Goal: Task Accomplishment & Management: Manage account settings

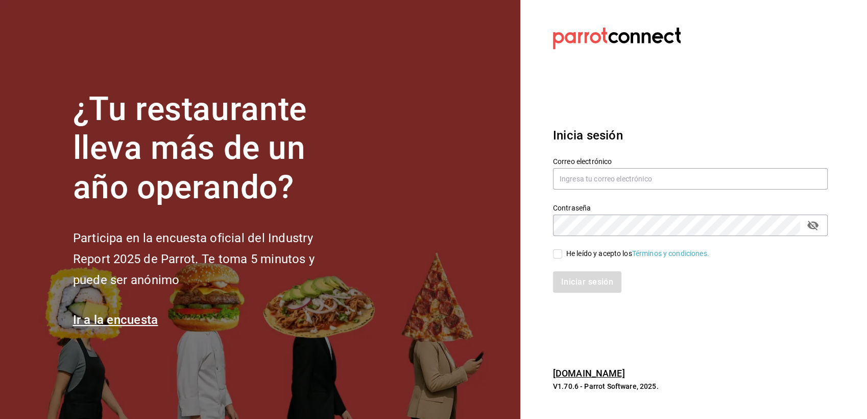
click at [437, 203] on section "¿Tu restaurante lleva más de un año operando? Participa en la encuesta oficial …" at bounding box center [260, 209] width 520 height 419
click at [627, 177] on input "text" at bounding box center [690, 178] width 275 height 21
type input "ericksaul.escaler@gmail.com"
click at [560, 255] on input "He leído y acepto los Términos y condiciones." at bounding box center [557, 253] width 9 height 9
checkbox input "true"
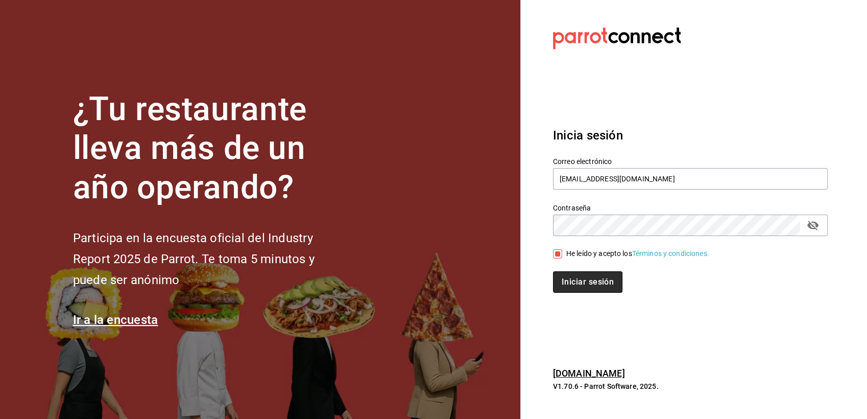
click at [571, 280] on button "Iniciar sesión" at bounding box center [587, 281] width 69 height 21
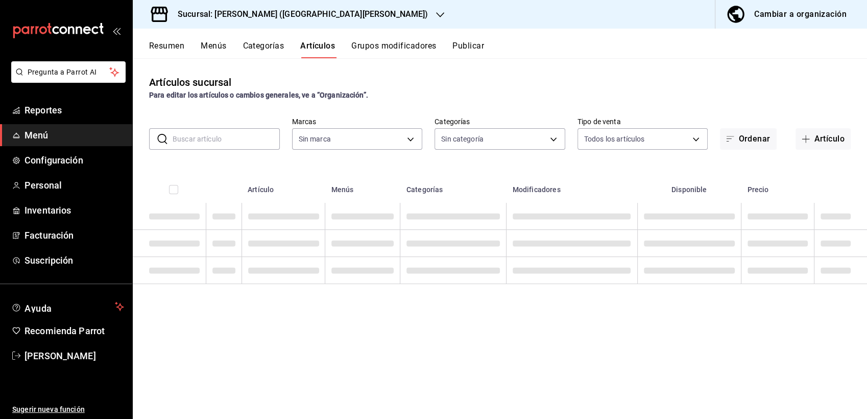
type input "f9c691f0-1ae4-43fb-99e5-7bdb1da547de,696d2888-3636-493d-b068-1eb7520cd1f0,75e5c…"
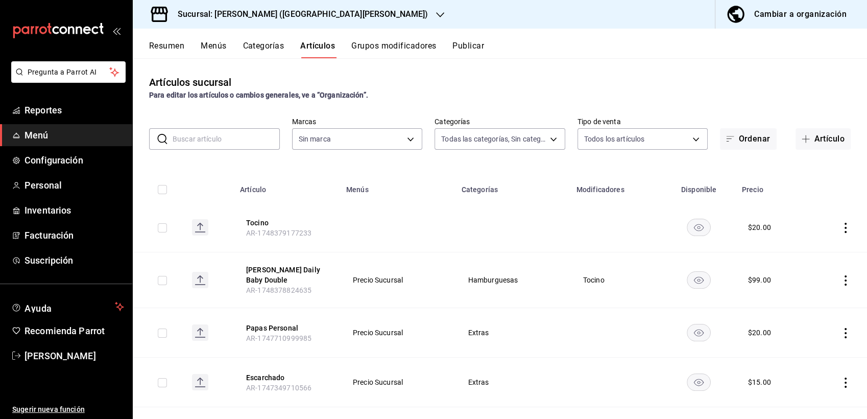
type input "f3818cf0-4d96-4516-aad1-56fe7977b2b4"
click at [223, 142] on input "text" at bounding box center [226, 139] width 107 height 20
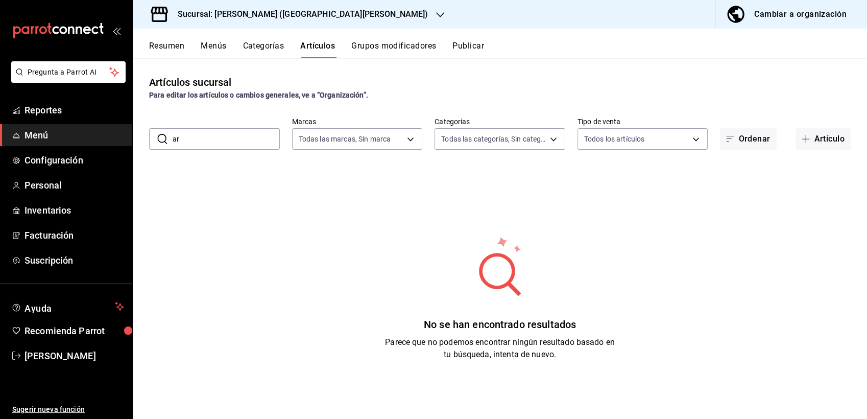
type input "aros"
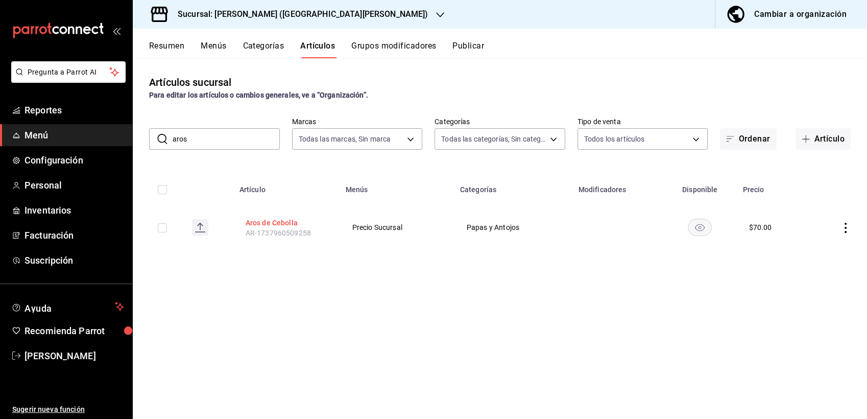
click at [262, 223] on button "Aros de Cebolla" at bounding box center [287, 222] width 82 height 10
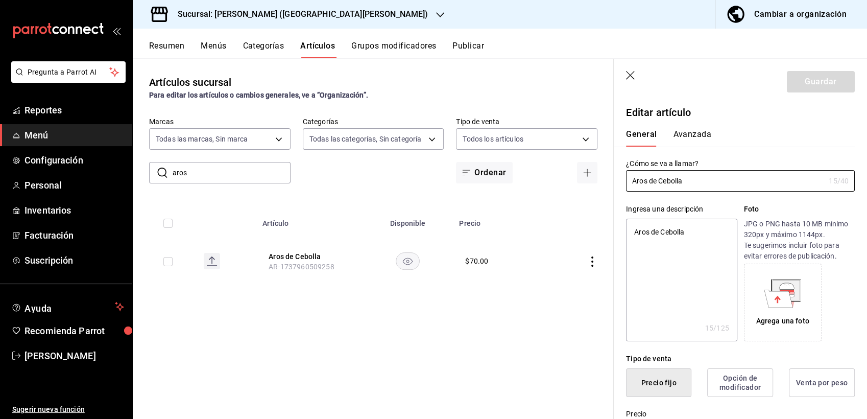
type textarea "x"
type input "$70.00"
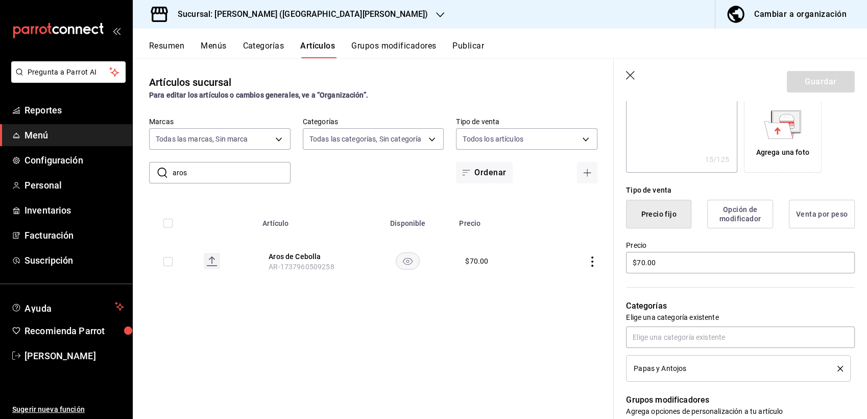
scroll to position [192, 0]
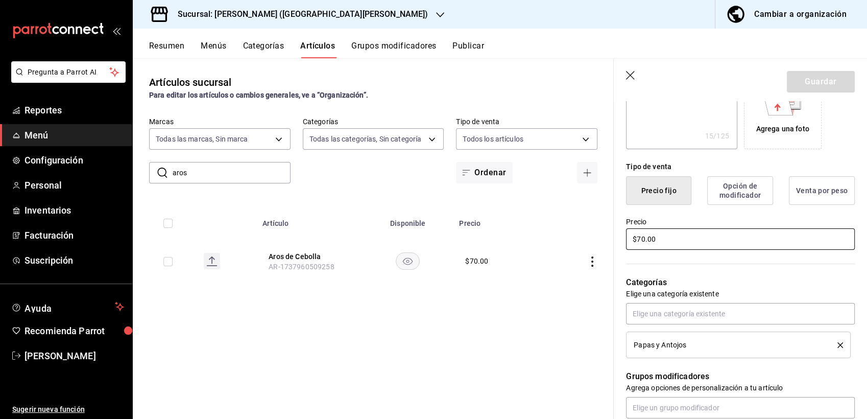
click at [656, 241] on input "$70.00" at bounding box center [740, 238] width 229 height 21
type textarea "x"
type input "$0.00"
type textarea "x"
type input "$80.00"
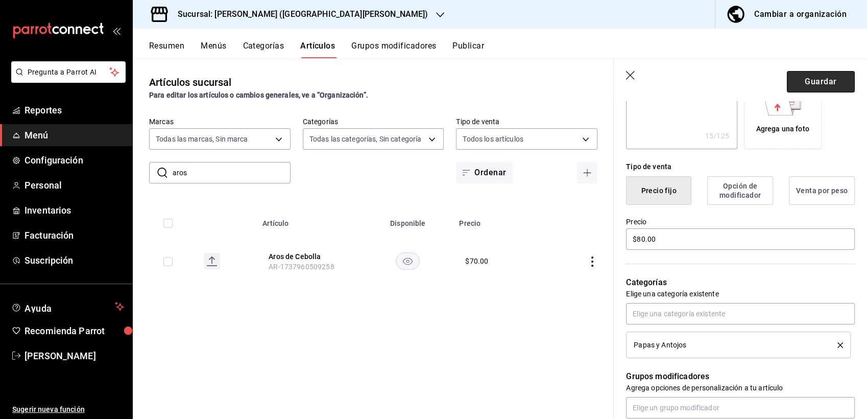
click at [799, 79] on button "Guardar" at bounding box center [821, 81] width 68 height 21
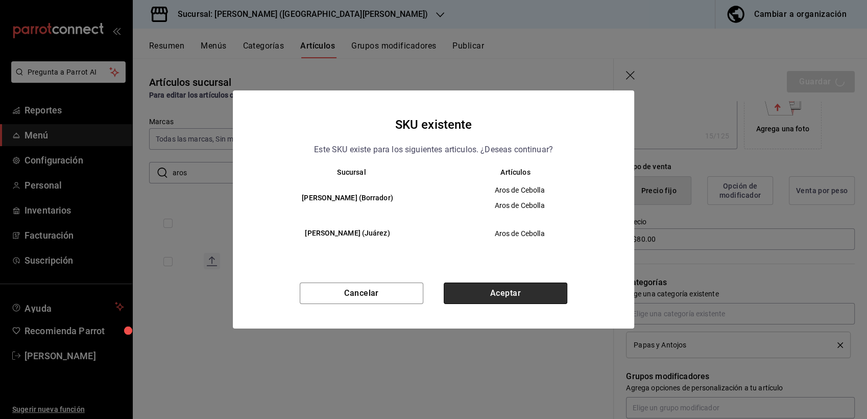
click at [491, 294] on button "Aceptar" at bounding box center [506, 292] width 124 height 21
type textarea "x"
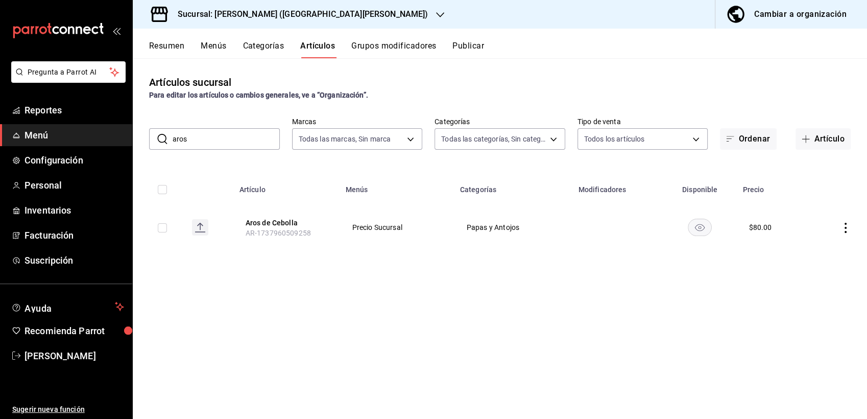
click at [192, 138] on input "aros" at bounding box center [226, 139] width 107 height 20
type input "a"
type input "dedos"
click at [265, 220] on button "Dedos de Queso" at bounding box center [286, 222] width 82 height 10
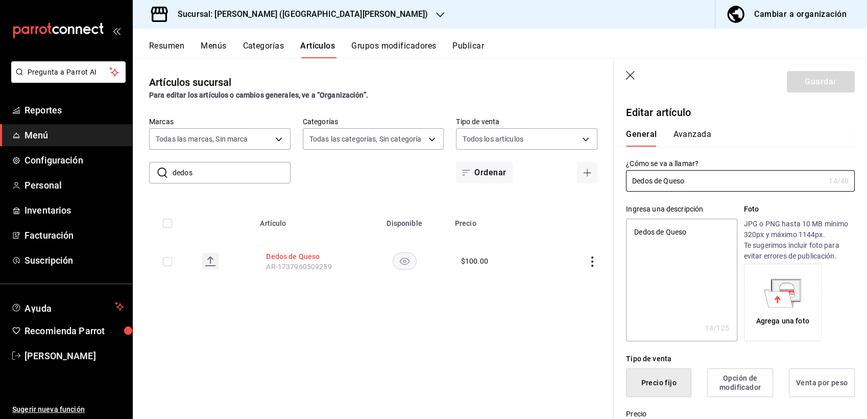
type textarea "x"
type input "$100.00"
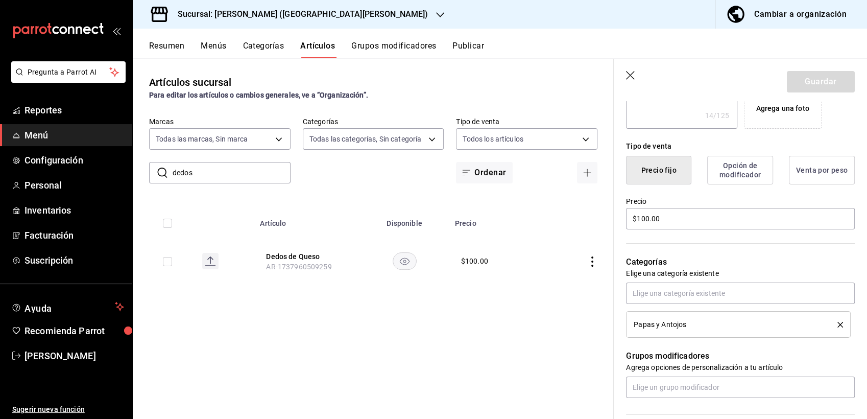
scroll to position [251, 0]
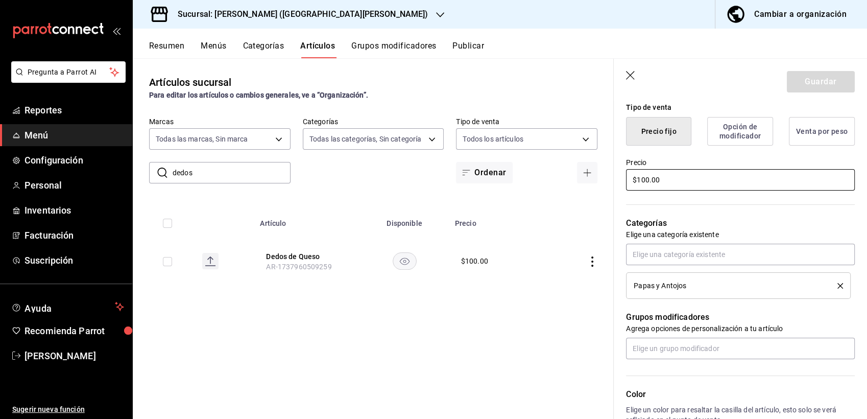
click at [651, 178] on input "$100.00" at bounding box center [740, 179] width 229 height 21
type textarea "x"
type input "$10.00"
type textarea "x"
type input "$1.00"
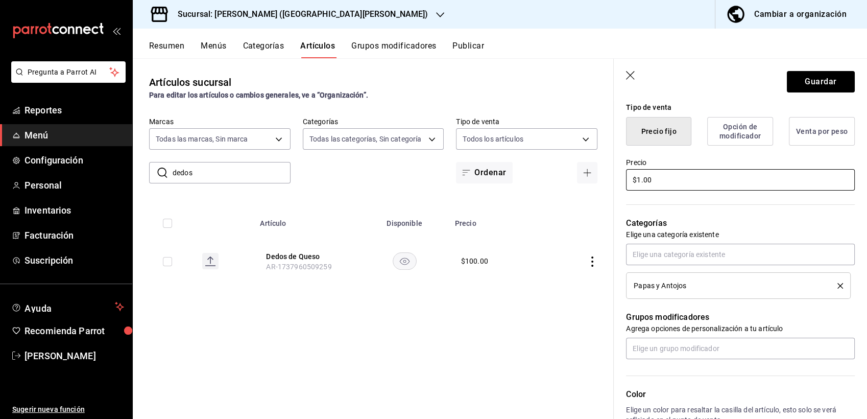
type textarea "x"
type input "$12.00"
type textarea "x"
type input "$12.10"
type textarea "x"
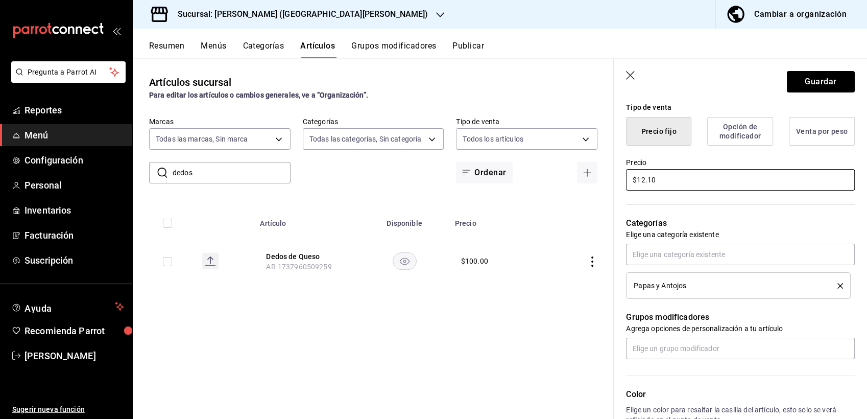
type input "$12.00"
type textarea "x"
type input "$12.00"
type textarea "x"
type input "$1.00"
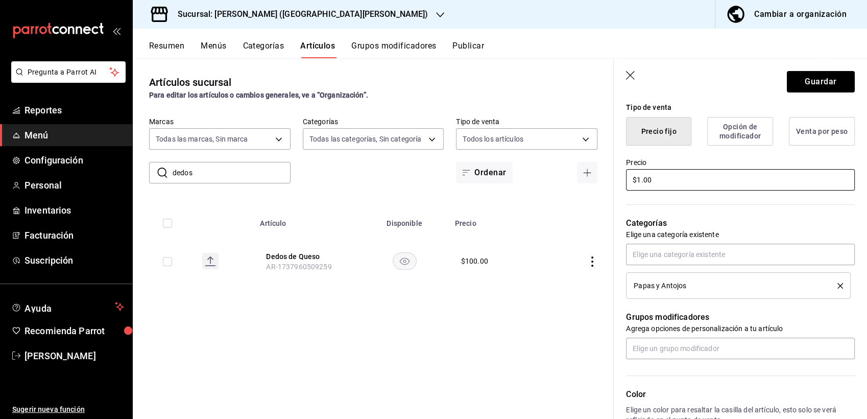
type textarea "x"
type input "$11.00"
type textarea "x"
type input "$110.00"
click at [796, 77] on button "Guardar" at bounding box center [821, 81] width 68 height 21
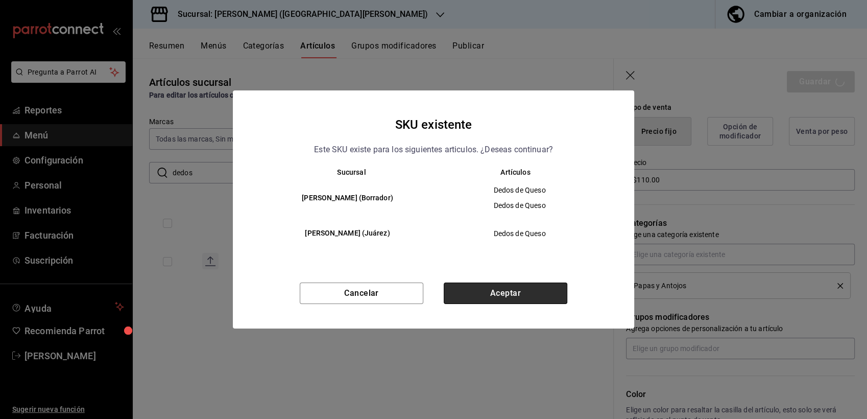
click at [502, 289] on button "Aceptar" at bounding box center [506, 292] width 124 height 21
type textarea "x"
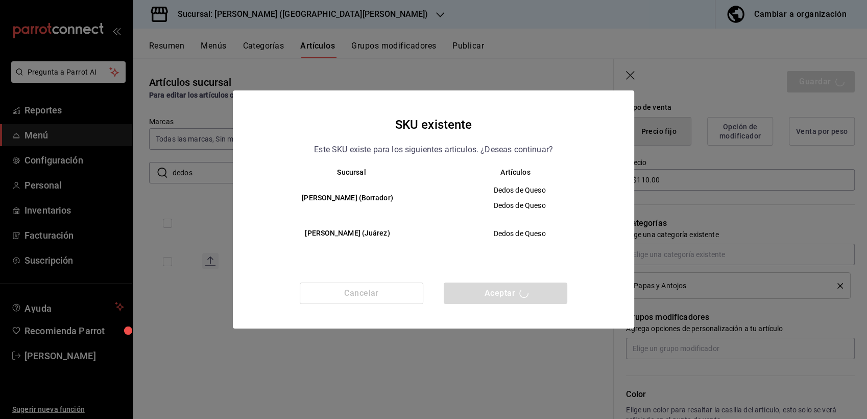
type textarea "x"
type input "AR-1758386344648"
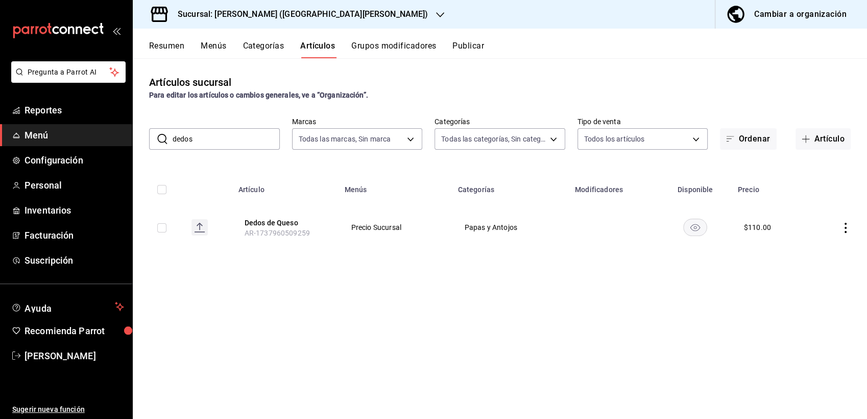
click at [195, 141] on input "dedos" at bounding box center [226, 139] width 107 height 20
type input "d"
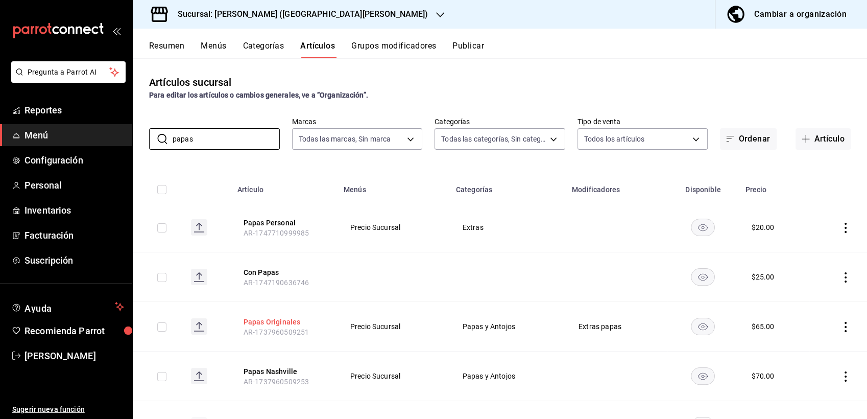
type input "papas"
click at [280, 320] on button "Papas Originales" at bounding box center [285, 322] width 82 height 10
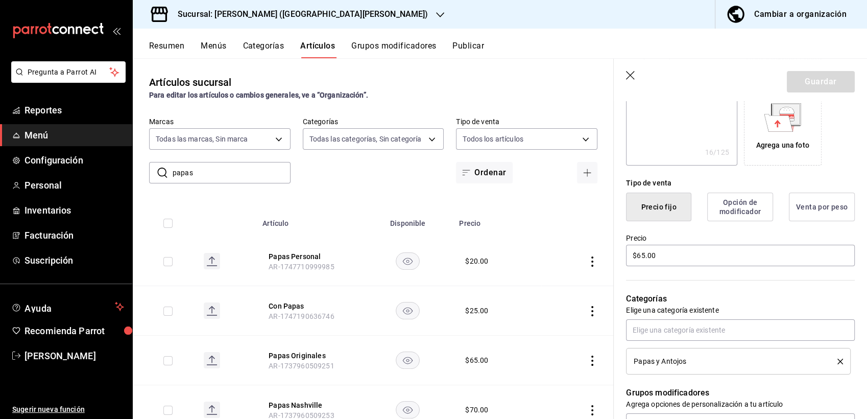
scroll to position [190, 0]
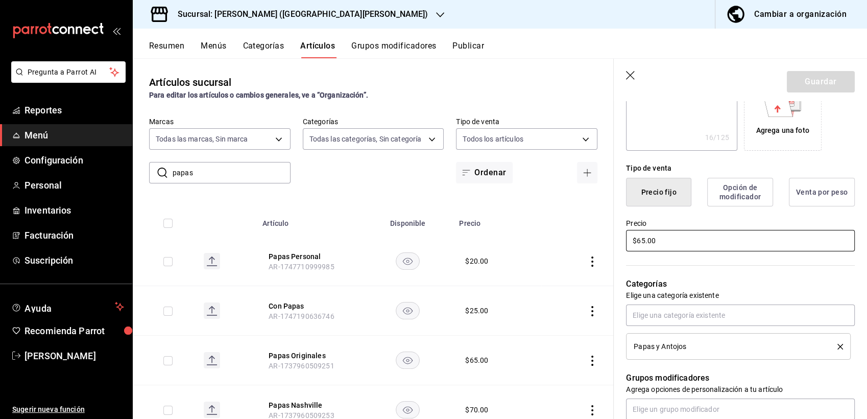
click at [643, 237] on input "$65.00" at bounding box center [740, 240] width 229 height 21
type textarea "x"
type input "$5.00"
type textarea "x"
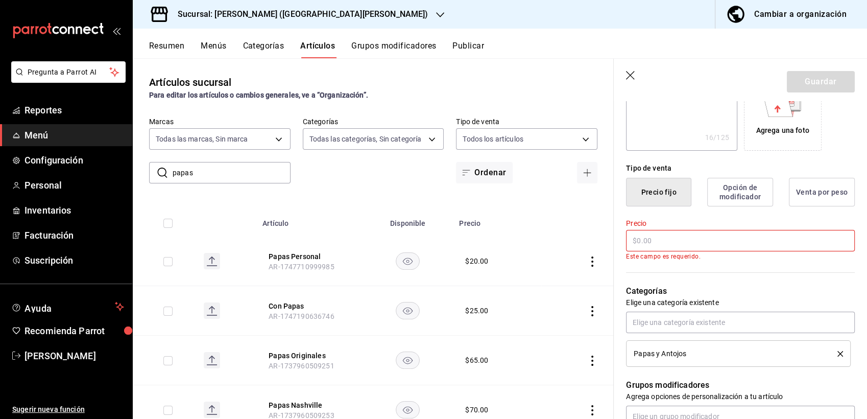
type textarea "x"
type input "$7.00"
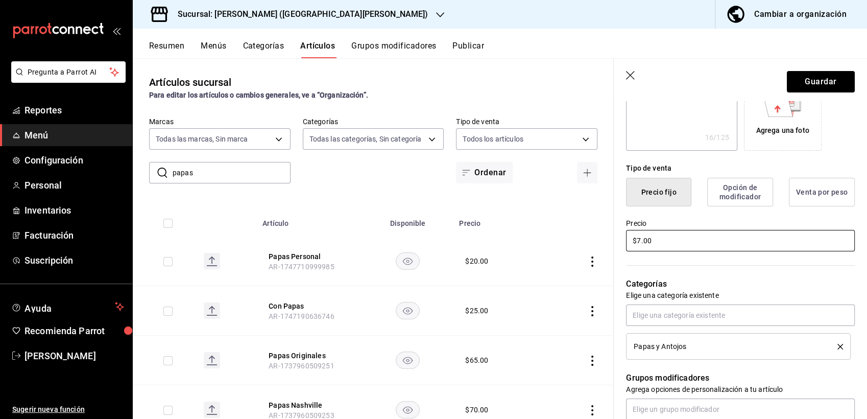
type textarea "x"
type input "$70.00"
click at [798, 84] on button "Guardar" at bounding box center [821, 81] width 68 height 21
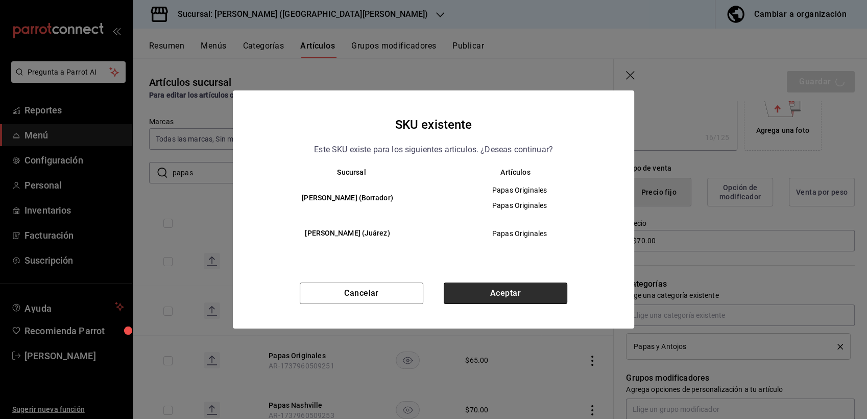
click at [482, 289] on button "Aceptar" at bounding box center [506, 292] width 124 height 21
type textarea "x"
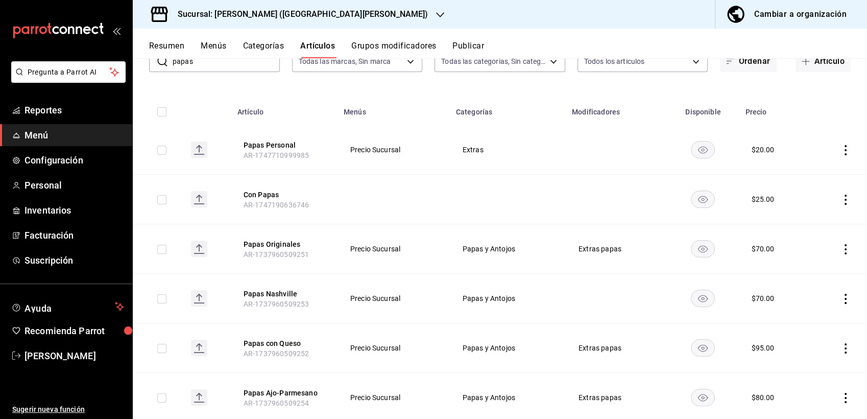
scroll to position [105, 0]
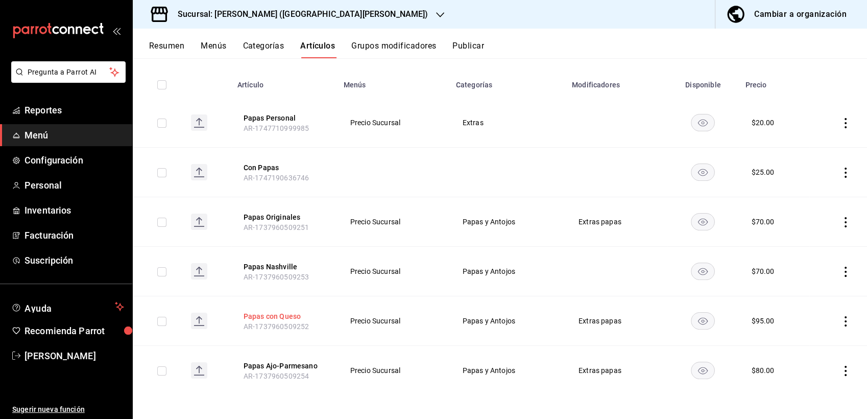
click at [283, 311] on button "Papas con Queso" at bounding box center [285, 316] width 82 height 10
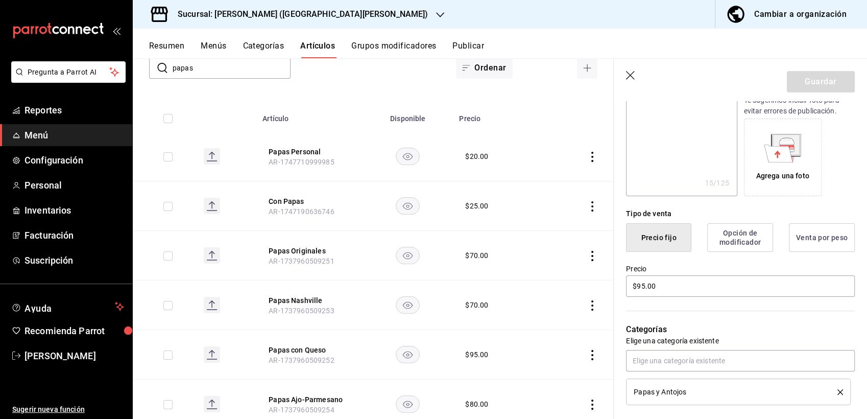
scroll to position [147, 0]
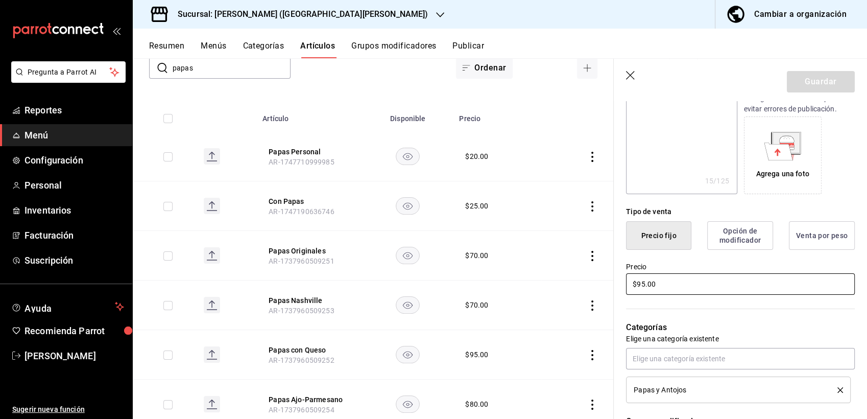
click at [645, 282] on input "$95.00" at bounding box center [740, 283] width 229 height 21
type textarea "x"
type input "$5.00"
type textarea "x"
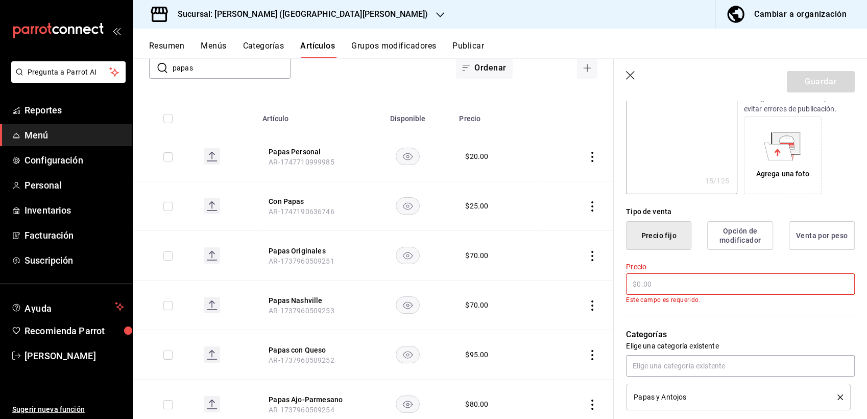
type textarea "x"
type input "$1.00"
type textarea "x"
type input "$10.00"
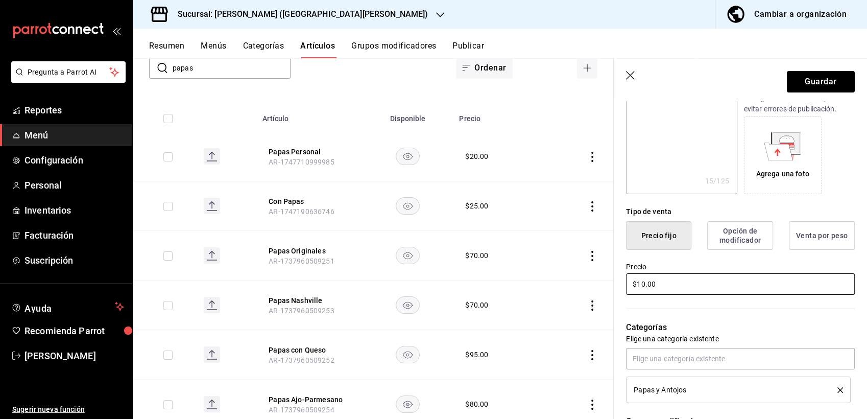
type textarea "x"
type input "$100.00"
click at [811, 78] on button "Guardar" at bounding box center [821, 81] width 68 height 21
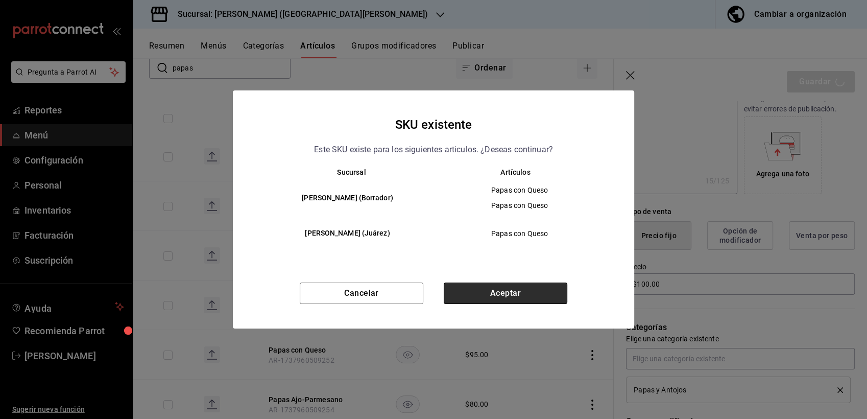
click at [539, 299] on button "Aceptar" at bounding box center [506, 292] width 124 height 21
type textarea "x"
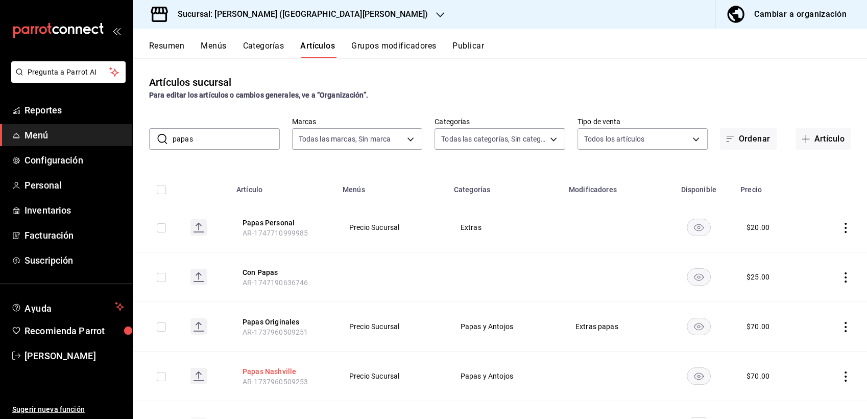
click at [268, 373] on button "Papas Nashville" at bounding box center [283, 371] width 82 height 10
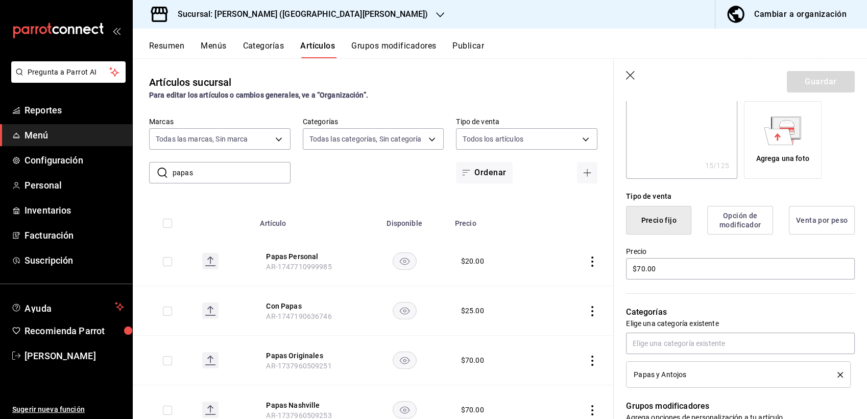
scroll to position [163, 0]
click at [649, 266] on input "$70.00" at bounding box center [740, 267] width 229 height 21
type textarea "x"
type input "$7.00"
type textarea "x"
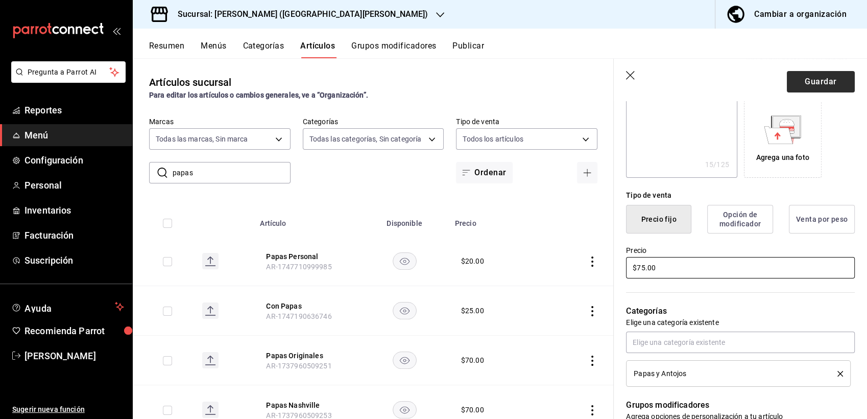
type input "$75.00"
click at [802, 86] on button "Guardar" at bounding box center [821, 81] width 68 height 21
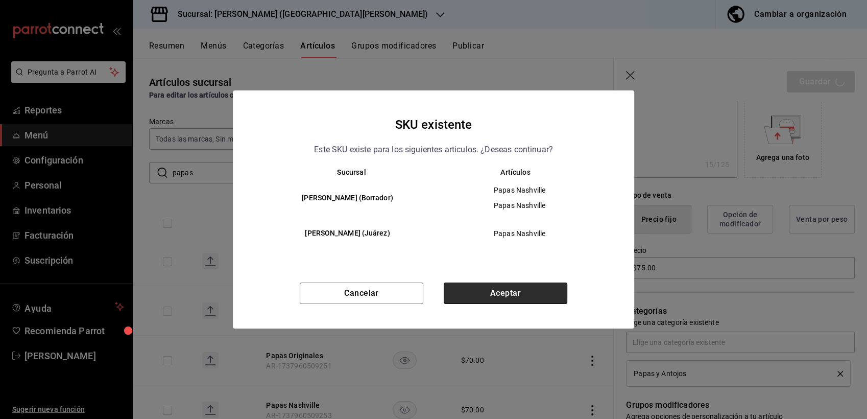
click at [508, 293] on button "Aceptar" at bounding box center [506, 292] width 124 height 21
type textarea "x"
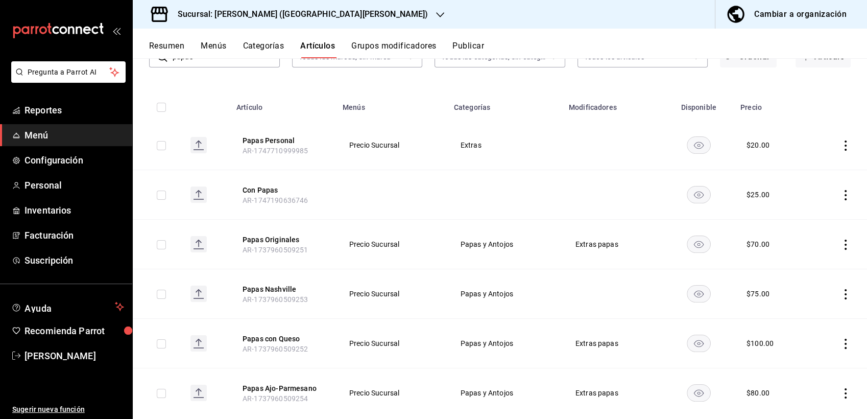
scroll to position [90, 0]
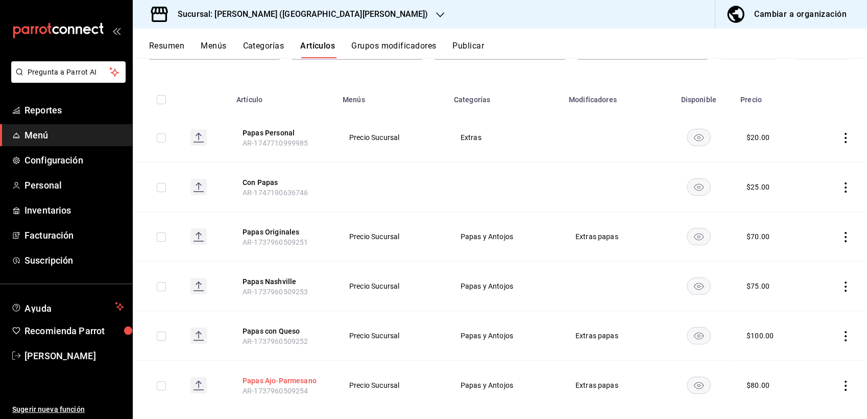
click at [271, 378] on button "Papas Ajo-Parmesano" at bounding box center [283, 380] width 82 height 10
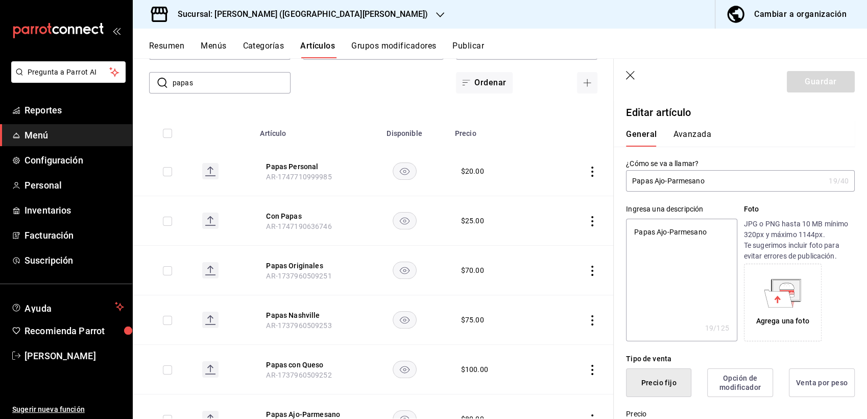
type textarea "x"
type input "$80.00"
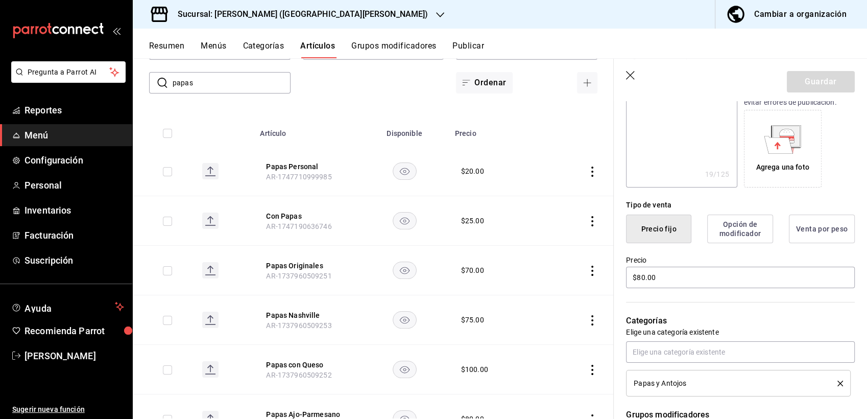
scroll to position [167, 0]
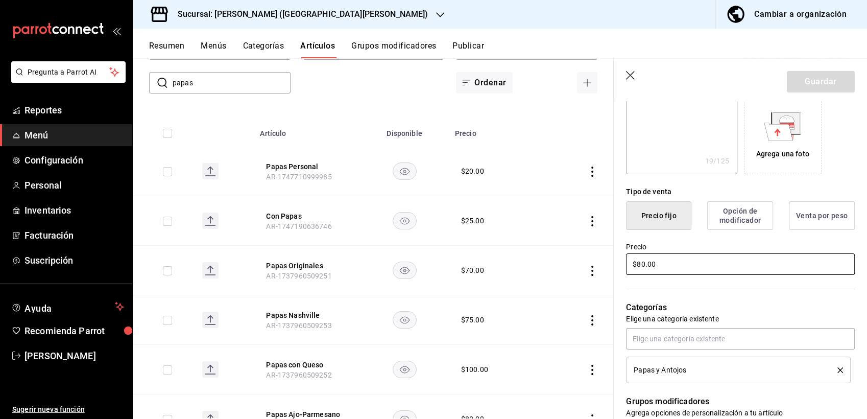
click at [646, 259] on input "$80.00" at bounding box center [740, 263] width 229 height 21
type textarea "x"
type input "$8.00"
type textarea "x"
type input "$85.00"
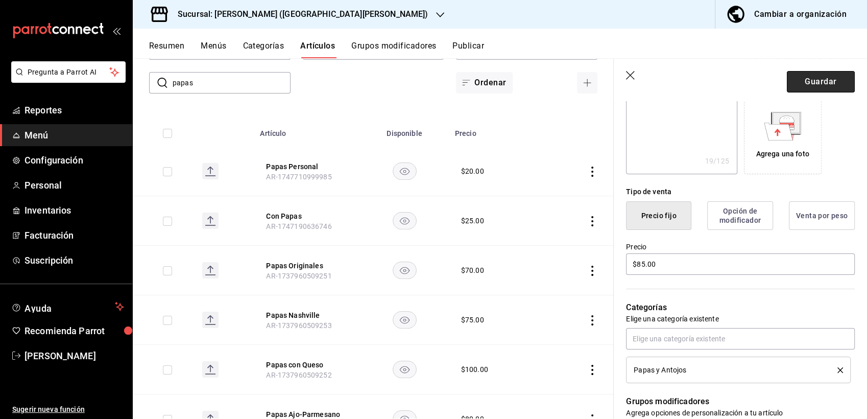
click at [805, 78] on button "Guardar" at bounding box center [821, 81] width 68 height 21
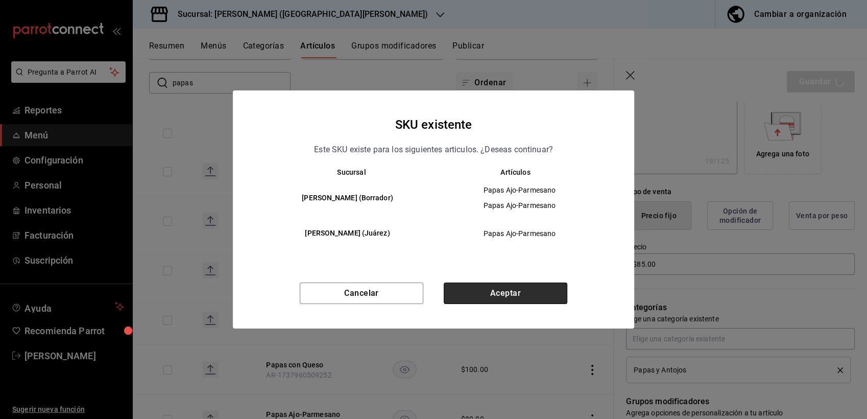
click at [489, 300] on button "Aceptar" at bounding box center [506, 292] width 124 height 21
type textarea "x"
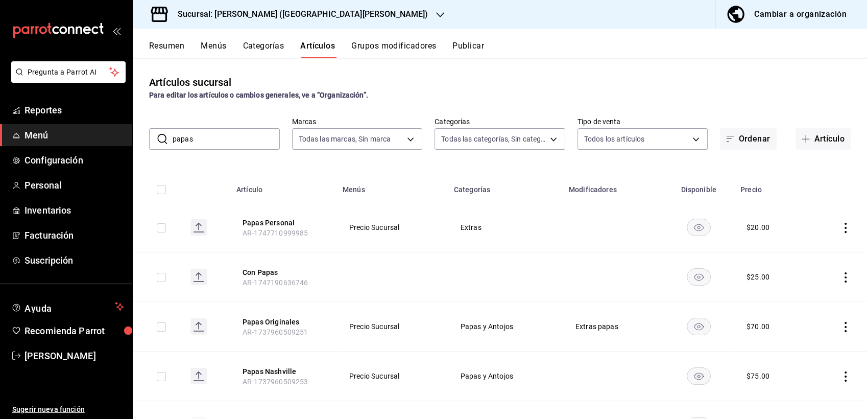
click at [192, 138] on input "papas" at bounding box center [226, 139] width 107 height 20
type input "p"
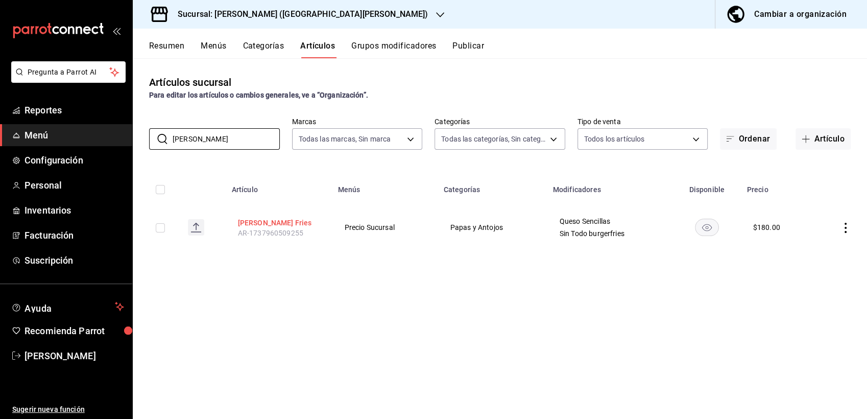
type input "[PERSON_NAME]"
click at [272, 218] on button "[PERSON_NAME] Fries" at bounding box center [279, 222] width 82 height 10
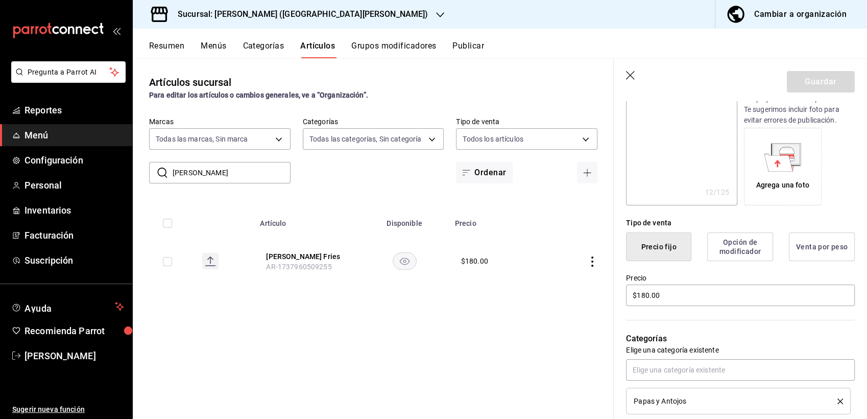
scroll to position [177, 0]
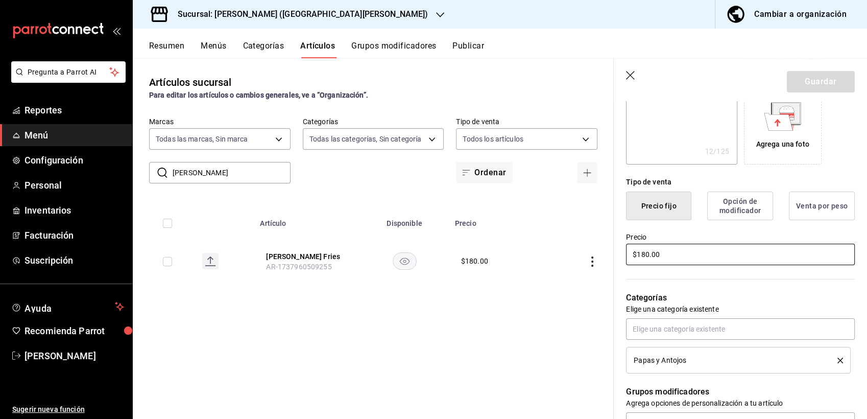
click at [645, 254] on input "$180.00" at bounding box center [740, 254] width 229 height 21
type textarea "x"
type input "$10.00"
type textarea "x"
type input "$190.00"
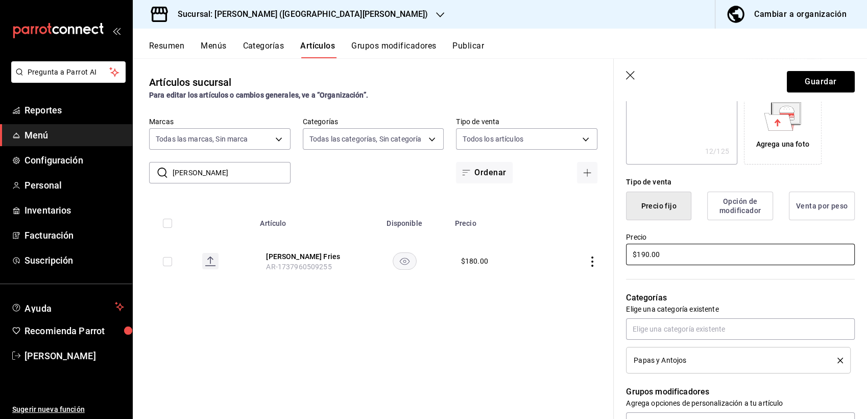
type textarea "x"
type input "$19.00"
type textarea "x"
type input "$195.00"
click at [807, 79] on button "Guardar" at bounding box center [821, 81] width 68 height 21
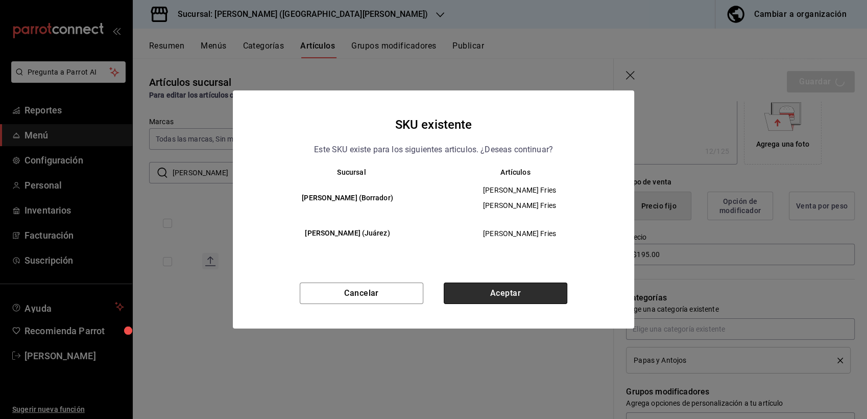
click at [505, 293] on button "Aceptar" at bounding box center [506, 292] width 124 height 21
type textarea "x"
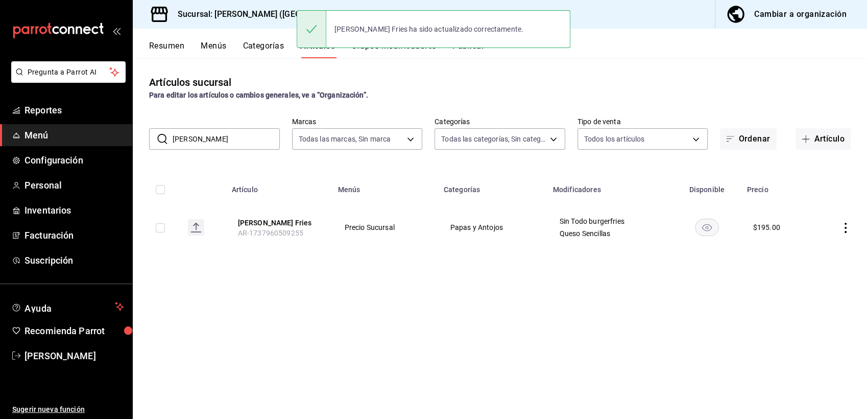
click at [207, 129] on input "[PERSON_NAME]" at bounding box center [226, 139] width 107 height 20
type input "b"
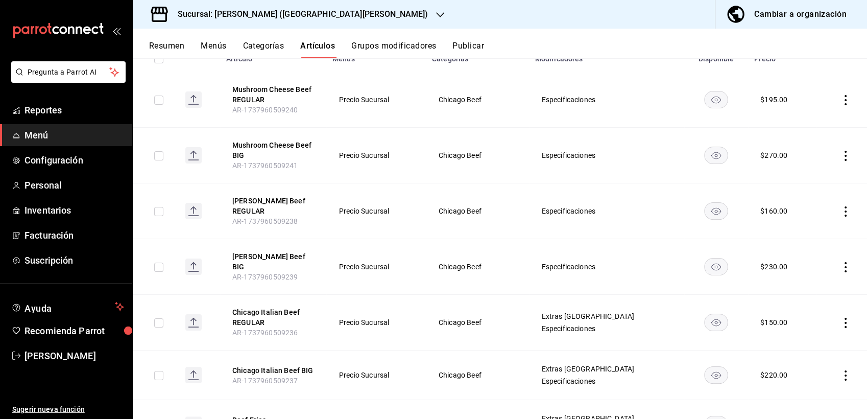
scroll to position [173, 0]
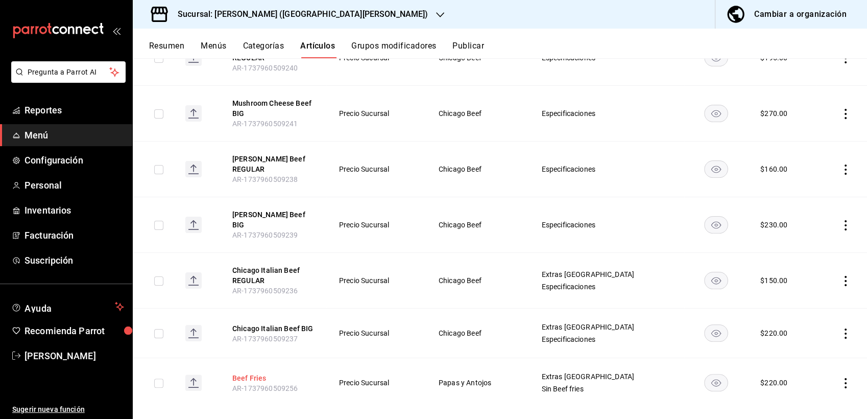
type input "beef"
click at [251, 373] on button "Beef Fries" at bounding box center [273, 378] width 82 height 10
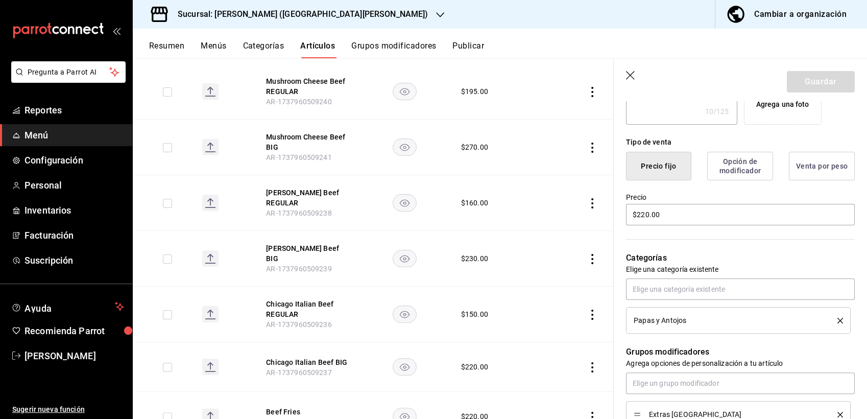
scroll to position [257, 0]
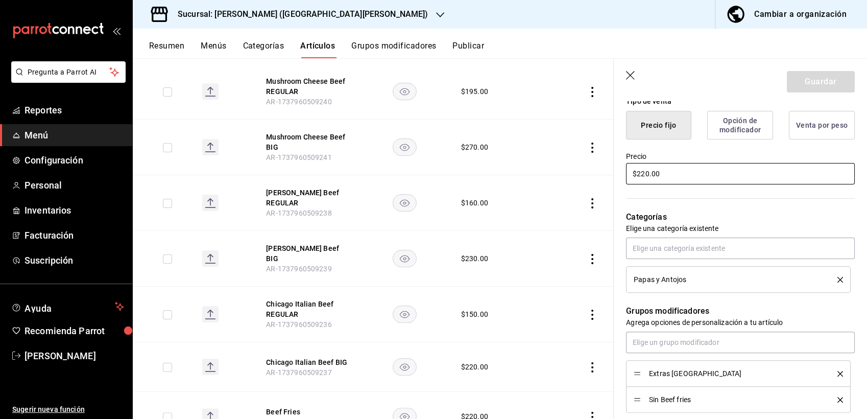
click at [650, 174] on input "$220.00" at bounding box center [740, 173] width 229 height 21
type textarea "x"
type input "$20.00"
type textarea "x"
type input "$230.00"
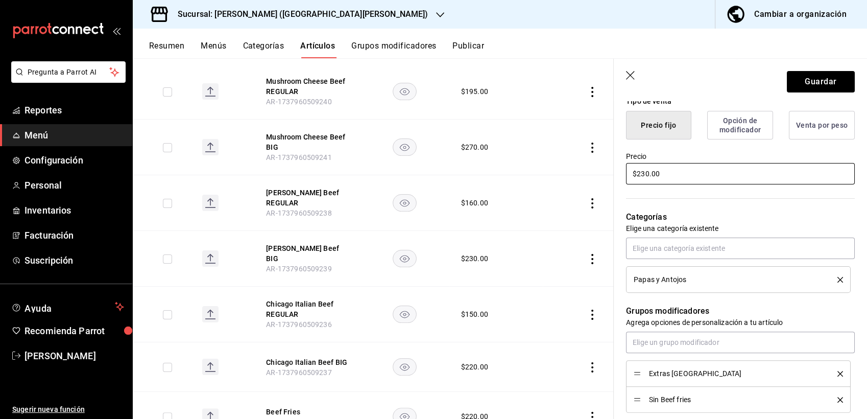
type textarea "x"
type input "$23.00"
type textarea "x"
type input "$235.00"
click at [796, 85] on button "Guardar" at bounding box center [821, 81] width 68 height 21
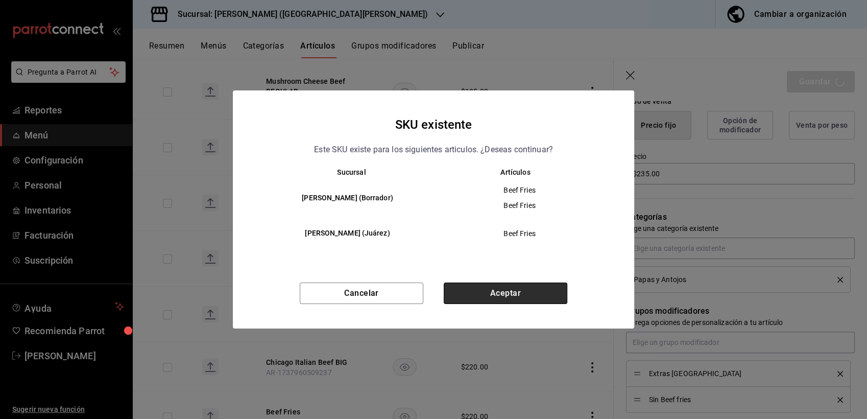
click at [474, 288] on button "Aceptar" at bounding box center [506, 292] width 124 height 21
type textarea "x"
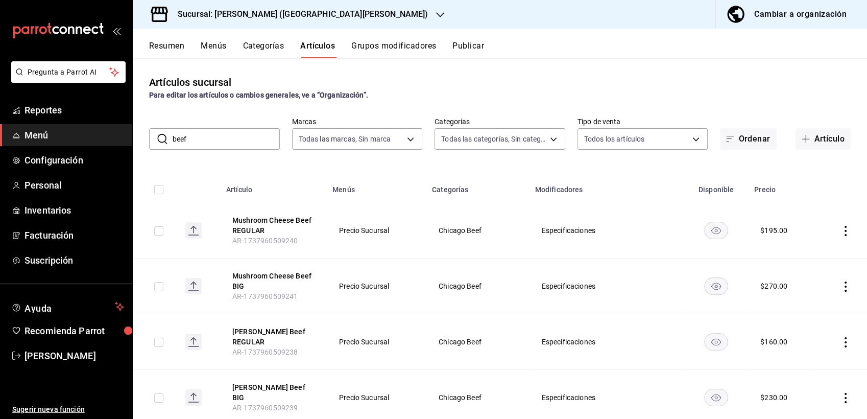
click at [221, 129] on input "beef" at bounding box center [226, 139] width 107 height 20
type input "b"
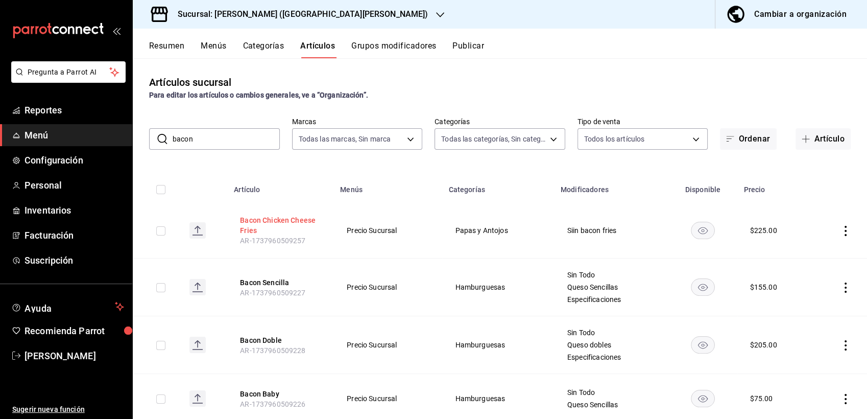
click at [261, 220] on button "Bacon Chicken Cheese Fries" at bounding box center [281, 225] width 82 height 20
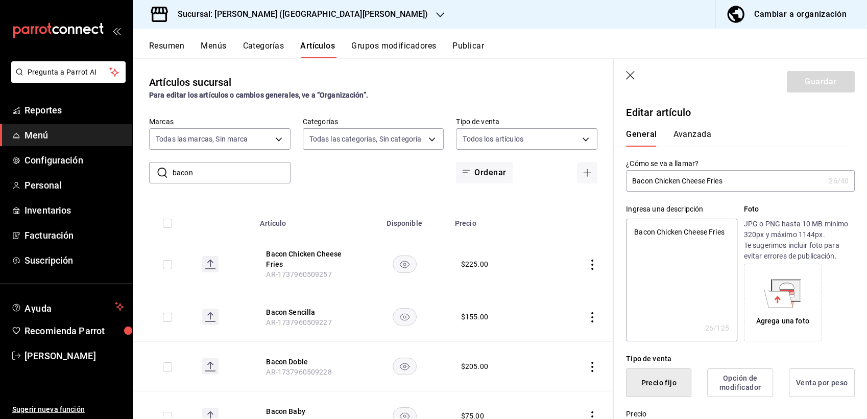
click at [224, 165] on input "bacon" at bounding box center [232, 172] width 118 height 20
type input "b"
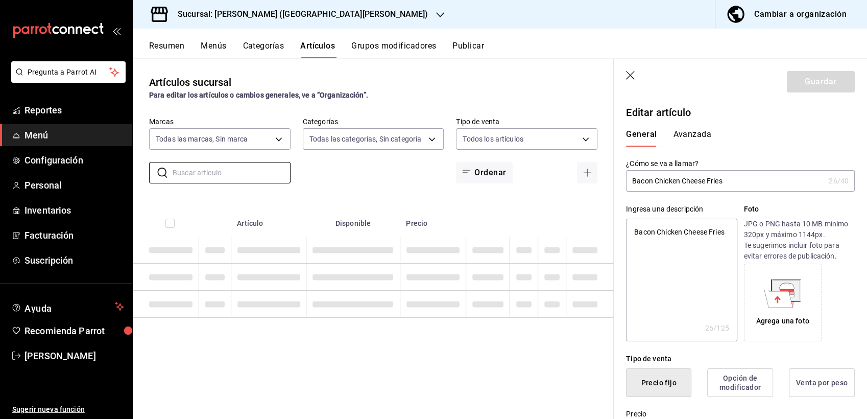
type textarea "x"
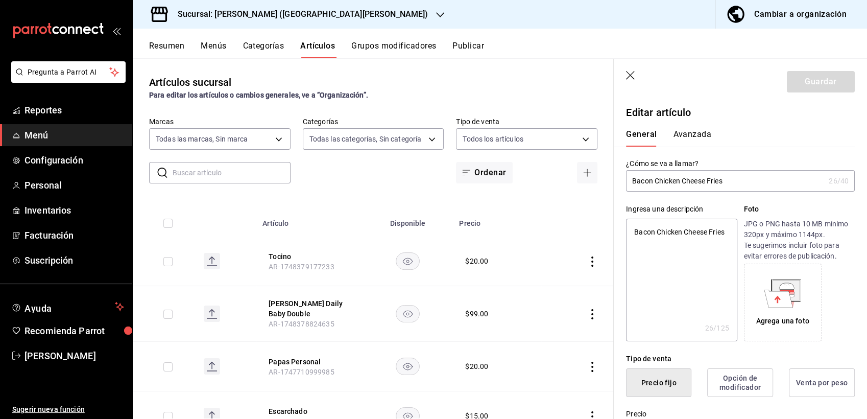
click at [626, 77] on icon "button" at bounding box center [631, 76] width 10 height 10
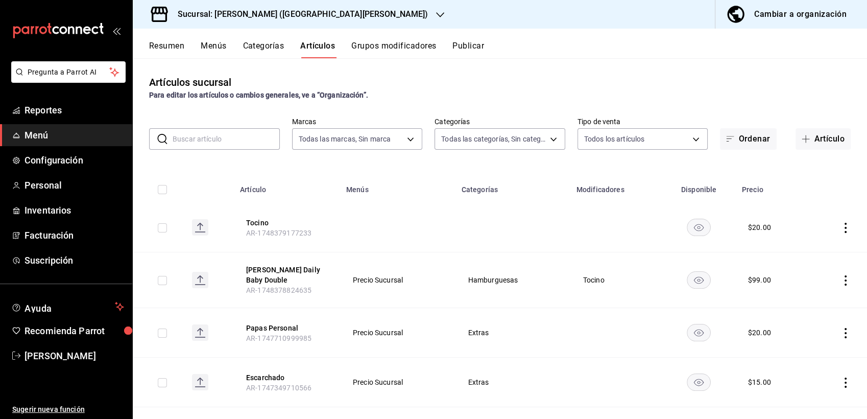
click at [225, 143] on input "text" at bounding box center [226, 139] width 107 height 20
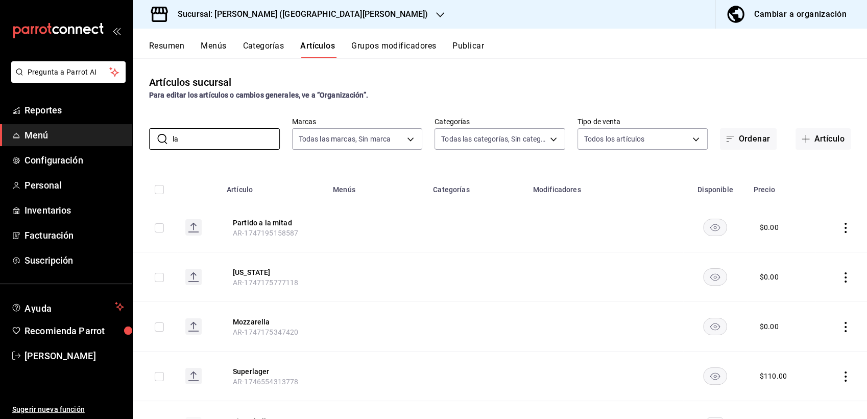
type input "l"
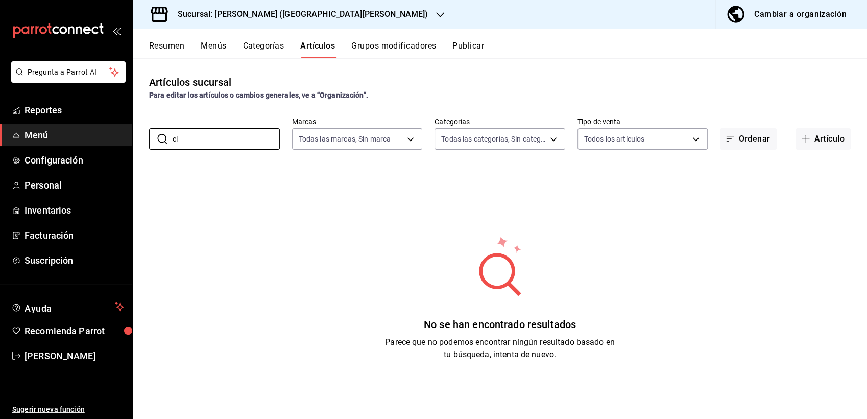
type input "c"
type input "C"
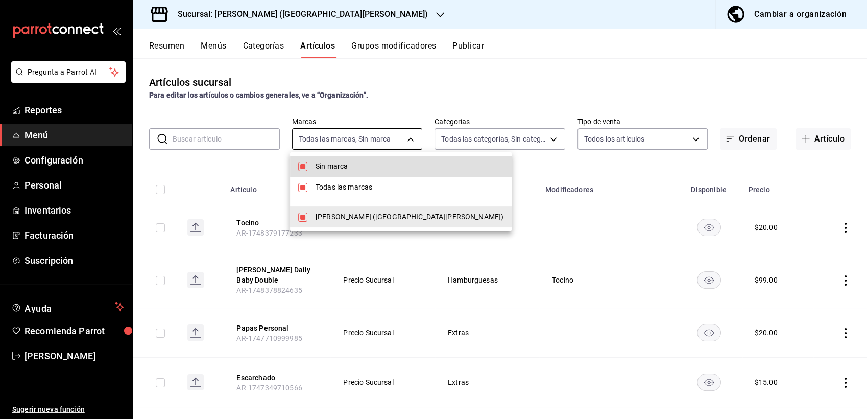
click at [359, 134] on body "Pregunta a Parrot AI Reportes Menú Configuración Personal Inventarios Facturaci…" at bounding box center [433, 209] width 867 height 419
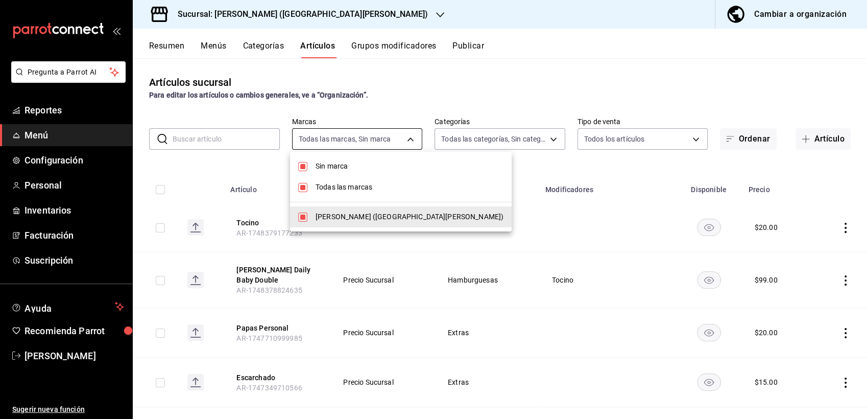
click at [359, 134] on div at bounding box center [433, 209] width 867 height 419
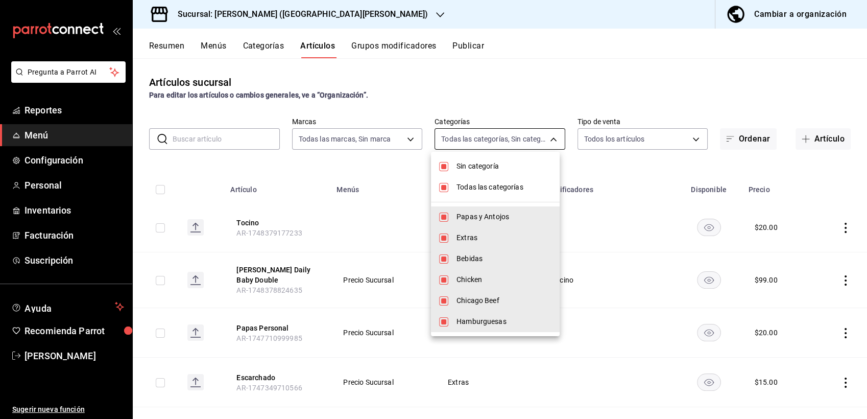
click at [453, 132] on body "Pregunta a Parrot AI Reportes Menú Configuración Personal Inventarios Facturaci…" at bounding box center [433, 209] width 867 height 419
click at [443, 164] on input "checkbox" at bounding box center [443, 166] width 9 height 9
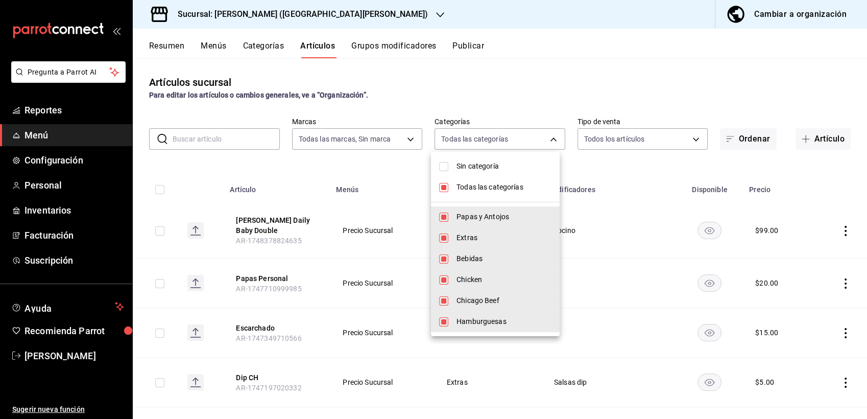
click at [443, 164] on input "checkbox" at bounding box center [443, 166] width 9 height 9
checkbox input "true"
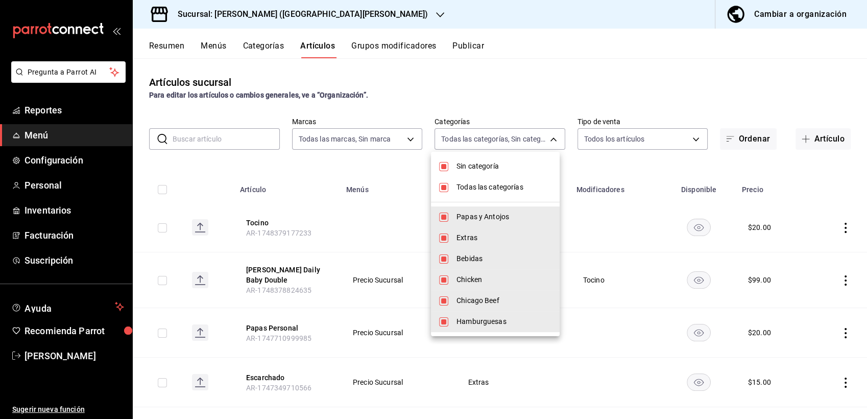
click at [444, 188] on input "checkbox" at bounding box center [443, 187] width 9 height 9
checkbox input "false"
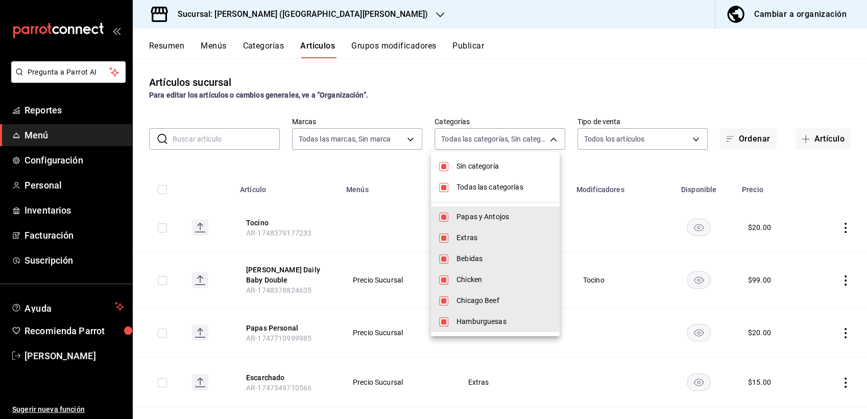
checkbox input "false"
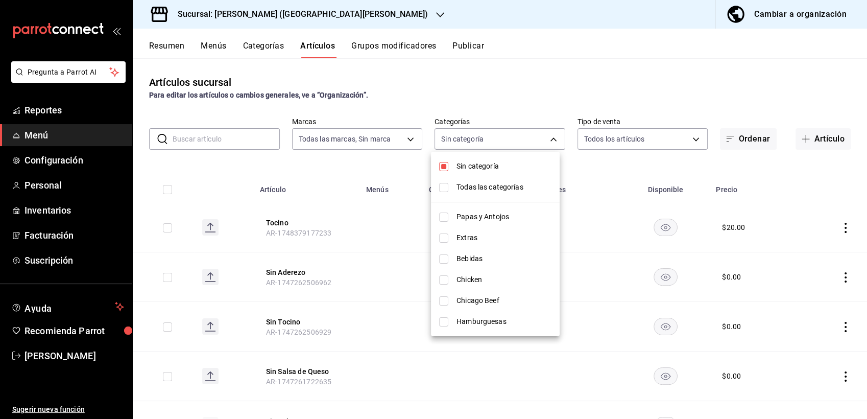
click at [445, 163] on input "checkbox" at bounding box center [443, 166] width 9 height 9
checkbox input "false"
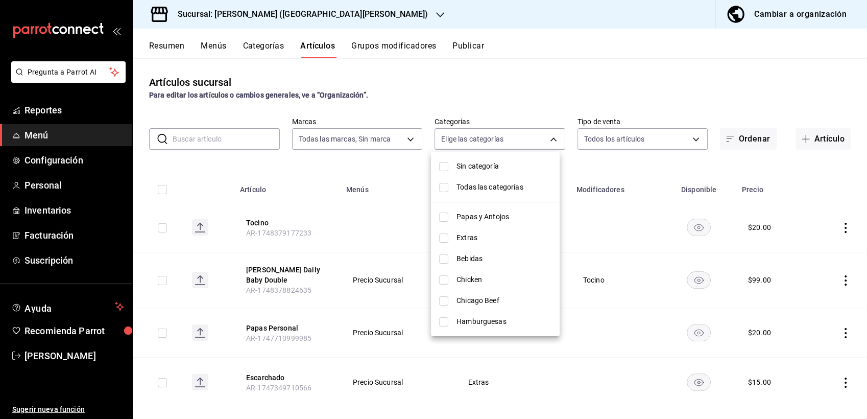
click at [446, 325] on input "checkbox" at bounding box center [443, 321] width 9 height 9
checkbox input "true"
type input "bce2a77d-5afb-49f8-b934-77054ac3d3a5"
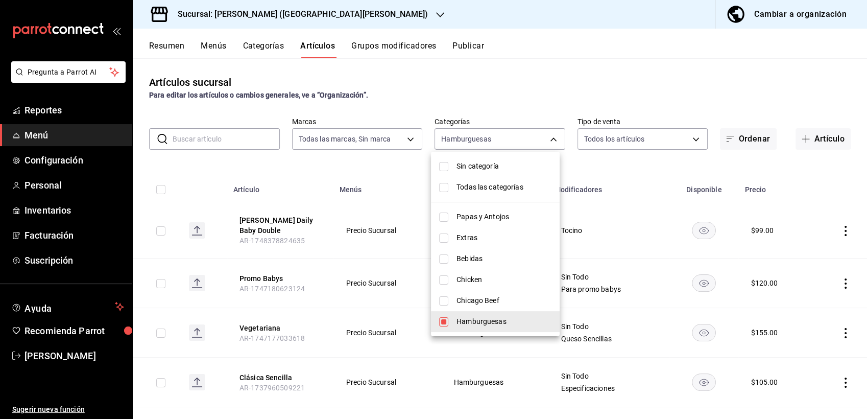
click at [627, 156] on div at bounding box center [433, 209] width 867 height 419
click at [636, 165] on div at bounding box center [433, 209] width 867 height 419
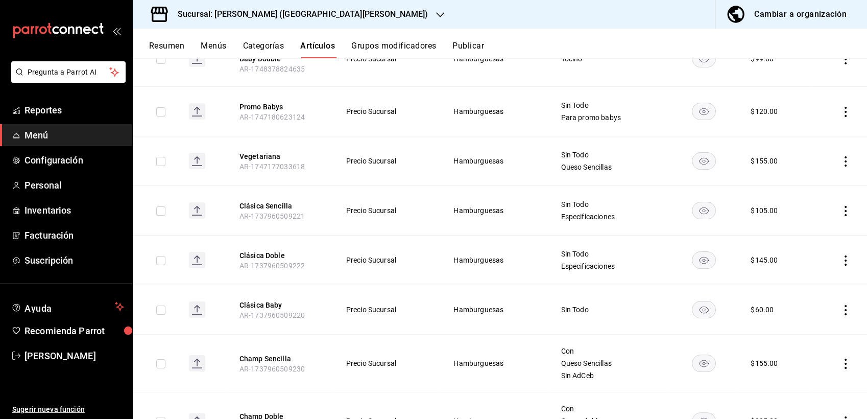
scroll to position [181, 0]
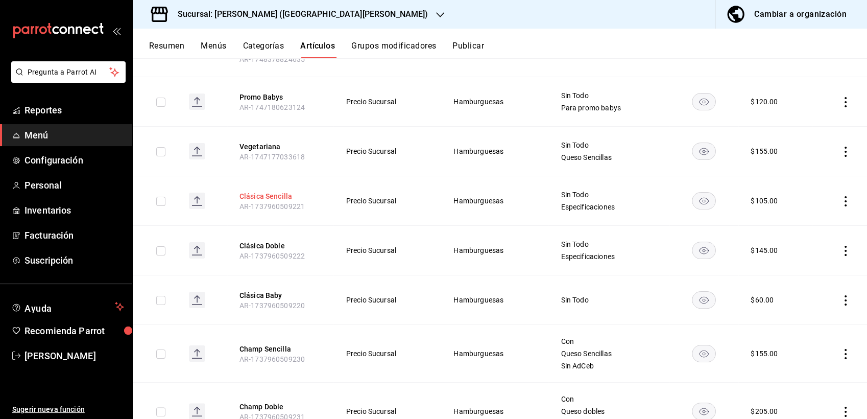
click at [258, 191] on button "Clásica Sencilla" at bounding box center [280, 196] width 82 height 10
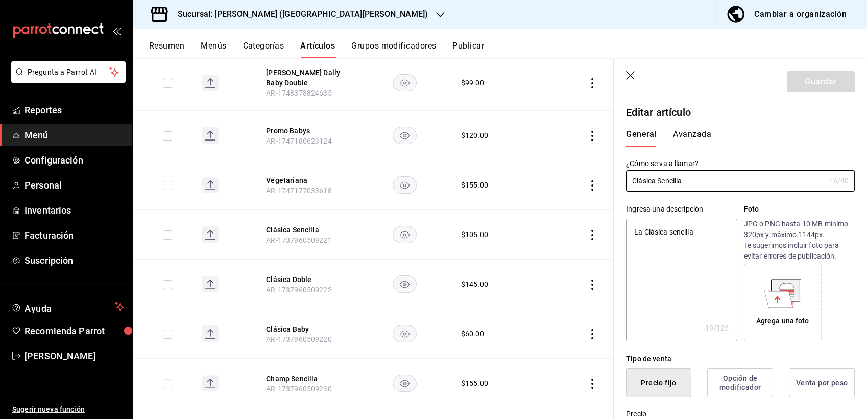
type textarea "x"
type input "$105.00"
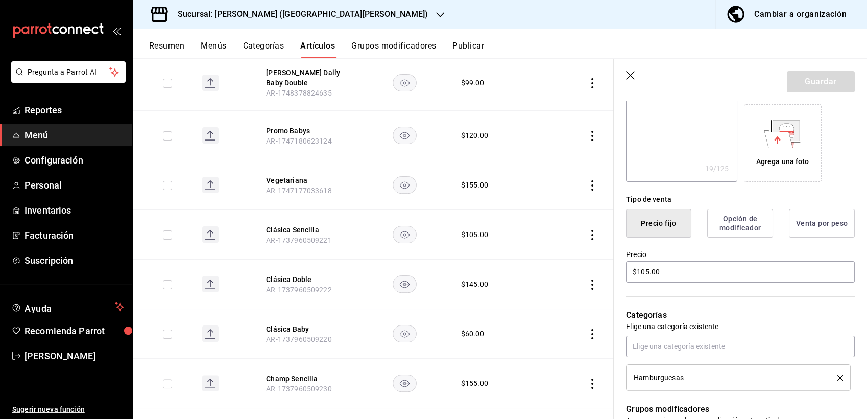
scroll to position [187, 0]
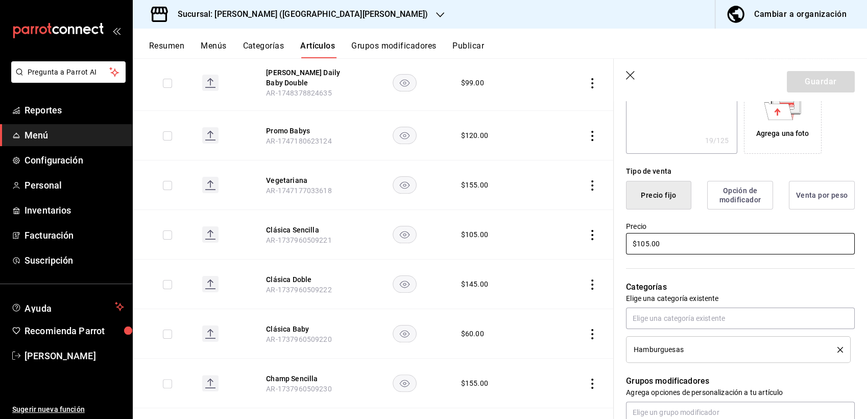
click at [662, 243] on input "$105.00" at bounding box center [740, 243] width 229 height 21
type textarea "x"
type input "$15.00"
type textarea "x"
type input "$115.00"
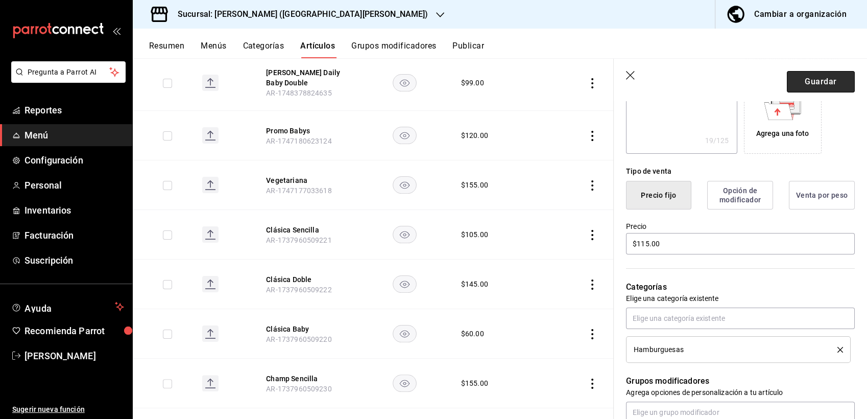
click at [799, 76] on button "Guardar" at bounding box center [821, 81] width 68 height 21
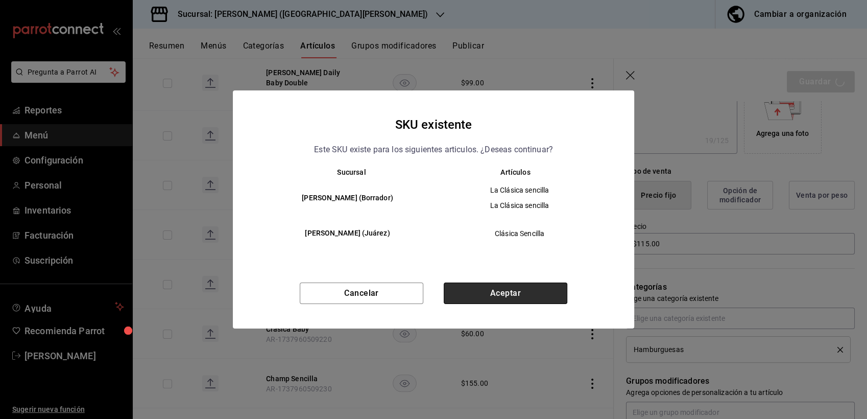
click at [503, 296] on button "Aceptar" at bounding box center [506, 292] width 124 height 21
type textarea "x"
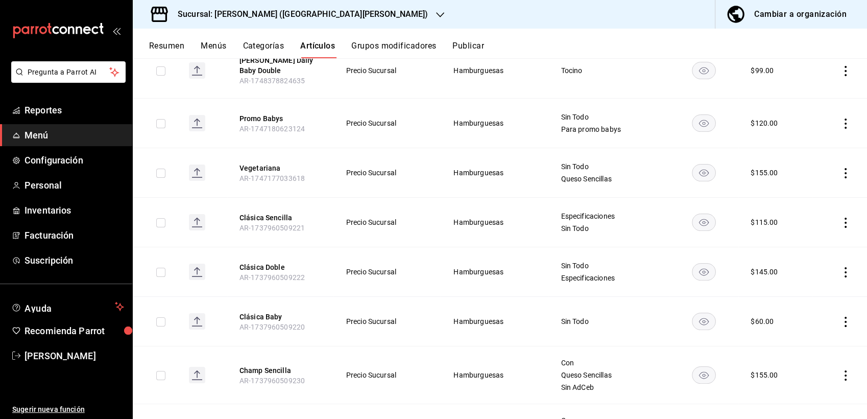
scroll to position [163, 0]
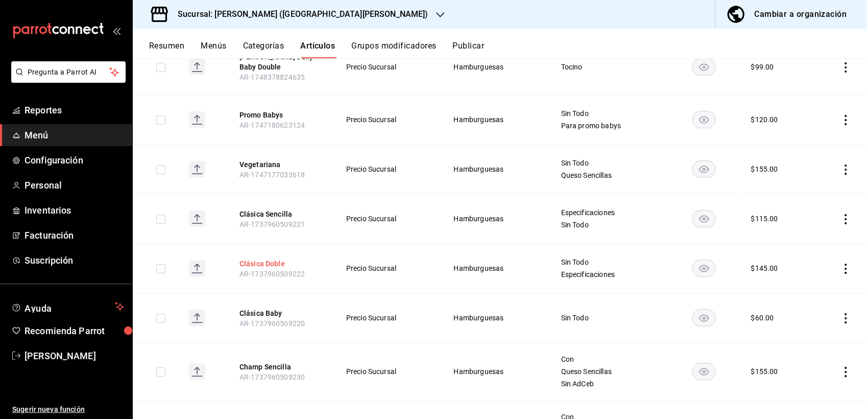
click at [265, 261] on button "Clásica Doble" at bounding box center [280, 263] width 82 height 10
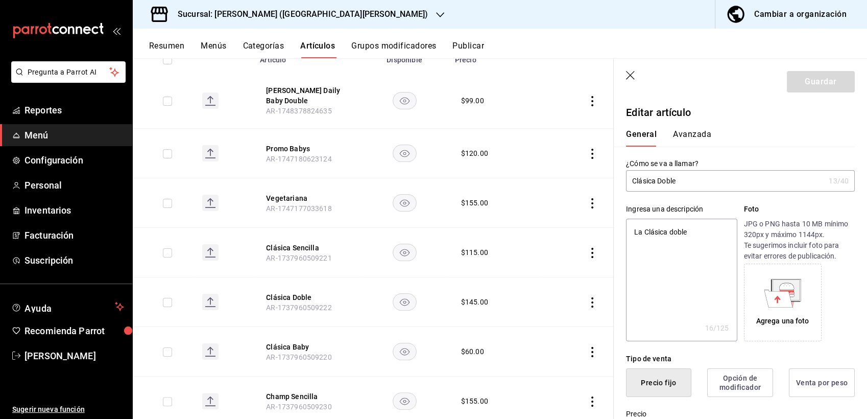
type input "Clásica Dobl"
type textarea "x"
type input "Clásica Doble"
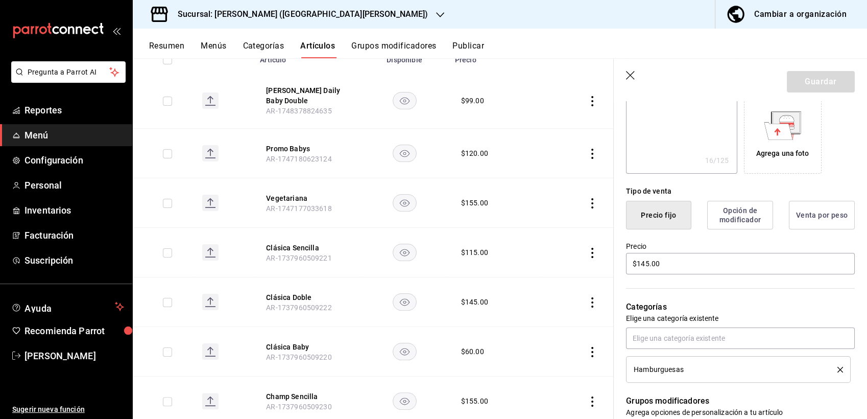
scroll to position [180, 0]
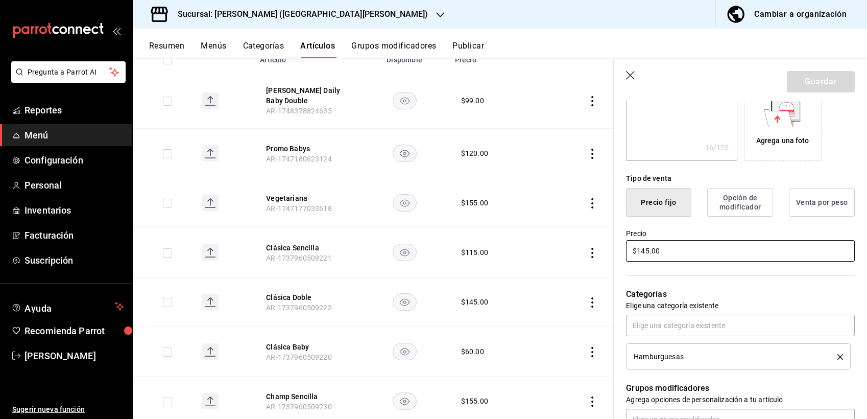
click at [649, 251] on input "$145.00" at bounding box center [740, 250] width 229 height 21
type textarea "x"
type input "$15.00"
type textarea "x"
type input "$155.00"
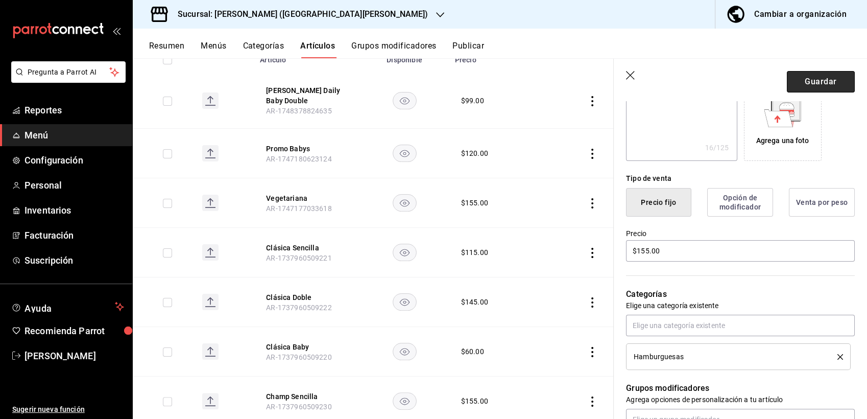
click at [800, 85] on button "Guardar" at bounding box center [821, 81] width 68 height 21
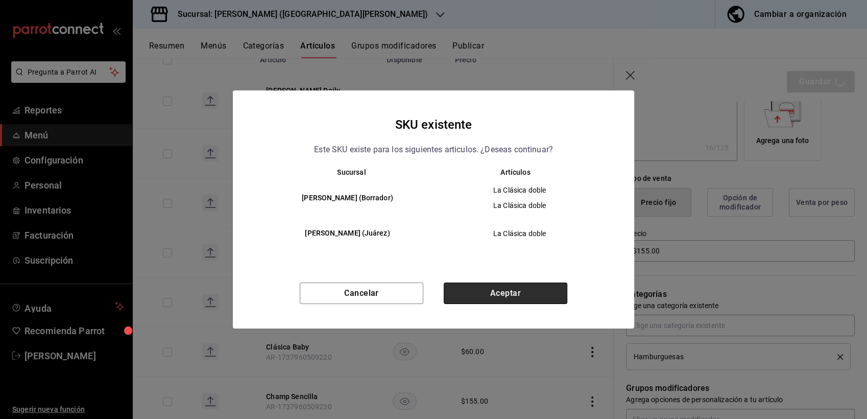
click at [495, 285] on button "Aceptar" at bounding box center [506, 292] width 124 height 21
type textarea "x"
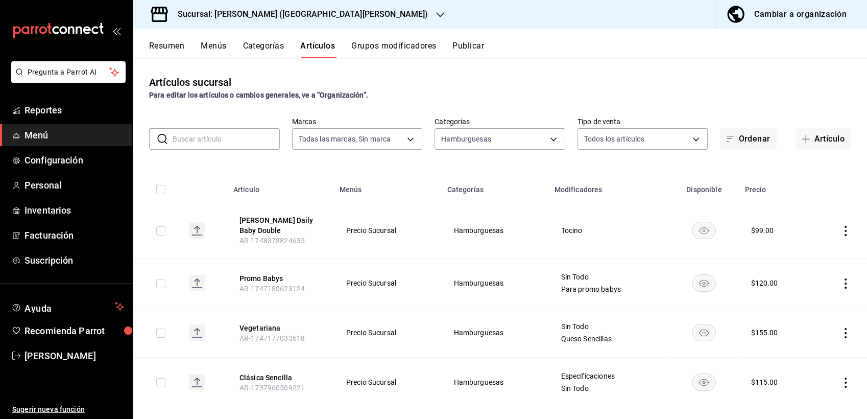
click at [205, 138] on input "text" at bounding box center [226, 139] width 107 height 20
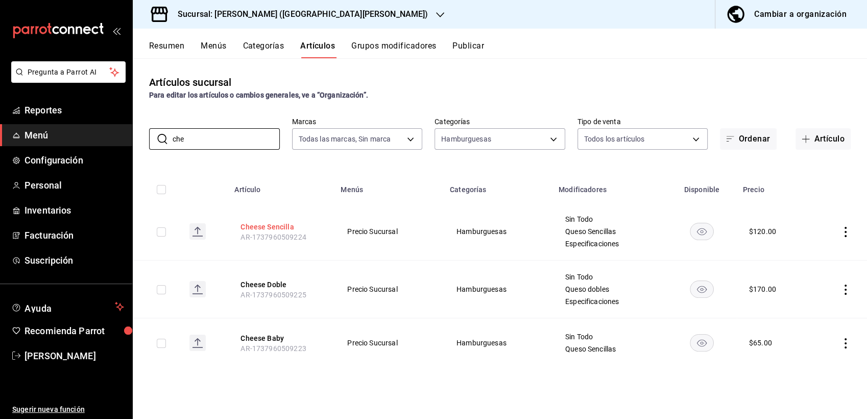
type input "che"
click at [272, 226] on button "Cheese Sencilla" at bounding box center [281, 227] width 82 height 10
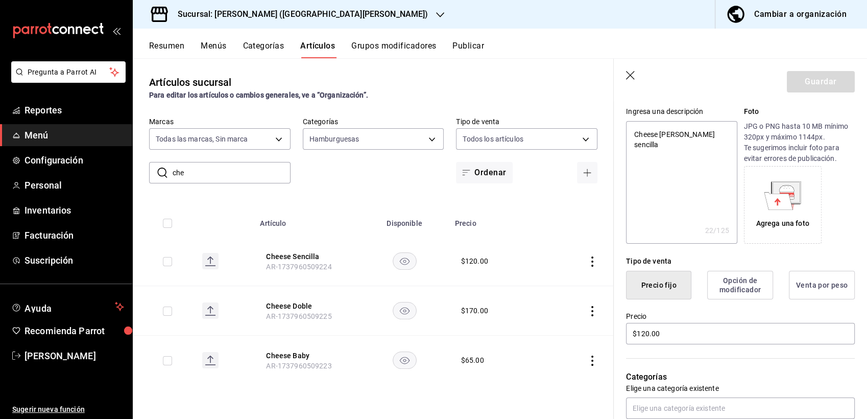
scroll to position [102, 0]
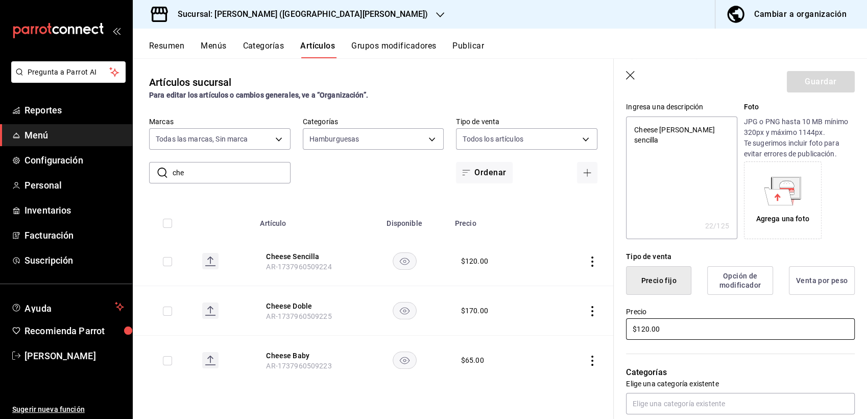
click at [648, 325] on input "$120.00" at bounding box center [740, 328] width 229 height 21
type textarea "x"
type input "$10.00"
type textarea "x"
type input "$130.00"
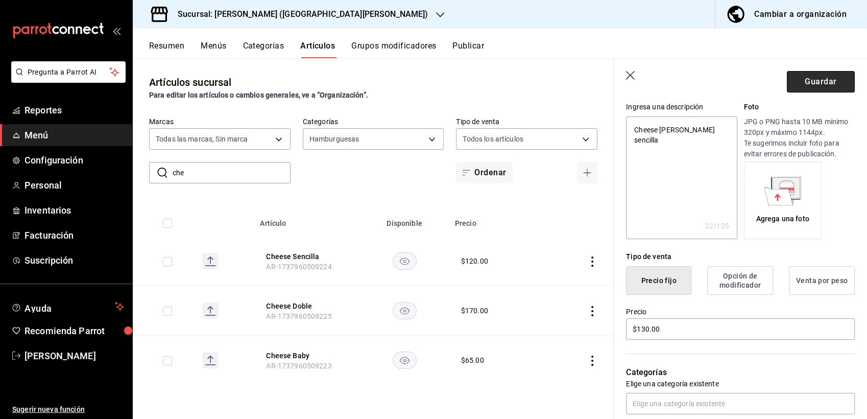
click at [818, 85] on button "Guardar" at bounding box center [821, 81] width 68 height 21
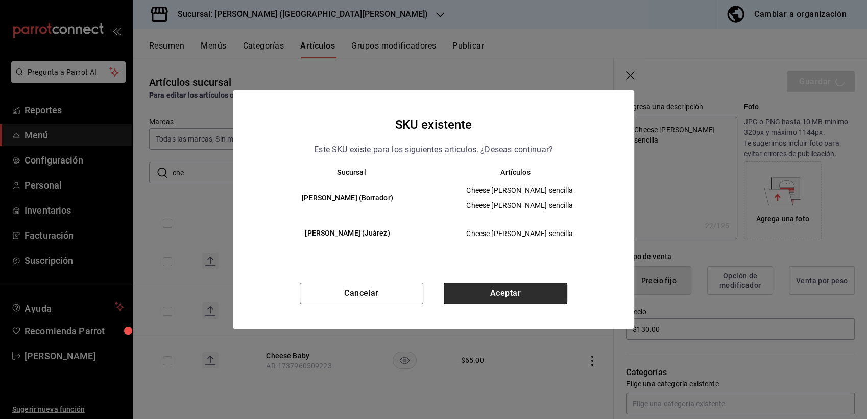
click at [452, 292] on button "Aceptar" at bounding box center [506, 292] width 124 height 21
type textarea "x"
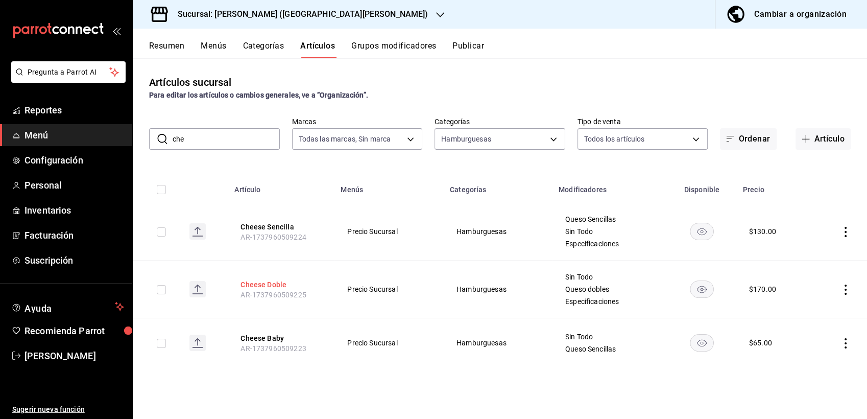
click at [253, 284] on button "Cheese Doble" at bounding box center [281, 284] width 82 height 10
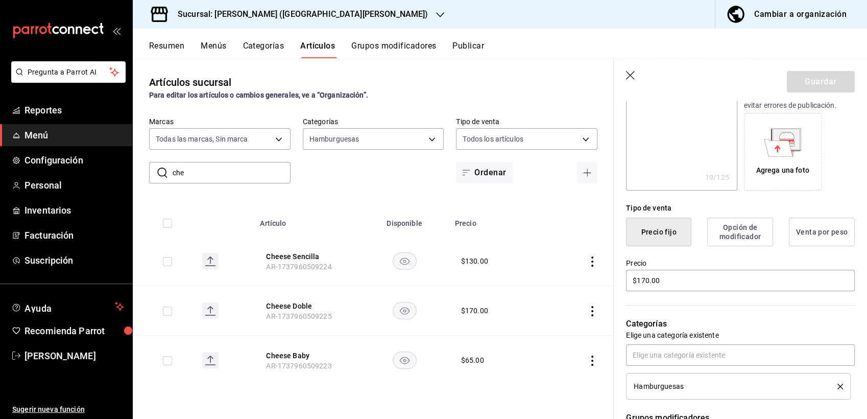
scroll to position [154, 0]
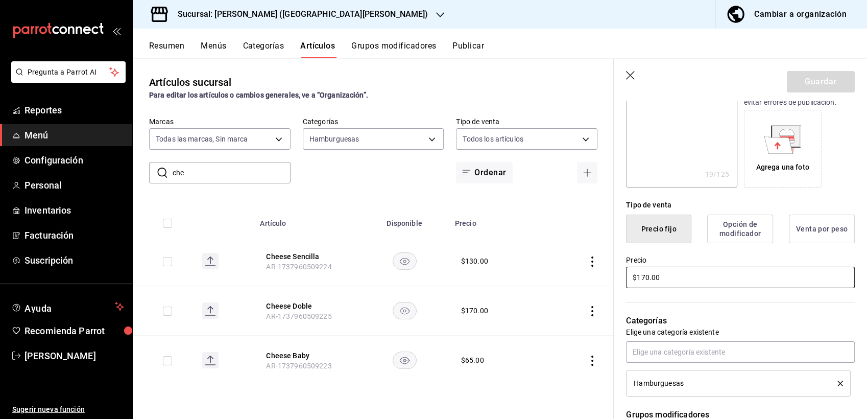
click at [654, 277] on input "$170.00" at bounding box center [740, 276] width 229 height 21
type textarea "x"
type input "$10.00"
type textarea "x"
type input "$180.00"
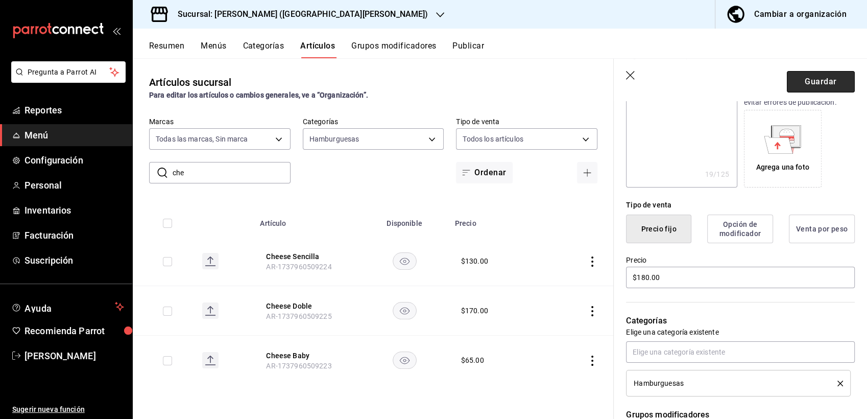
click at [801, 86] on button "Guardar" at bounding box center [821, 81] width 68 height 21
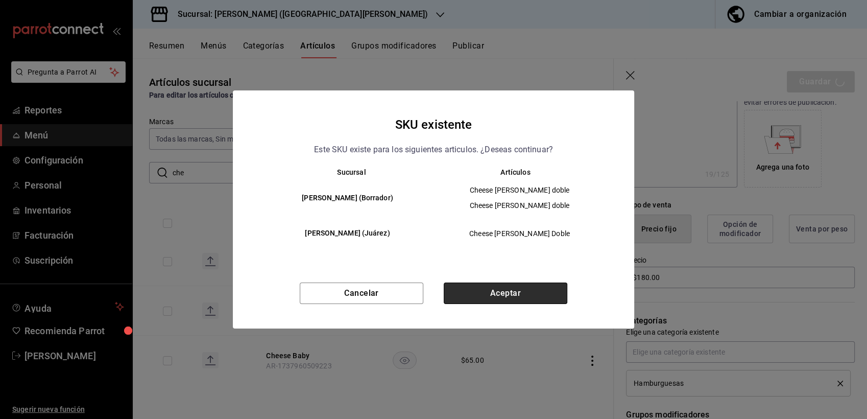
click at [478, 288] on button "Aceptar" at bounding box center [506, 292] width 124 height 21
type textarea "x"
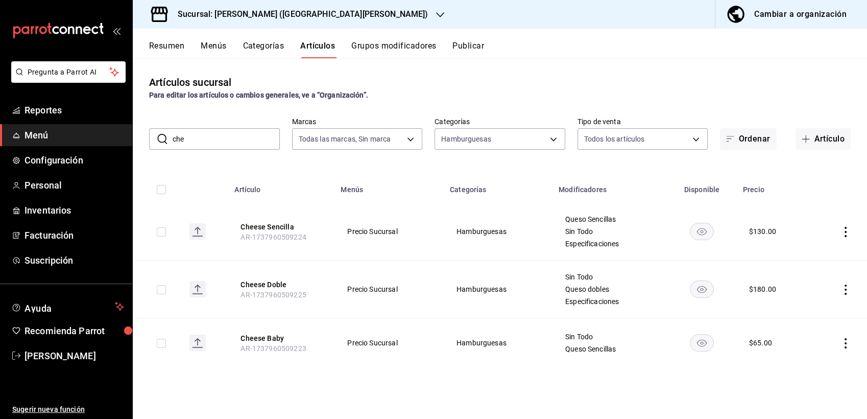
click at [202, 142] on input "che" at bounding box center [226, 139] width 107 height 20
type input "c"
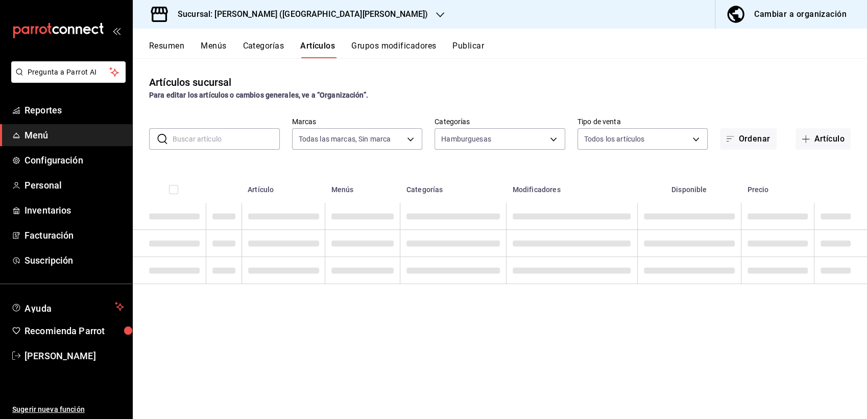
type input "c"
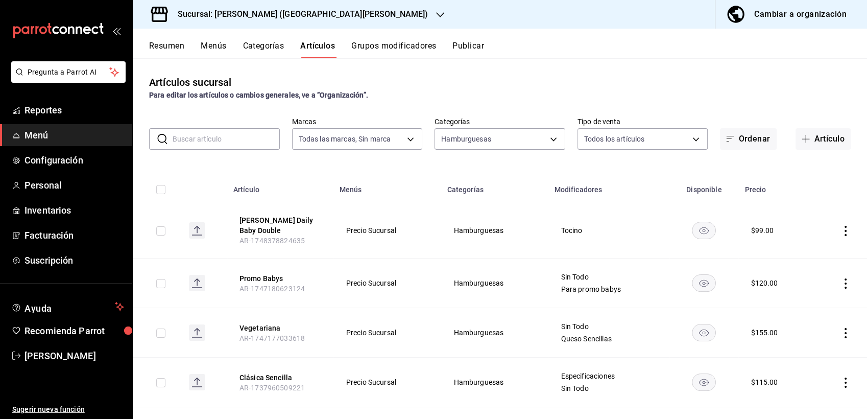
type input "v"
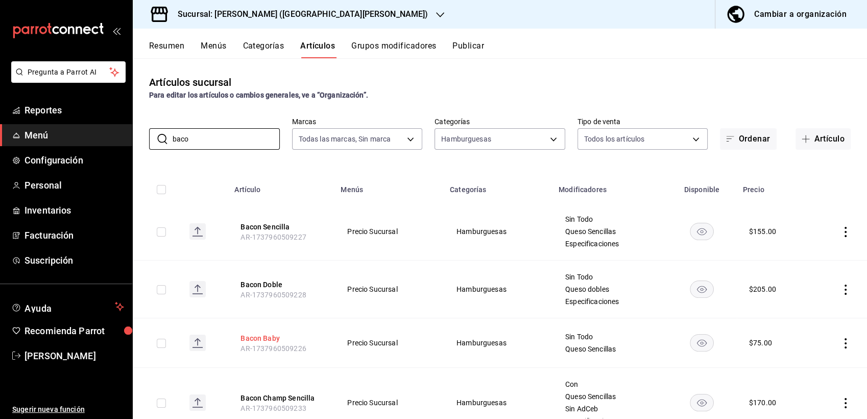
type input "baco"
click at [261, 225] on button "Bacon Sencilla" at bounding box center [281, 227] width 82 height 10
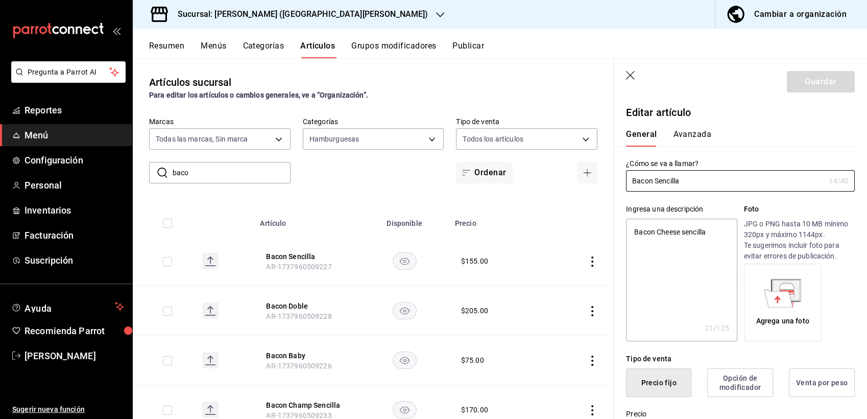
type textarea "x"
type input "$155.00"
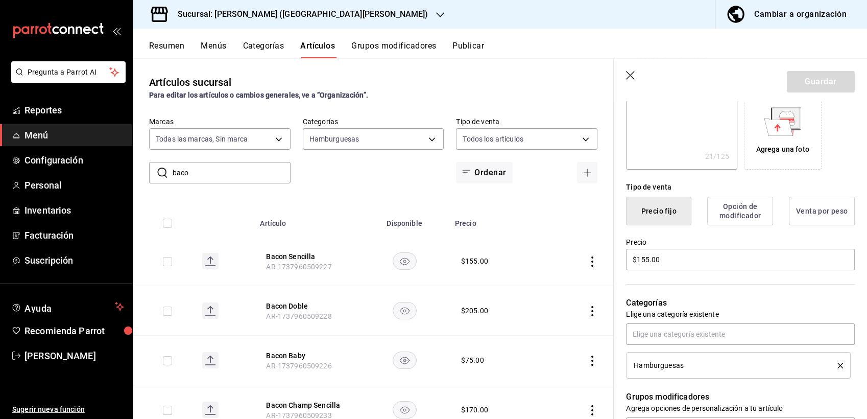
scroll to position [192, 0]
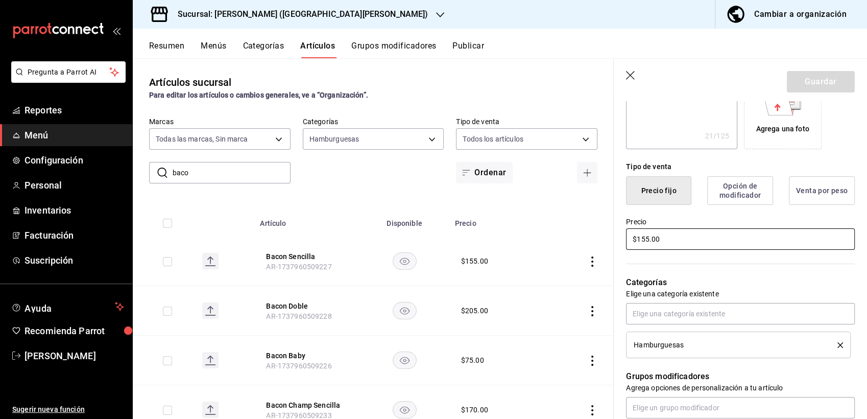
click at [646, 241] on input "$155.00" at bounding box center [740, 238] width 229 height 21
type textarea "x"
type input "$15.00"
type textarea "x"
type input "$165.00"
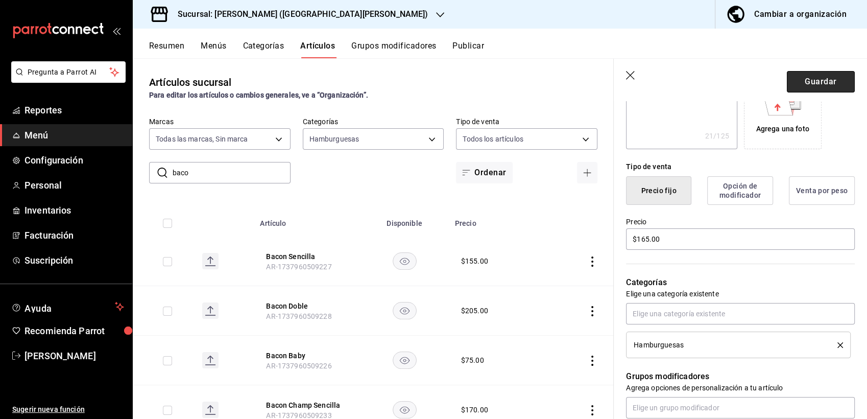
click at [799, 75] on button "Guardar" at bounding box center [821, 81] width 68 height 21
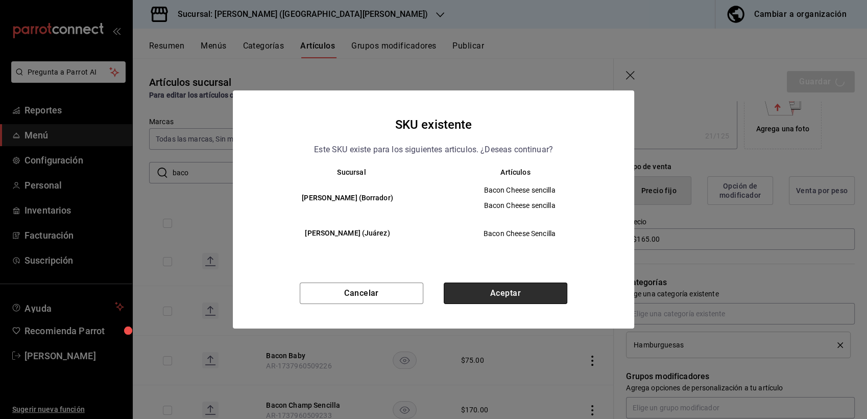
click at [503, 284] on button "Aceptar" at bounding box center [506, 292] width 124 height 21
type textarea "x"
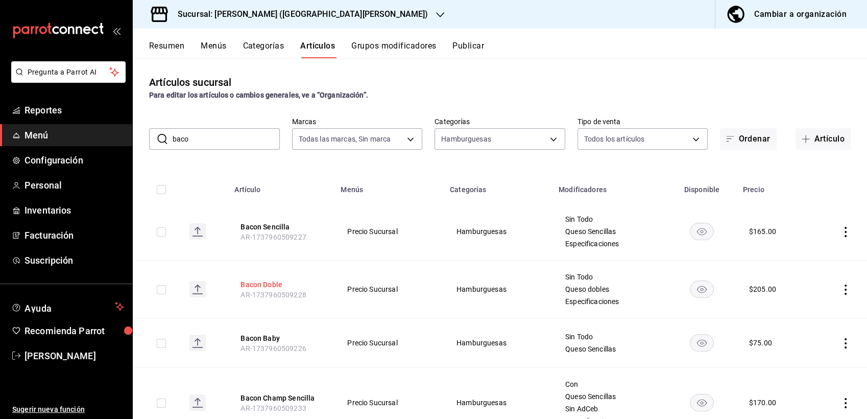
click at [257, 283] on button "Bacon Doble" at bounding box center [281, 284] width 82 height 10
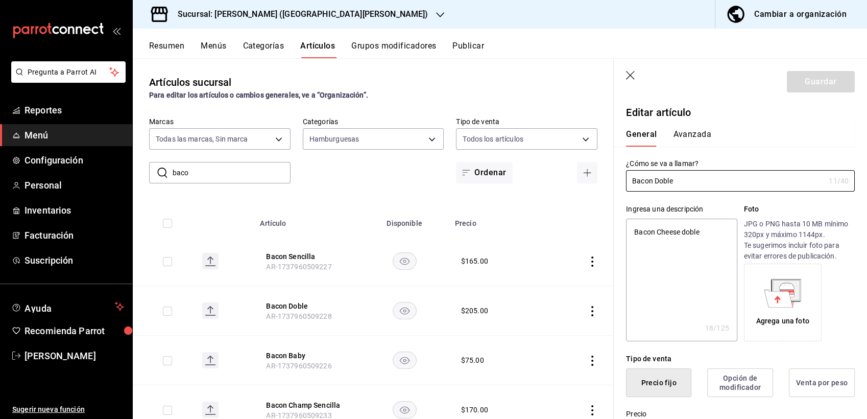
type textarea "x"
type input "$205.00"
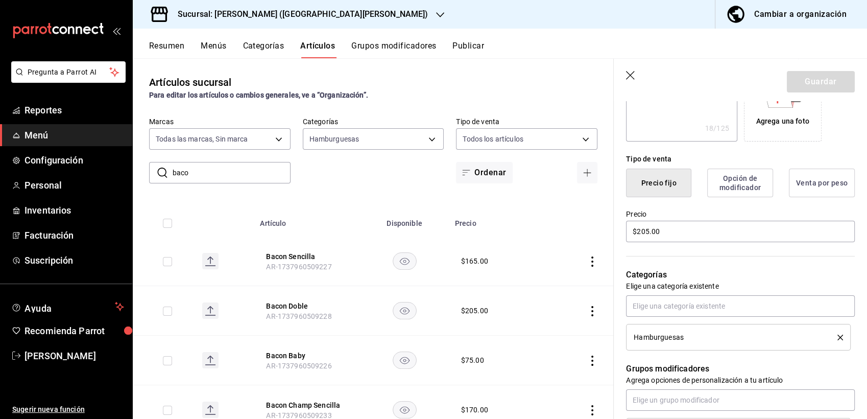
scroll to position [212, 0]
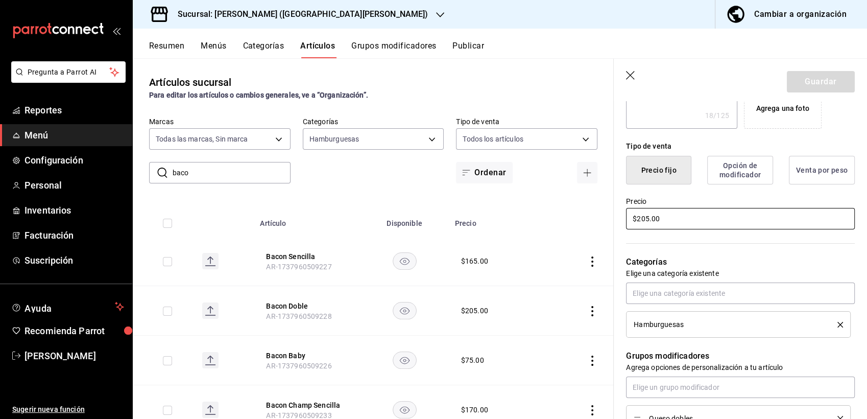
click at [651, 222] on input "$205.00" at bounding box center [740, 218] width 229 height 21
type textarea "x"
type input "$25.00"
type textarea "x"
type input "$255.00"
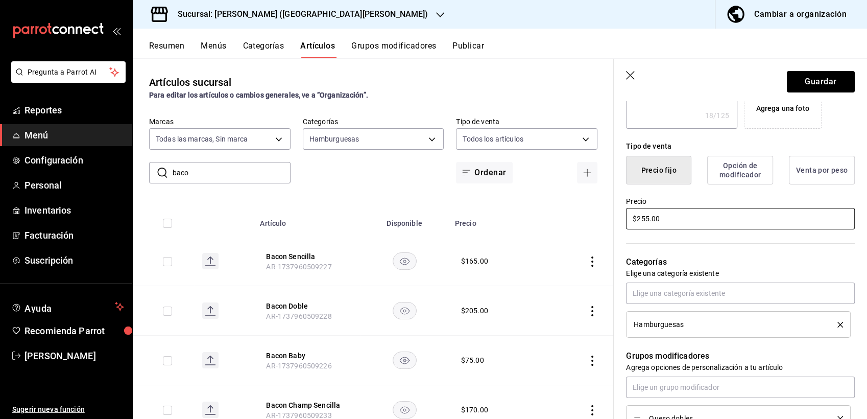
type textarea "x"
type input "$25.00"
type textarea "x"
type input "$215.00"
click at [810, 86] on button "Guardar" at bounding box center [821, 81] width 68 height 21
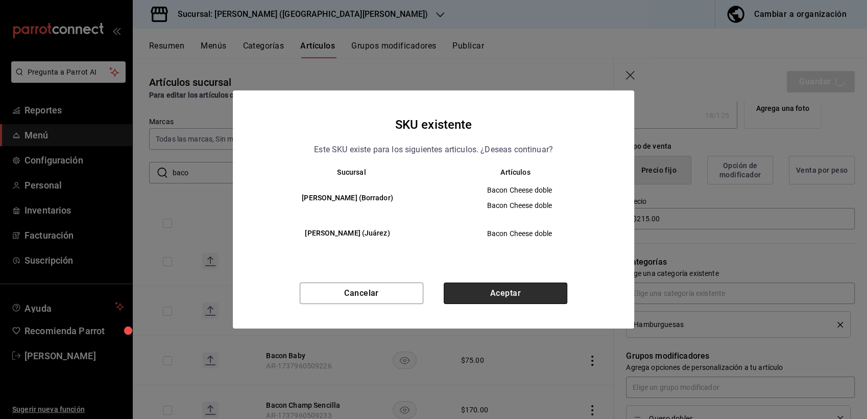
click at [502, 289] on button "Aceptar" at bounding box center [506, 292] width 124 height 21
type textarea "x"
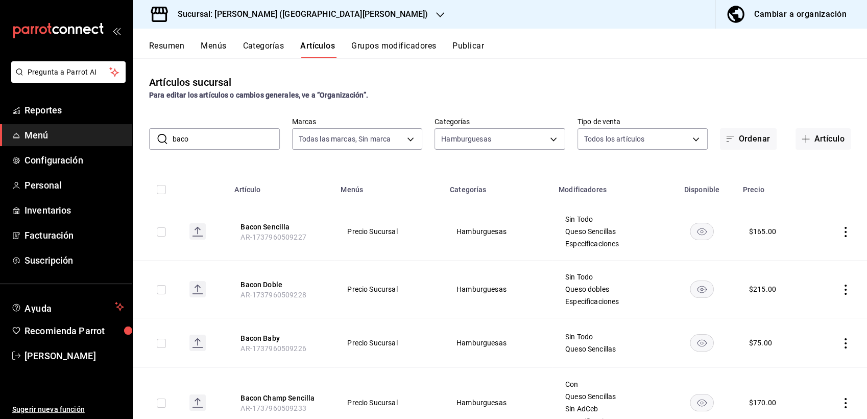
click at [210, 149] on div "​ baco ​" at bounding box center [214, 138] width 131 height 21
type input "b"
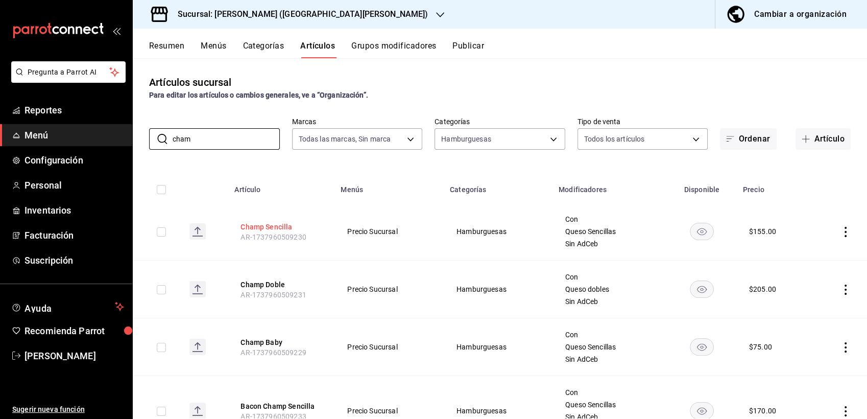
type input "cham"
click at [259, 229] on button "Champ Sencilla" at bounding box center [281, 227] width 82 height 10
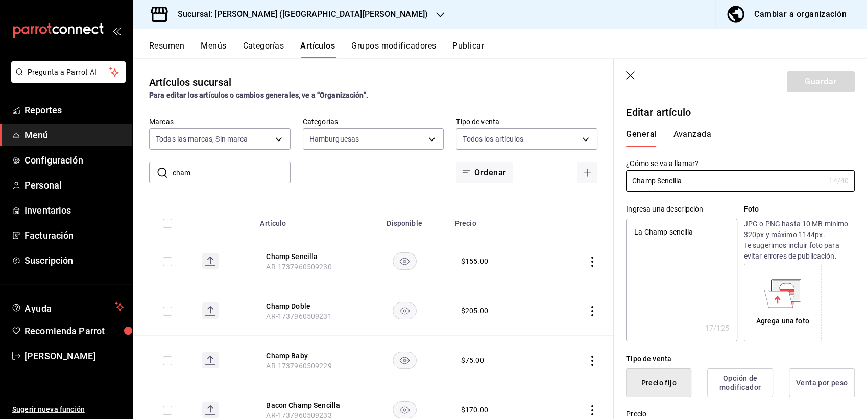
type textarea "x"
type input "$155.00"
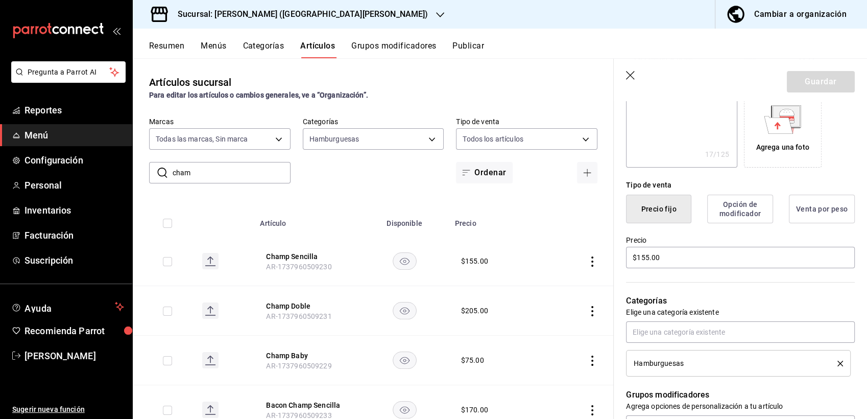
scroll to position [209, 0]
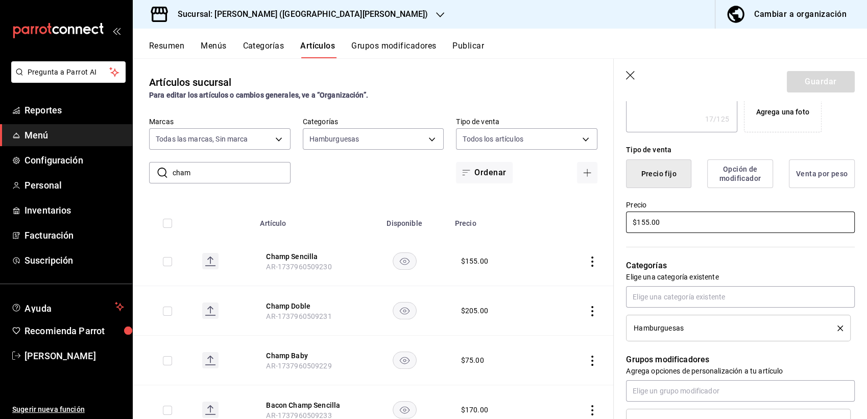
click at [647, 221] on input "$155.00" at bounding box center [740, 221] width 229 height 21
type textarea "x"
type input "$15.00"
type textarea "x"
type input "$165.00"
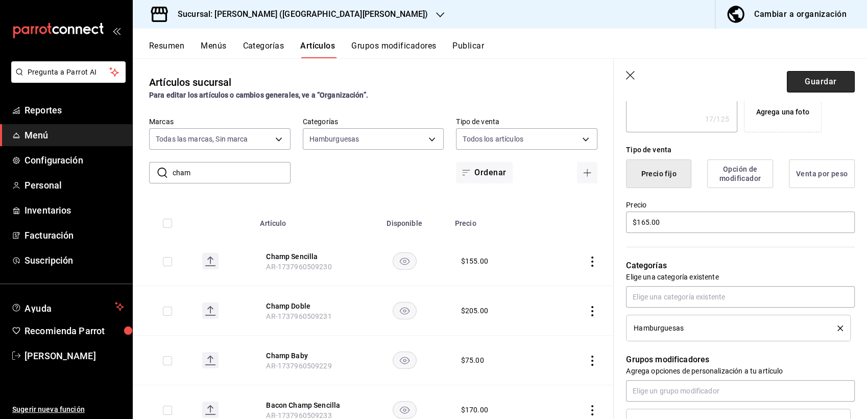
click at [795, 85] on button "Guardar" at bounding box center [821, 81] width 68 height 21
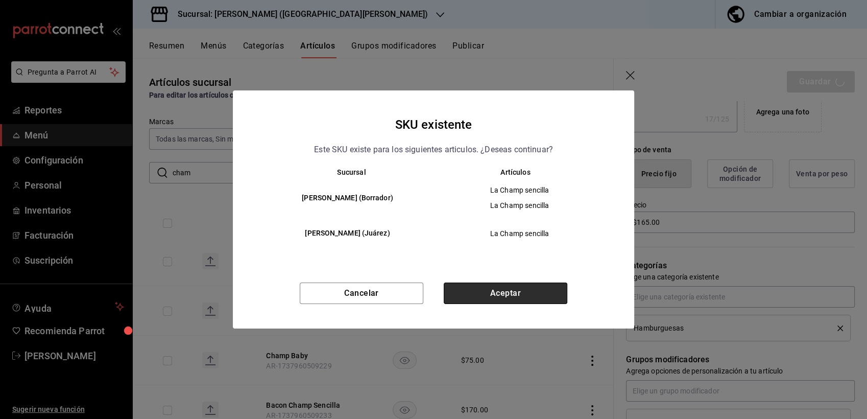
click at [486, 296] on button "Aceptar" at bounding box center [506, 292] width 124 height 21
type textarea "x"
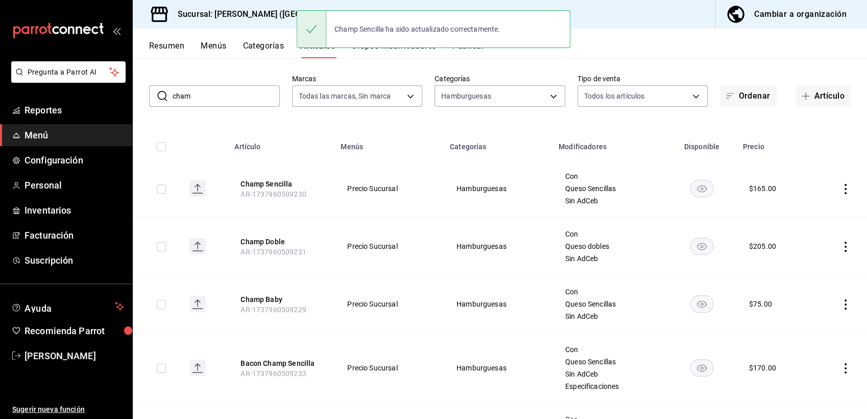
scroll to position [44, 0]
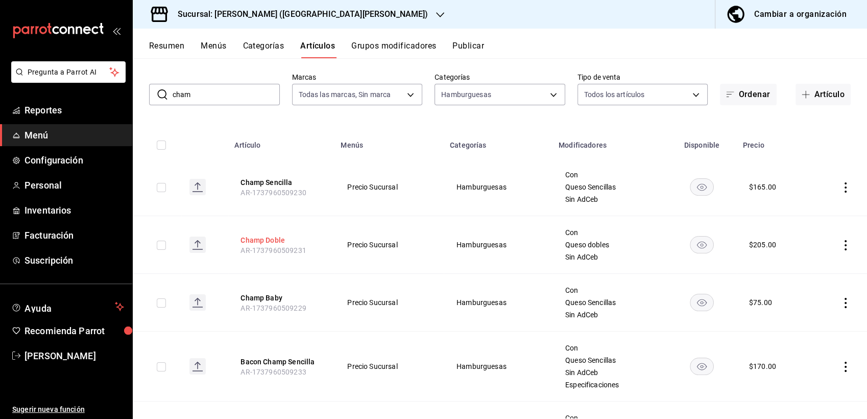
click at [265, 242] on button "Champ Doble" at bounding box center [281, 240] width 82 height 10
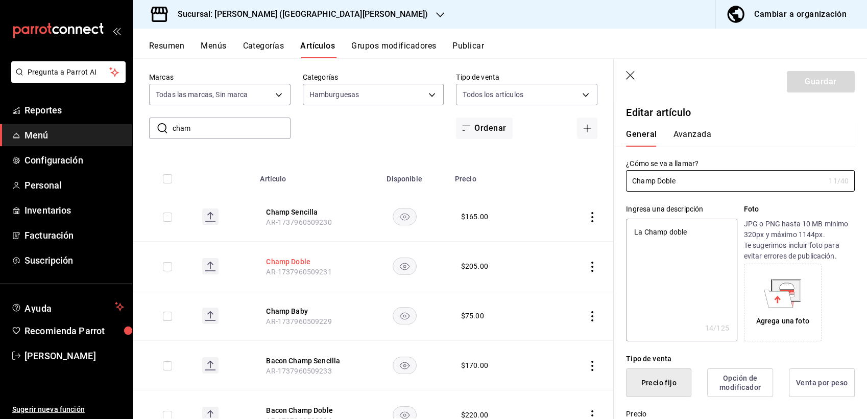
type textarea "x"
type input "$205.00"
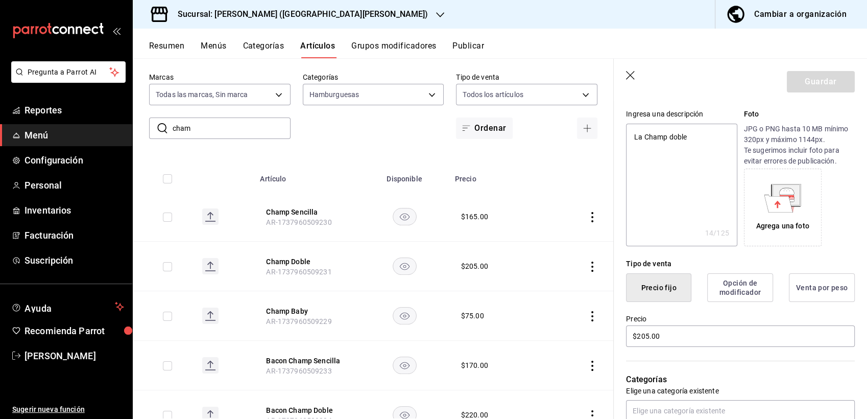
scroll to position [111, 0]
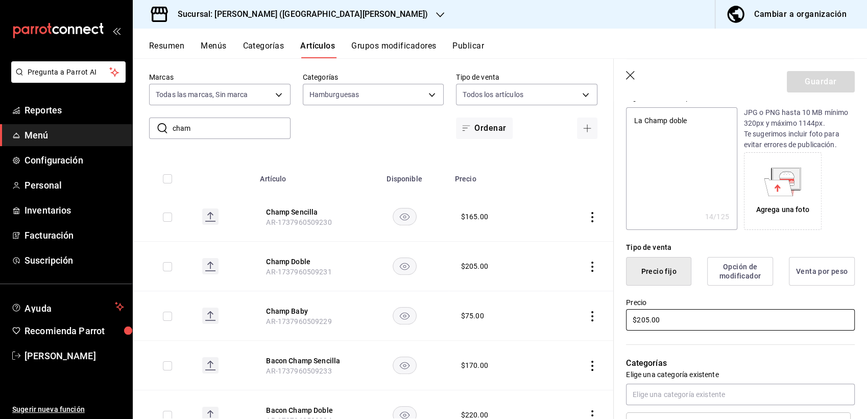
click at [649, 318] on input "$205.00" at bounding box center [740, 319] width 229 height 21
type textarea "x"
type input "$25.00"
type textarea "x"
type input "$215.00"
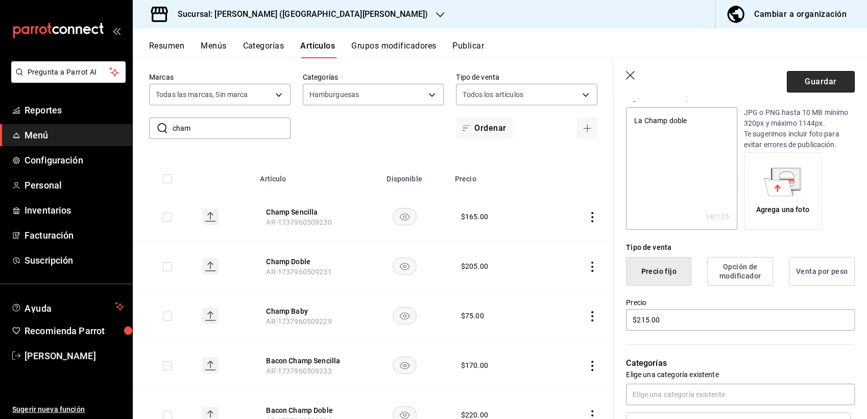
click at [792, 84] on button "Guardar" at bounding box center [821, 81] width 68 height 21
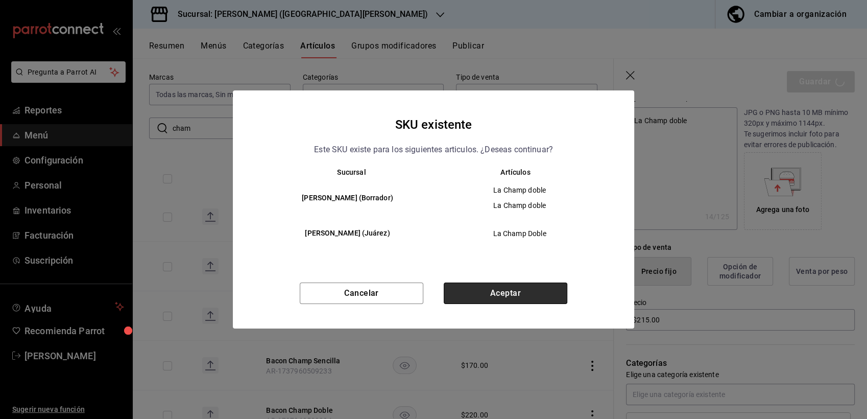
click at [511, 288] on button "Aceptar" at bounding box center [506, 292] width 124 height 21
type textarea "x"
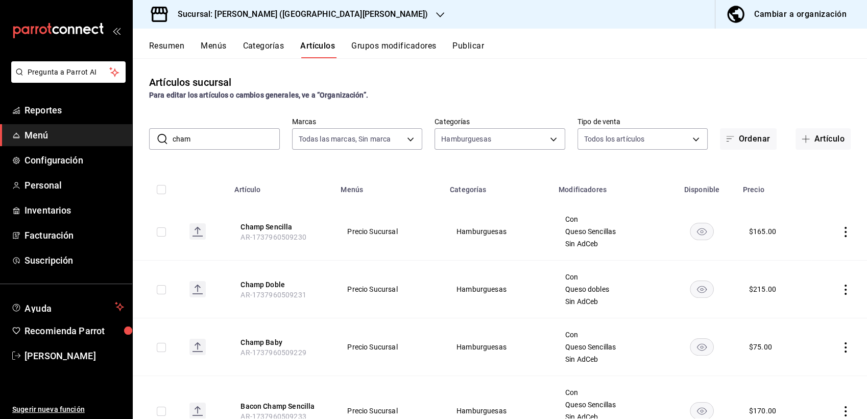
click at [208, 146] on input "cham" at bounding box center [226, 139] width 107 height 20
type input "c"
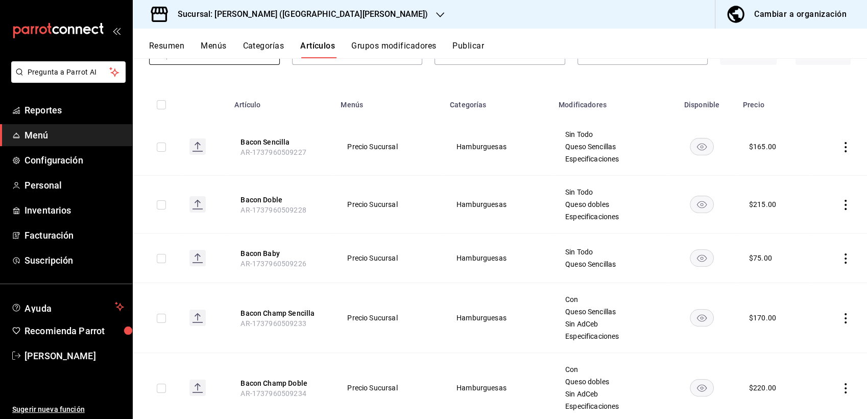
scroll to position [94, 0]
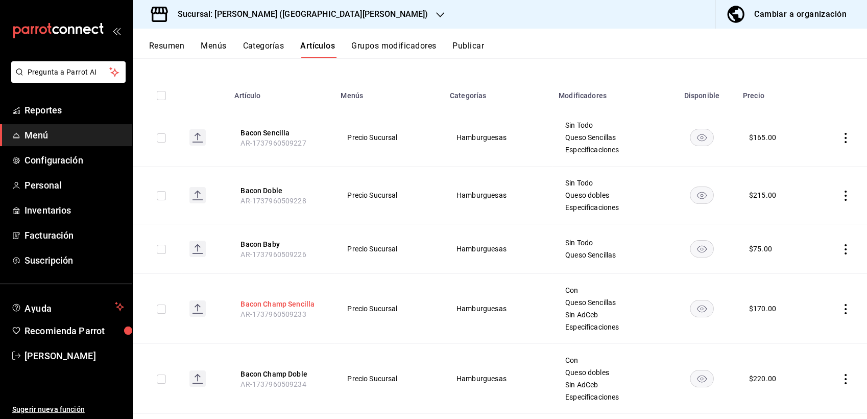
type input "bacon"
click at [274, 301] on button "Bacon Champ Sencilla" at bounding box center [281, 304] width 82 height 10
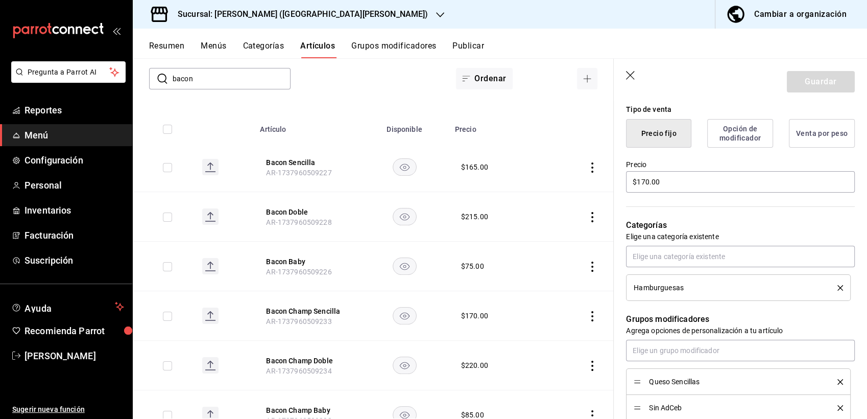
scroll to position [261, 0]
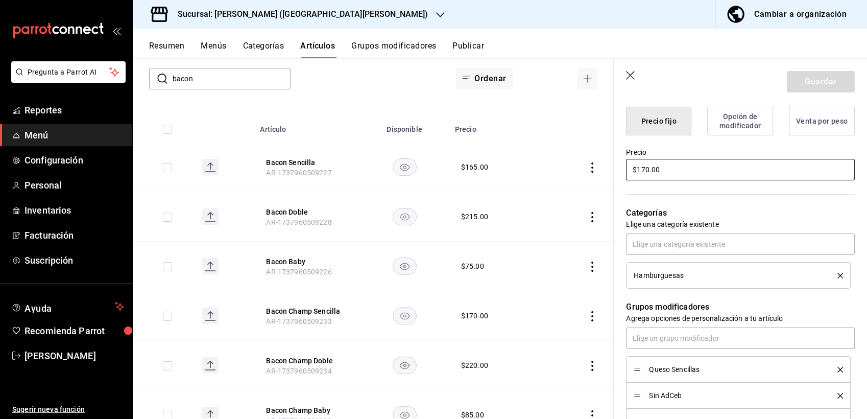
click at [642, 164] on input "$170.00" at bounding box center [740, 169] width 229 height 21
type textarea "x"
type input "$10.00"
type textarea "x"
type input "$180.00"
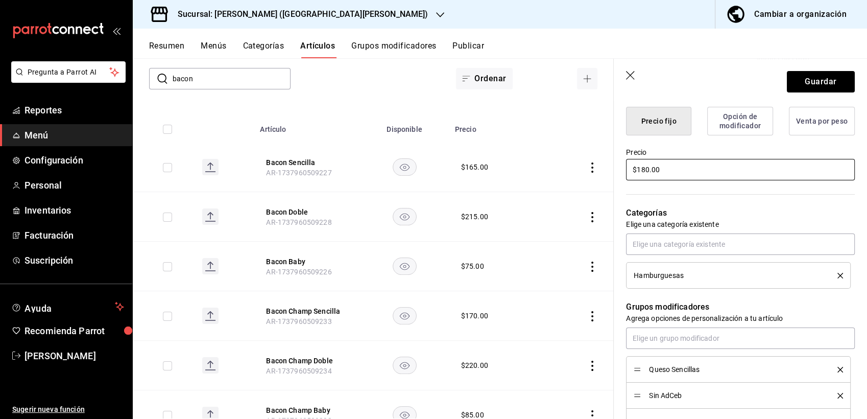
type textarea "x"
type input "$18.00"
type textarea "x"
type input "$185.00"
click at [803, 83] on button "Guardar" at bounding box center [821, 81] width 68 height 21
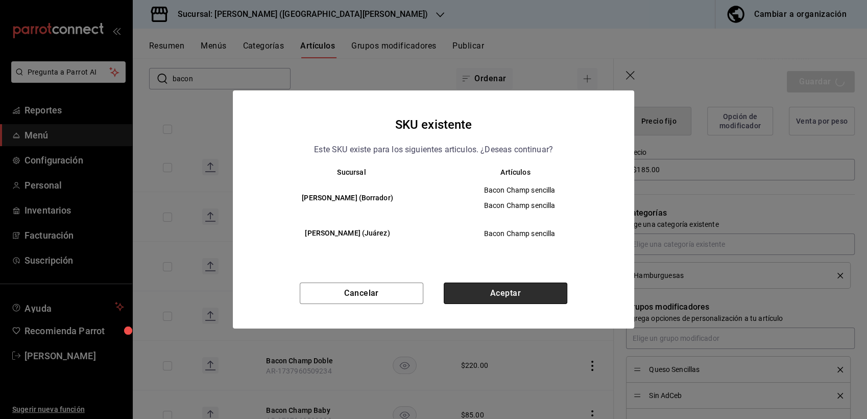
click at [502, 291] on button "Aceptar" at bounding box center [506, 292] width 124 height 21
type textarea "x"
type input "AR-1758387311638"
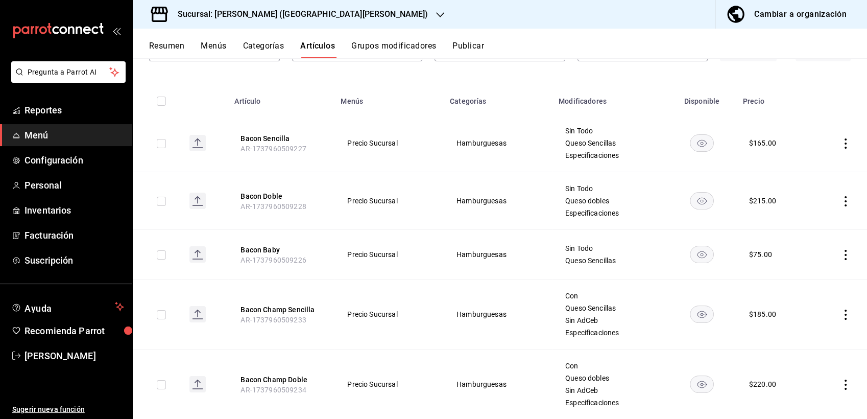
scroll to position [89, 0]
click at [278, 378] on button "Bacon Champ Doble" at bounding box center [281, 378] width 82 height 10
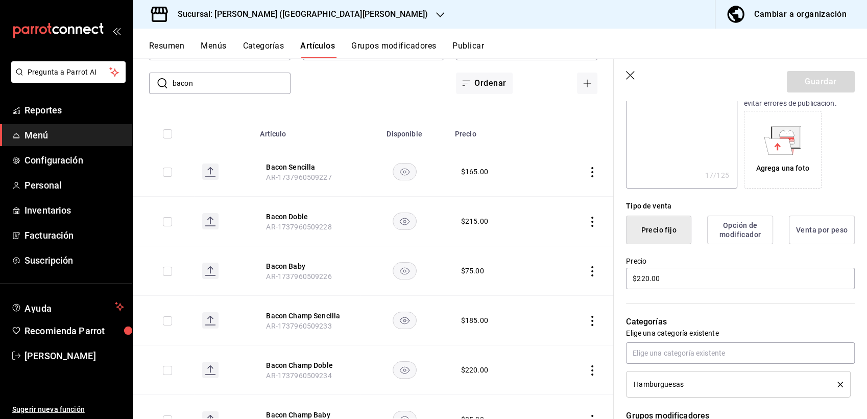
scroll to position [206, 0]
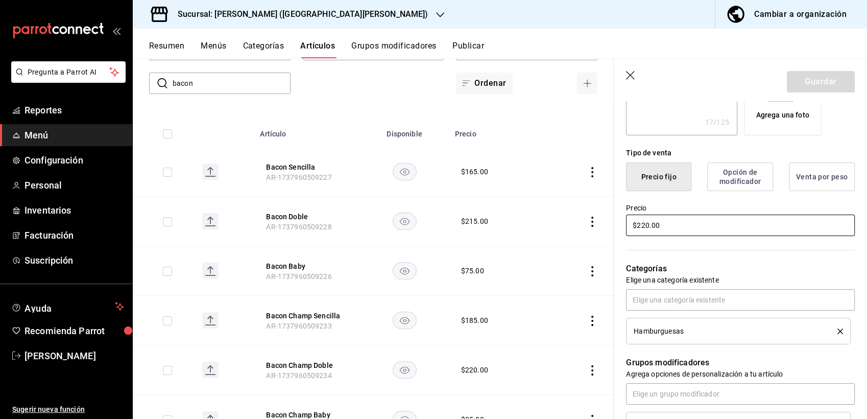
click at [653, 223] on input "$220.00" at bounding box center [740, 224] width 229 height 21
type textarea "x"
type input "$22.00"
type textarea "x"
type input "$2.00"
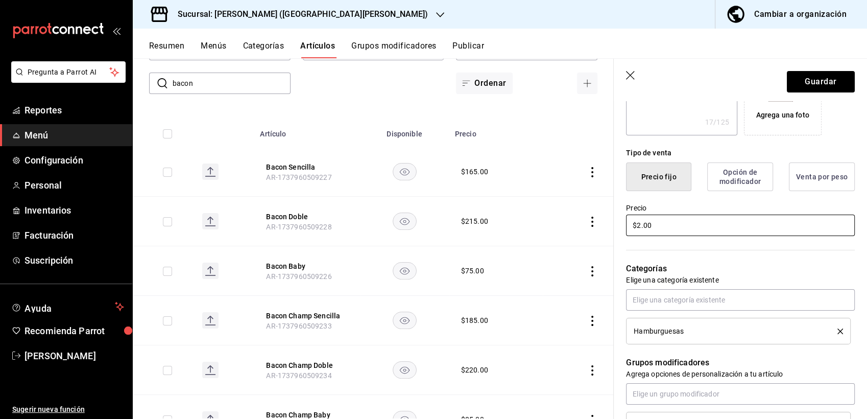
type textarea "x"
type input "$23.00"
click at [806, 80] on button "Guardar" at bounding box center [821, 81] width 68 height 21
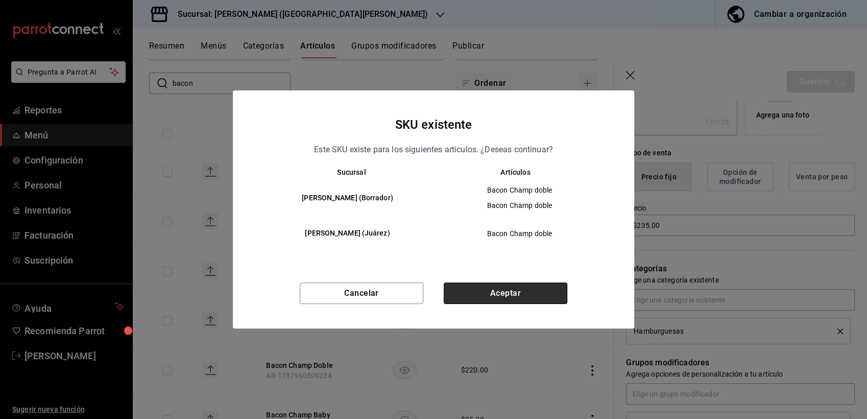
click at [499, 294] on button "Aceptar" at bounding box center [506, 292] width 124 height 21
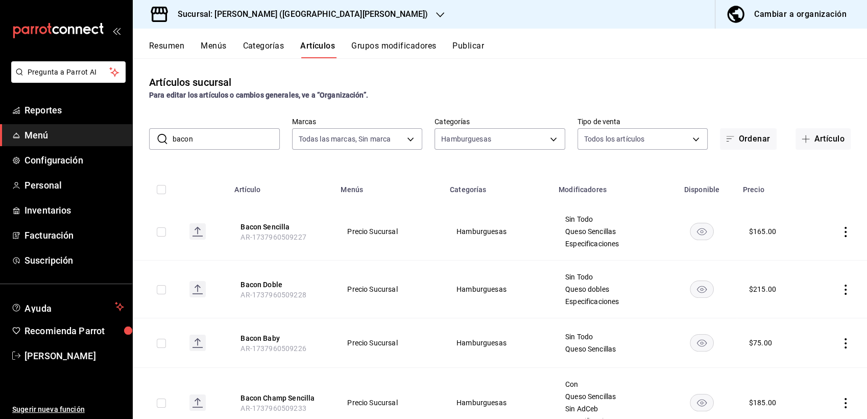
click at [210, 137] on input "bacon" at bounding box center [226, 139] width 107 height 20
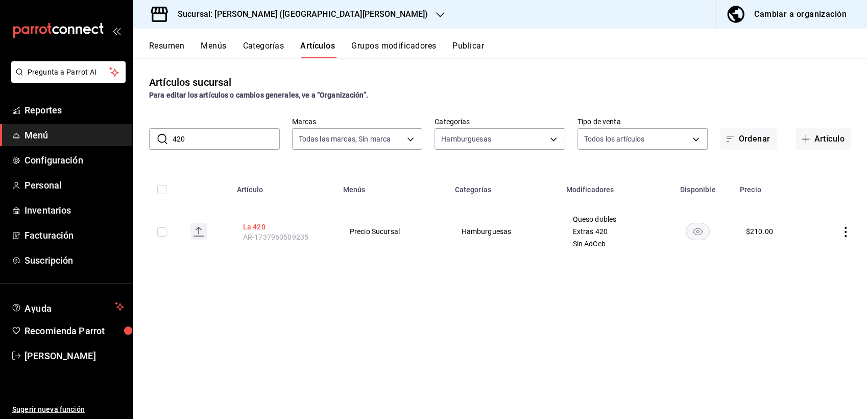
click at [254, 227] on button "La 420" at bounding box center [284, 227] width 82 height 10
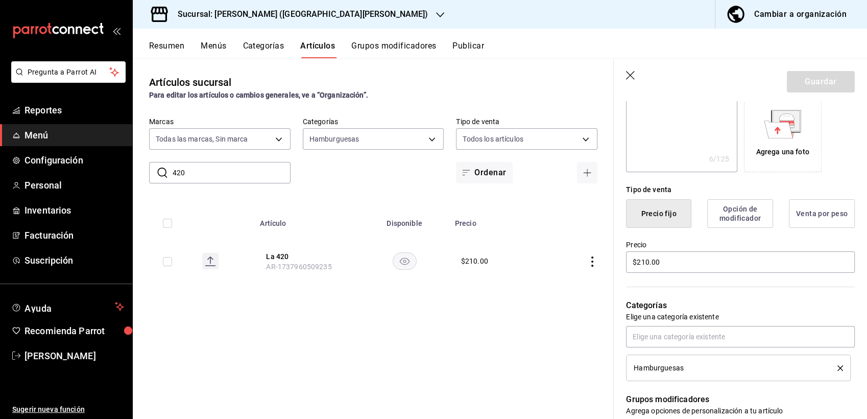
scroll to position [172, 0]
click at [649, 256] on input "$210.00" at bounding box center [740, 259] width 229 height 21
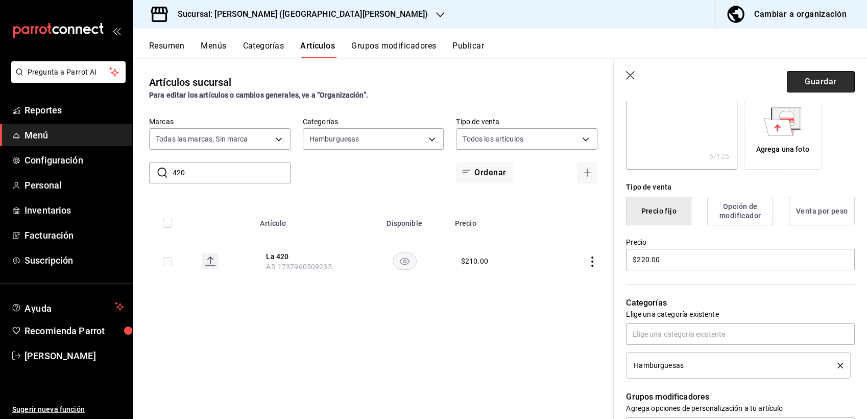
click at [805, 86] on button "Guardar" at bounding box center [821, 81] width 68 height 21
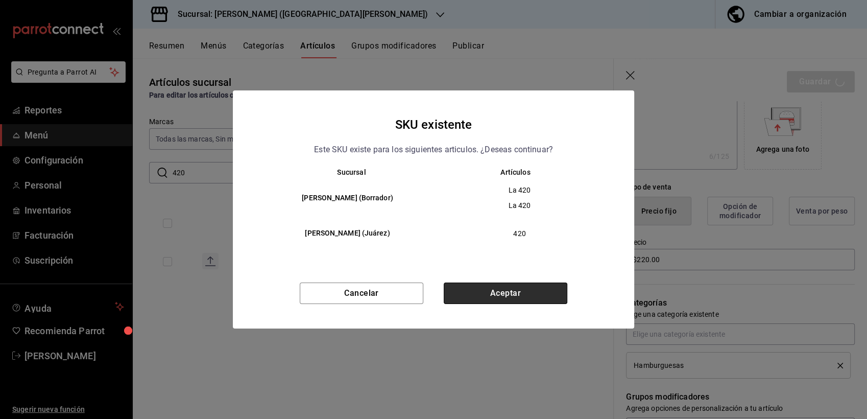
click at [509, 290] on button "Aceptar" at bounding box center [506, 292] width 124 height 21
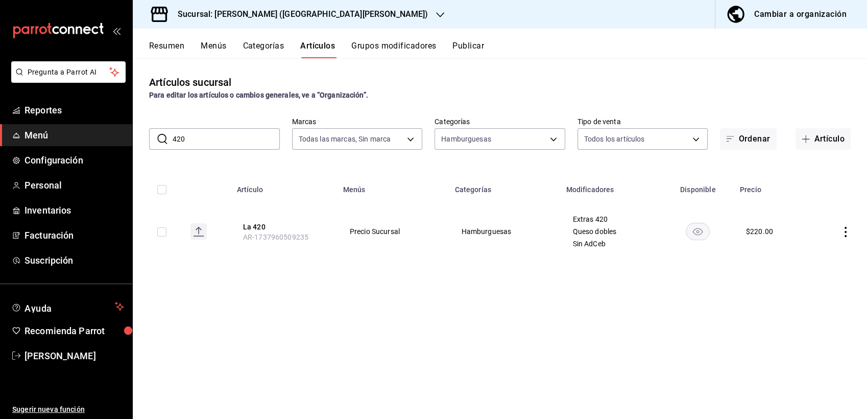
click at [206, 135] on input "420" at bounding box center [226, 139] width 107 height 20
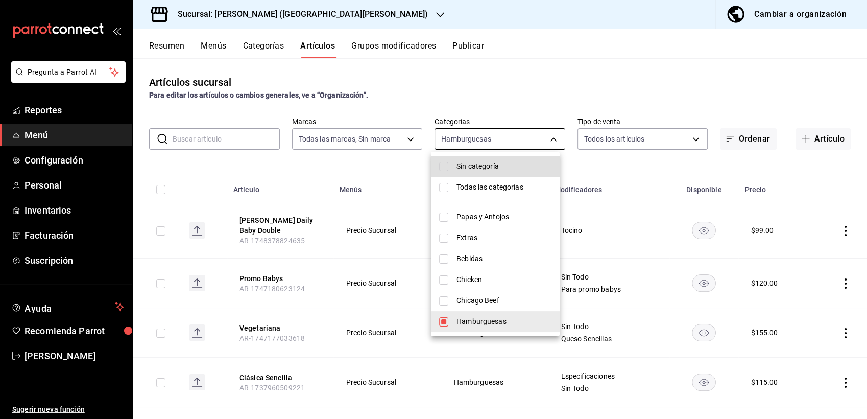
click at [546, 143] on body "Pregunta a Parrot AI Reportes Menú Configuración Personal Inventarios Facturaci…" at bounding box center [433, 209] width 867 height 419
click at [438, 301] on li "Chicago Beef" at bounding box center [495, 300] width 129 height 21
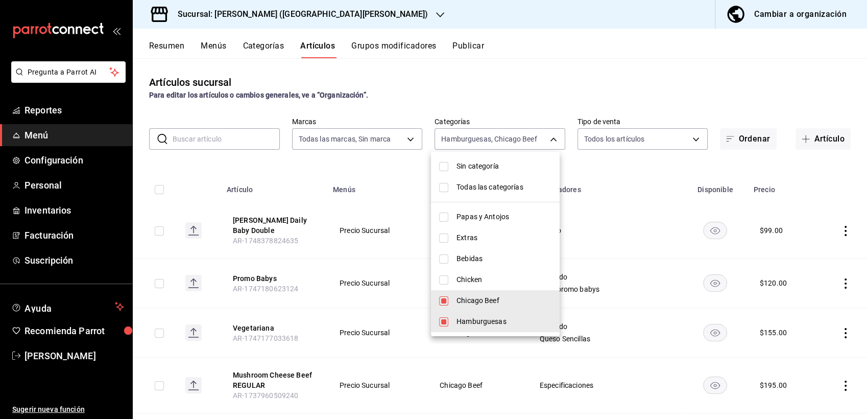
click at [443, 325] on input "checkbox" at bounding box center [443, 321] width 9 height 9
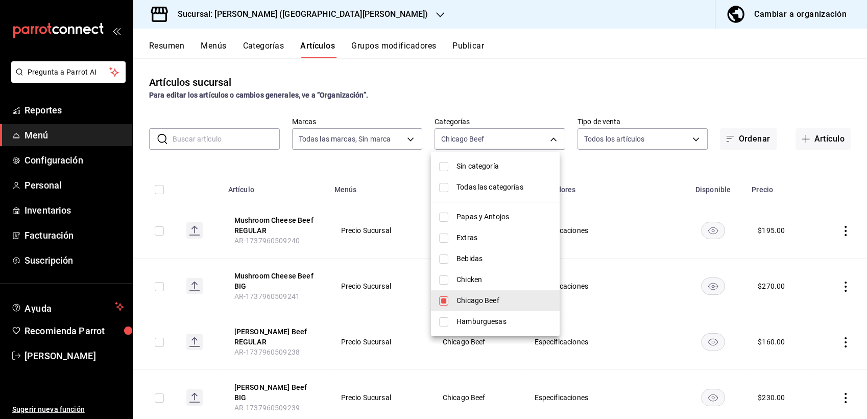
click at [249, 162] on div at bounding box center [433, 209] width 867 height 419
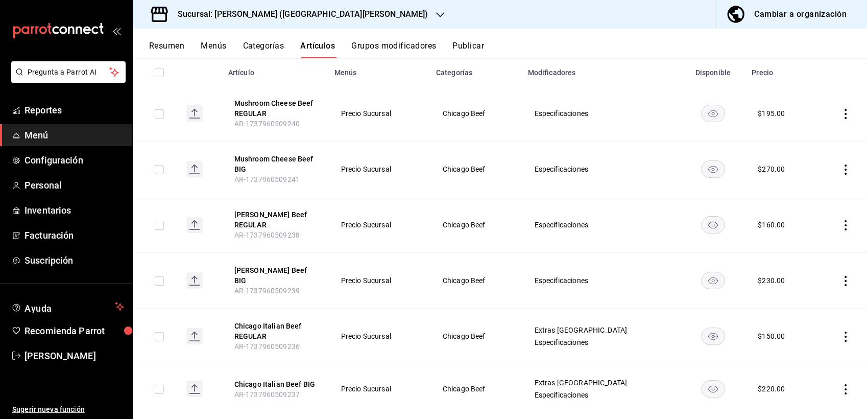
scroll to position [123, 0]
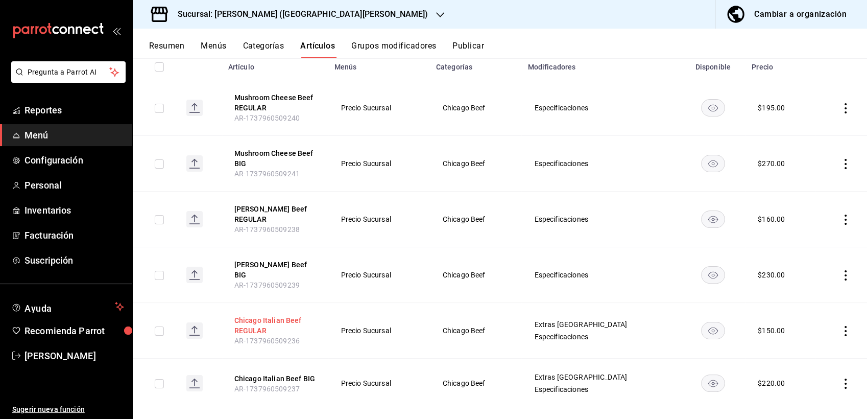
click at [266, 315] on button "Chicago Italian Beef REGULAR" at bounding box center [275, 325] width 82 height 20
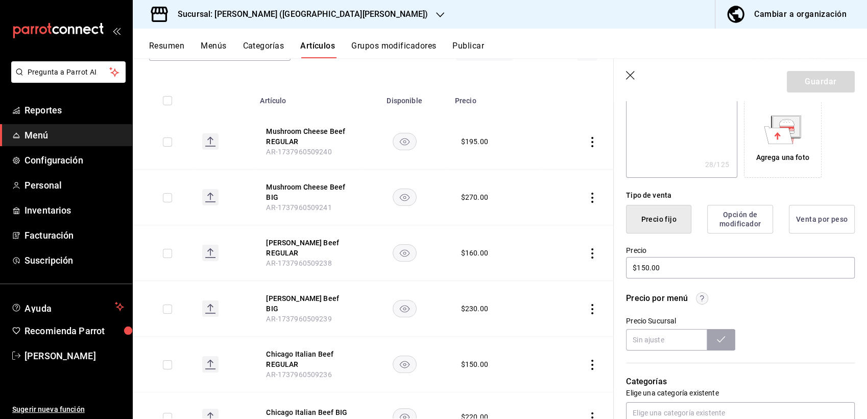
scroll to position [227, 0]
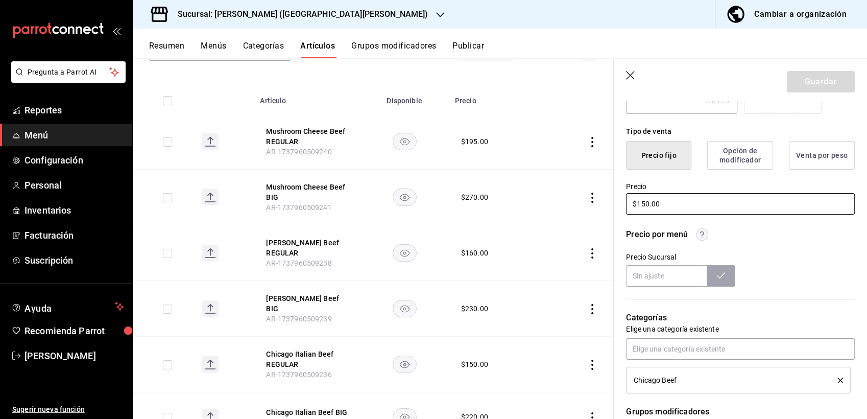
click at [646, 203] on input "$150.00" at bounding box center [740, 203] width 229 height 21
click at [796, 81] on button "Guardar" at bounding box center [821, 81] width 68 height 21
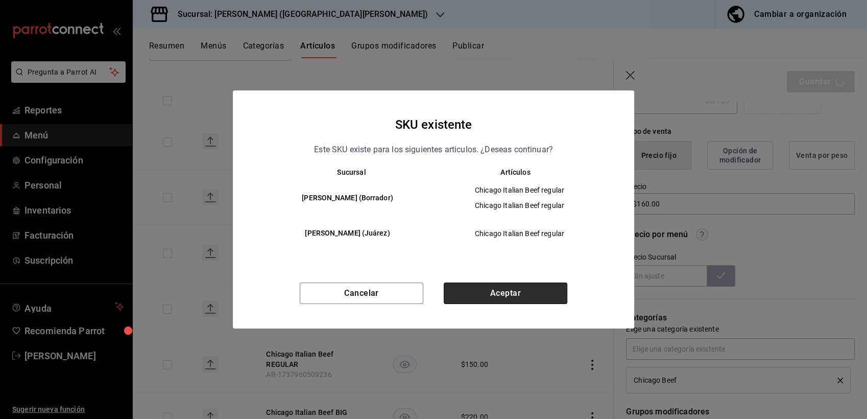
click at [469, 300] on button "Aceptar" at bounding box center [506, 292] width 124 height 21
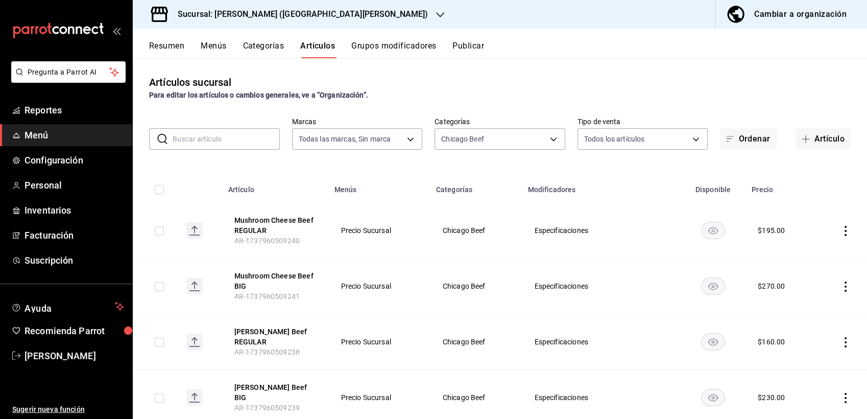
scroll to position [123, 0]
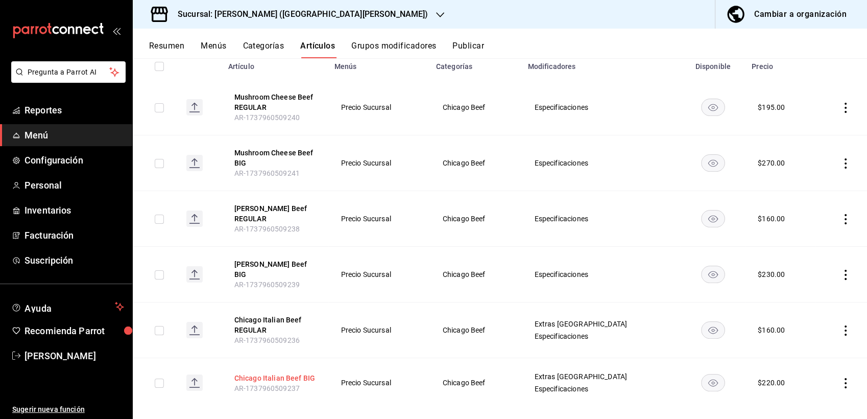
click at [287, 373] on button "Chicago Italian Beef BIG" at bounding box center [275, 378] width 82 height 10
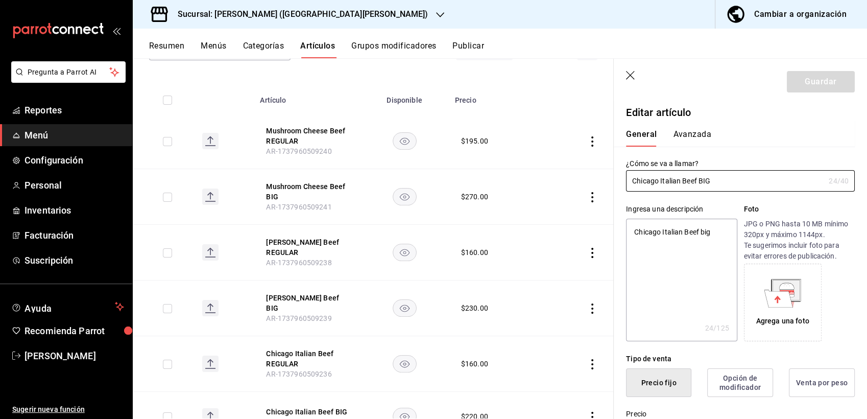
scroll to position [219, 0]
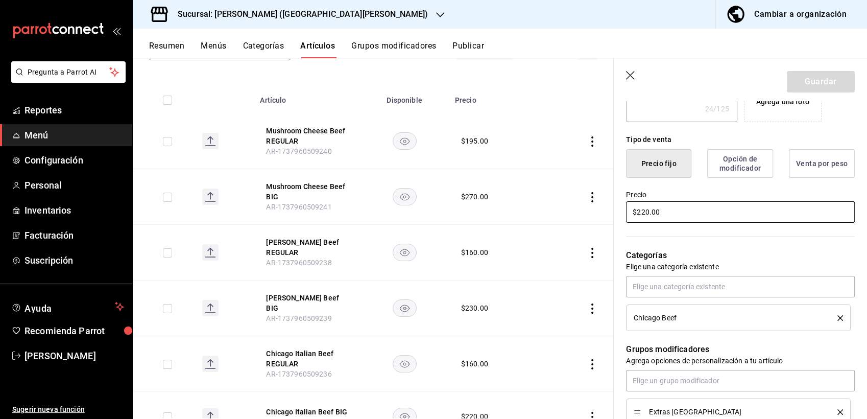
click at [652, 216] on input "$220.00" at bounding box center [740, 211] width 229 height 21
click at [810, 81] on button "Guardar" at bounding box center [821, 81] width 68 height 21
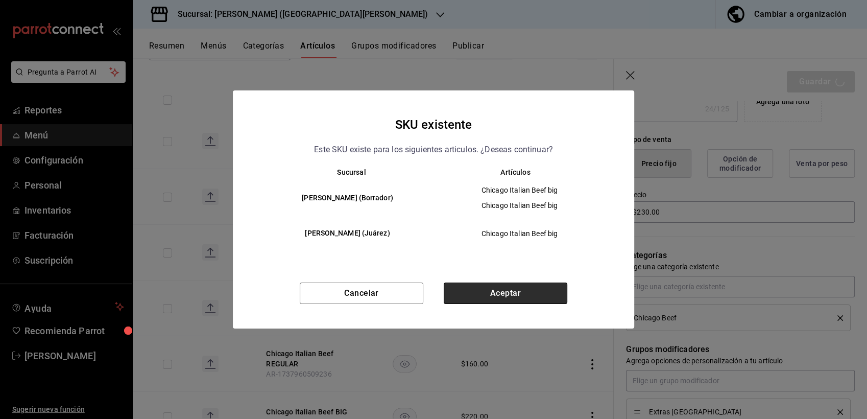
click at [475, 297] on button "Aceptar" at bounding box center [506, 292] width 124 height 21
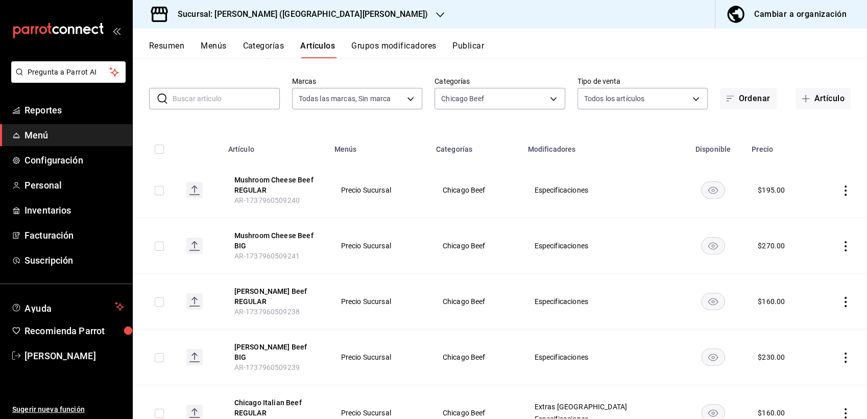
scroll to position [41, 0]
click at [294, 288] on button "[PERSON_NAME] Beef REGULAR" at bounding box center [275, 295] width 82 height 20
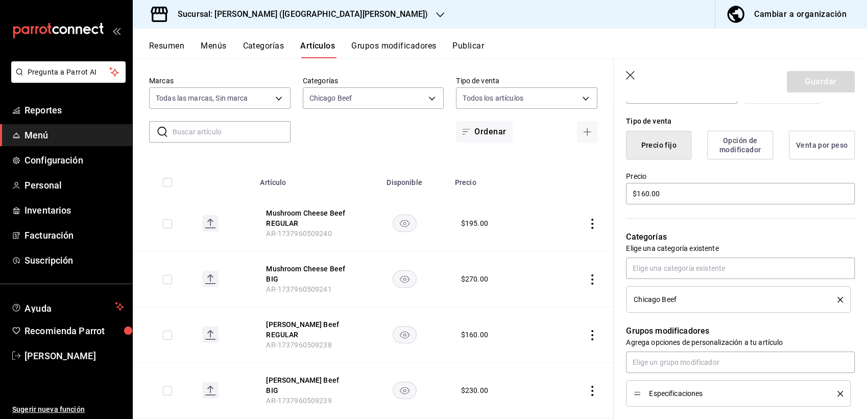
scroll to position [260, 0]
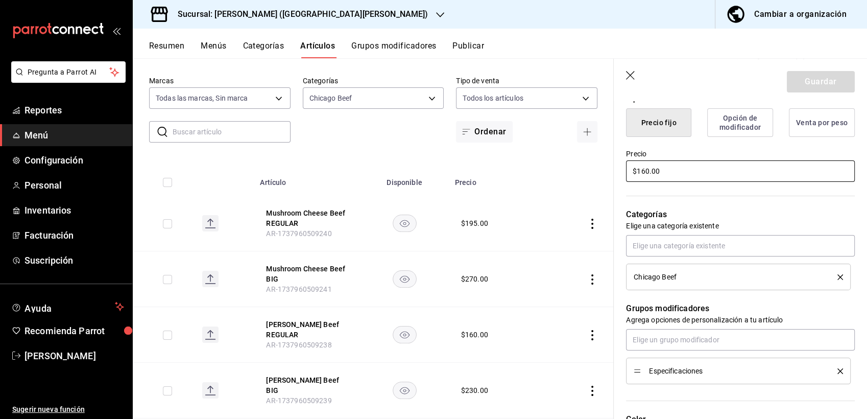
click at [650, 167] on input "$160.00" at bounding box center [740, 170] width 229 height 21
click at [795, 84] on button "Guardar" at bounding box center [821, 81] width 68 height 21
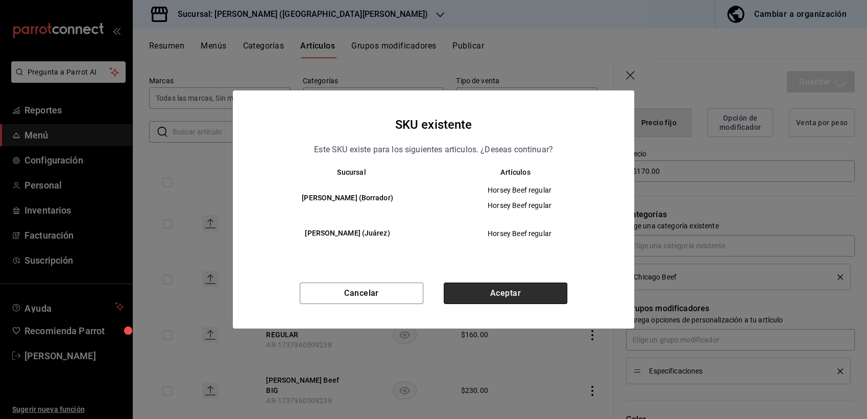
click at [475, 287] on button "Aceptar" at bounding box center [506, 292] width 124 height 21
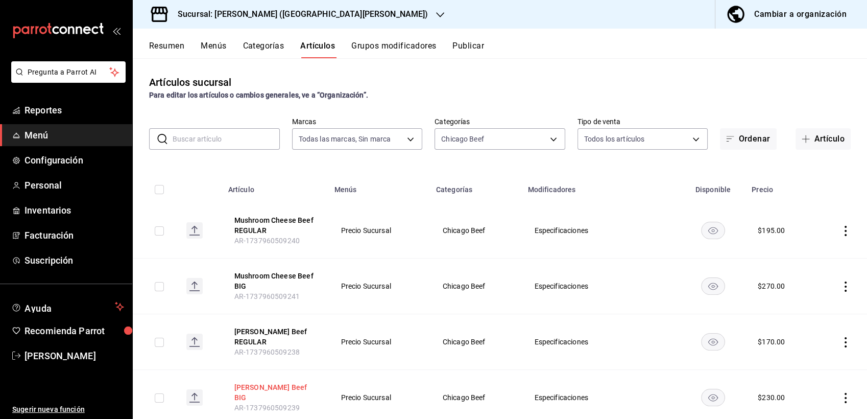
click at [286, 386] on button "[PERSON_NAME] Beef BIG" at bounding box center [275, 392] width 82 height 20
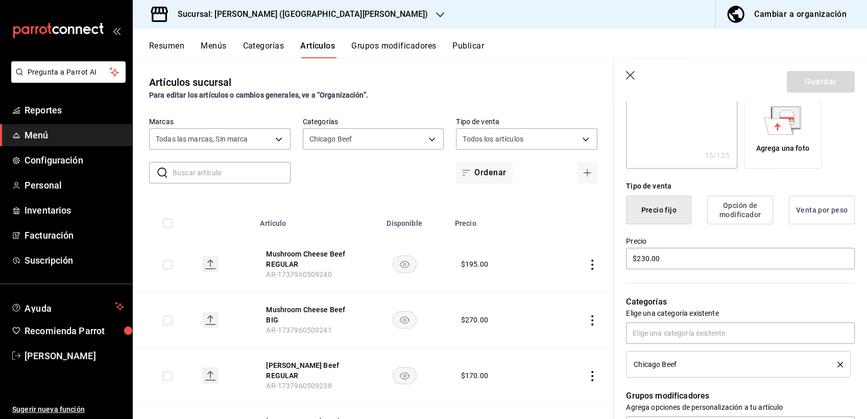
scroll to position [179, 0]
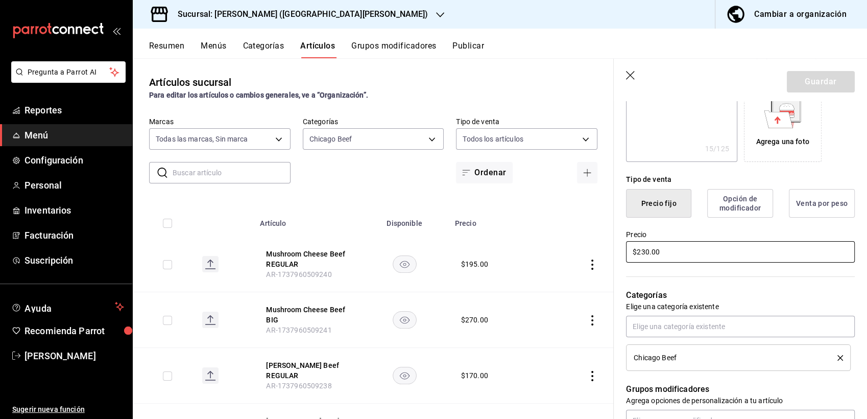
click at [652, 256] on input "$230.00" at bounding box center [740, 251] width 229 height 21
click at [804, 75] on button "Guardar" at bounding box center [821, 81] width 68 height 21
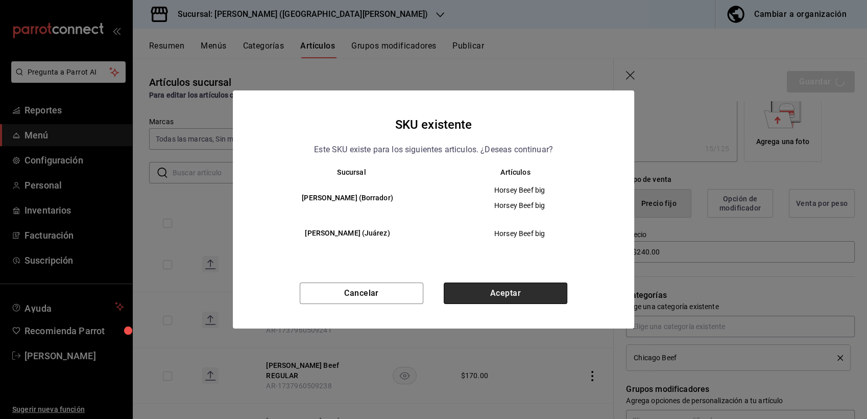
click at [482, 290] on button "Aceptar" at bounding box center [506, 292] width 124 height 21
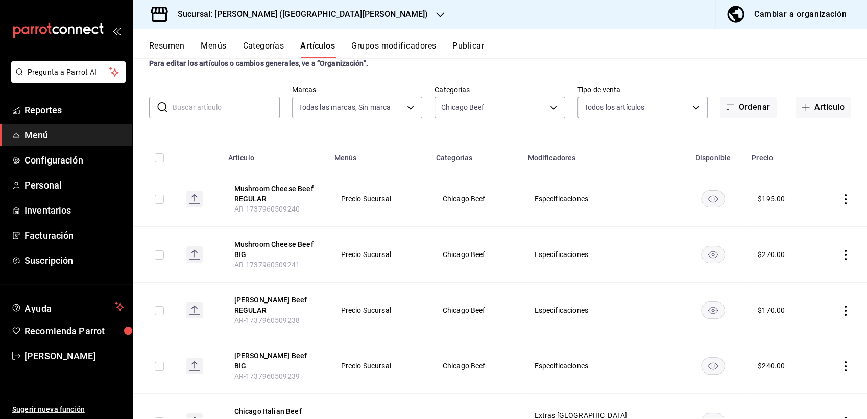
scroll to position [49, 0]
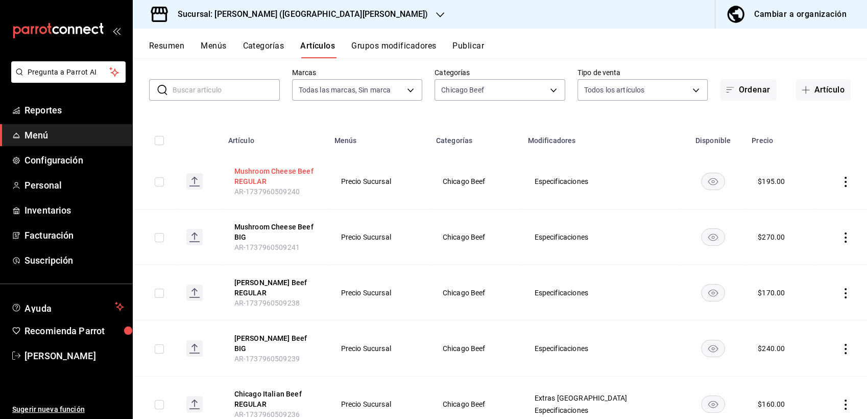
click at [266, 169] on button "Mushroom Cheese Beef REGULAR" at bounding box center [275, 176] width 82 height 20
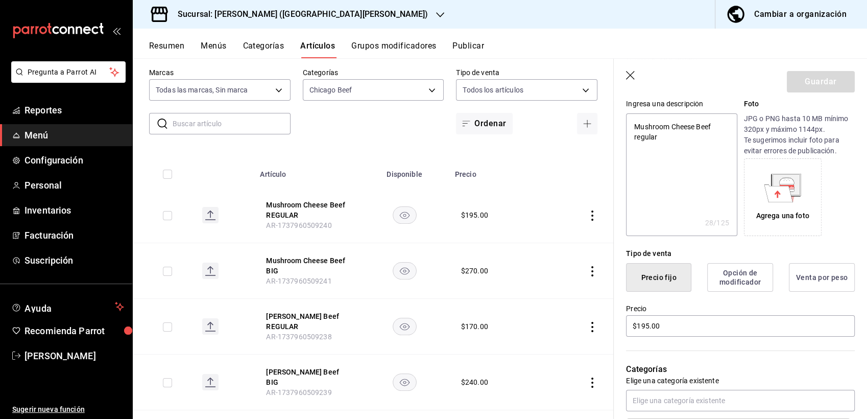
scroll to position [157, 0]
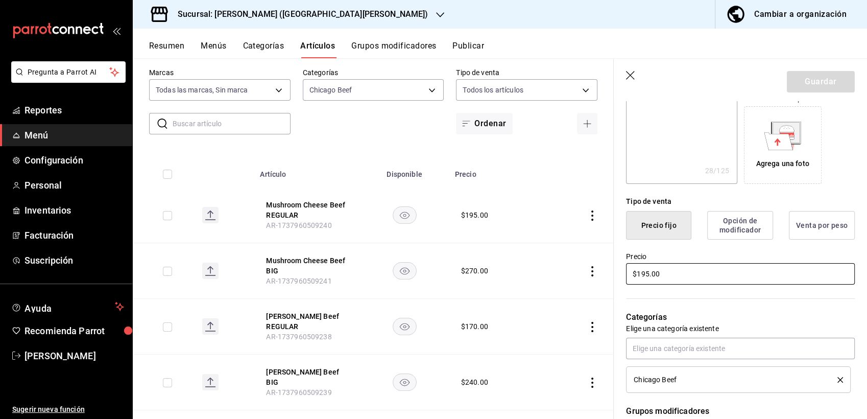
click at [645, 276] on input "$195.00" at bounding box center [740, 273] width 229 height 21
click at [792, 84] on button "Guardar" at bounding box center [821, 81] width 68 height 21
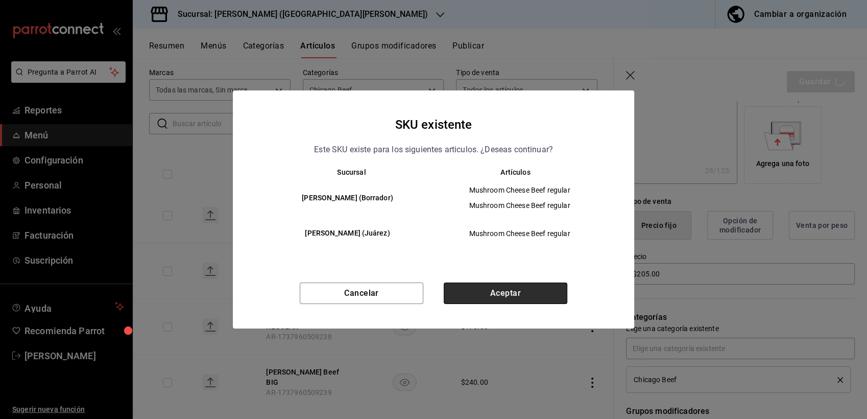
click at [495, 286] on button "Aceptar" at bounding box center [506, 292] width 124 height 21
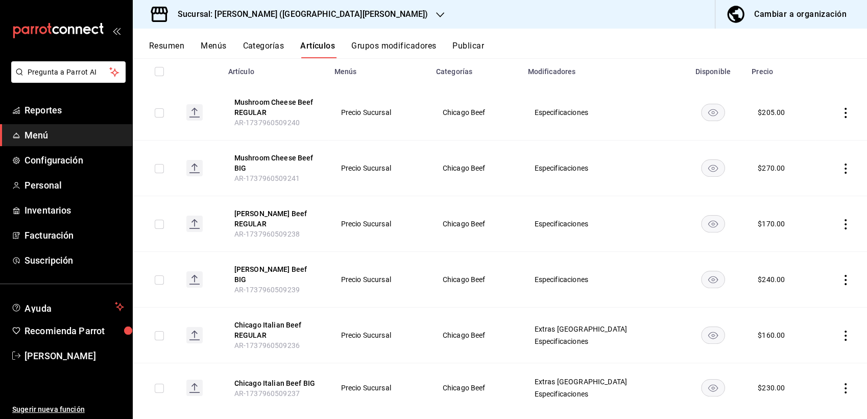
scroll to position [118, 0]
click at [288, 157] on button "Mushroom Cheese Beef BIG" at bounding box center [275, 162] width 82 height 20
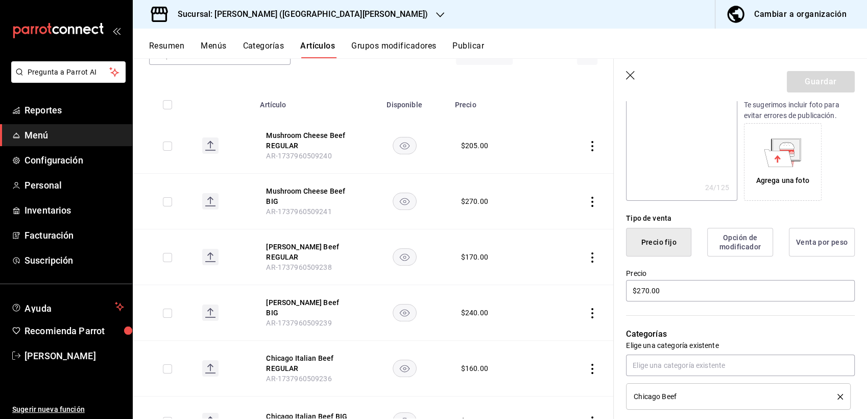
scroll to position [169, 0]
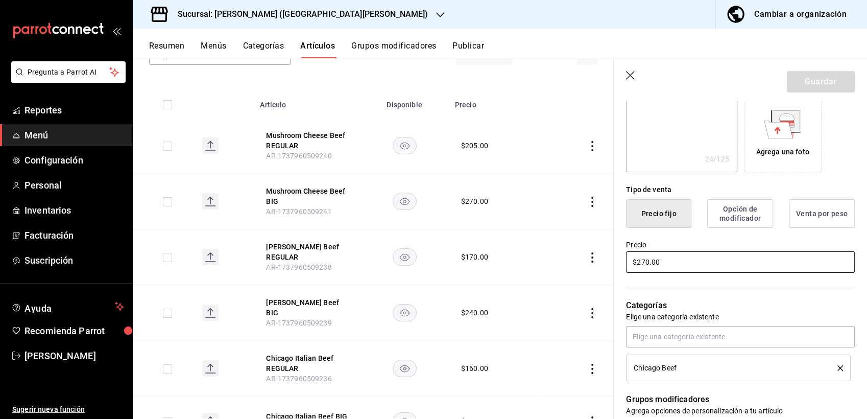
click at [664, 260] on input "$270.00" at bounding box center [740, 261] width 229 height 21
click at [800, 86] on button "Guardar" at bounding box center [821, 81] width 68 height 21
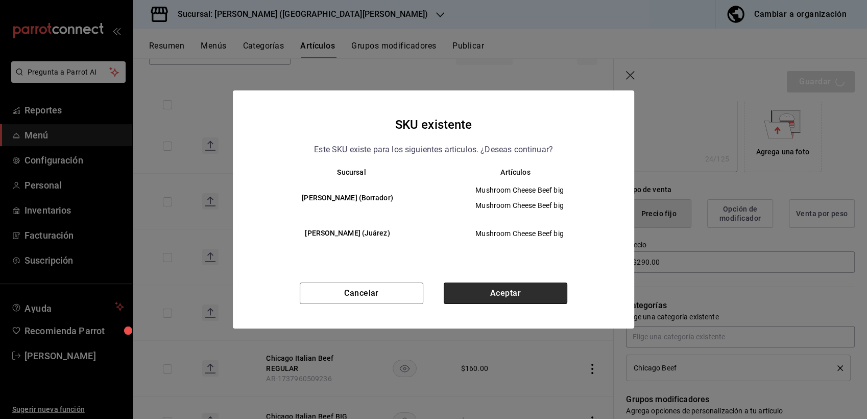
click at [494, 296] on button "Aceptar" at bounding box center [506, 292] width 124 height 21
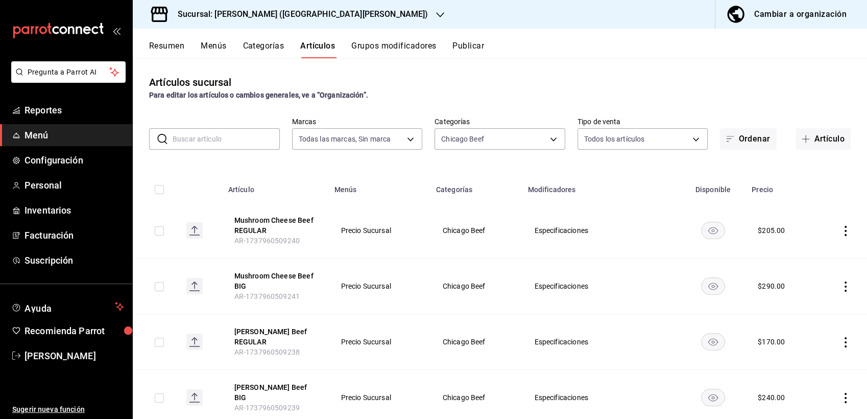
click at [238, 142] on input "text" at bounding box center [226, 139] width 107 height 20
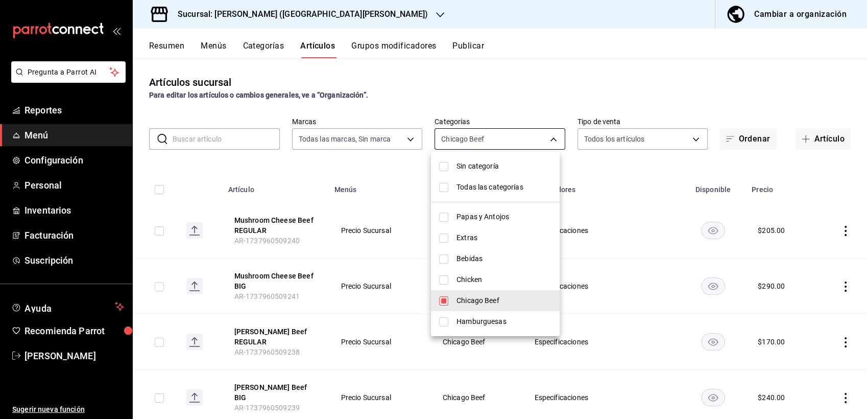
click at [536, 136] on body "Pregunta a Parrot AI Reportes Menú Configuración Personal Inventarios Facturaci…" at bounding box center [433, 209] width 867 height 419
click at [434, 280] on li "Chicken" at bounding box center [495, 279] width 129 height 21
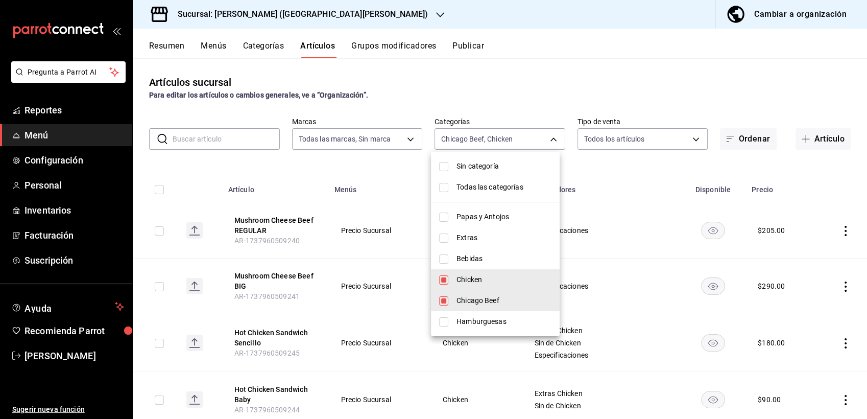
click at [447, 303] on input "checkbox" at bounding box center [443, 300] width 9 height 9
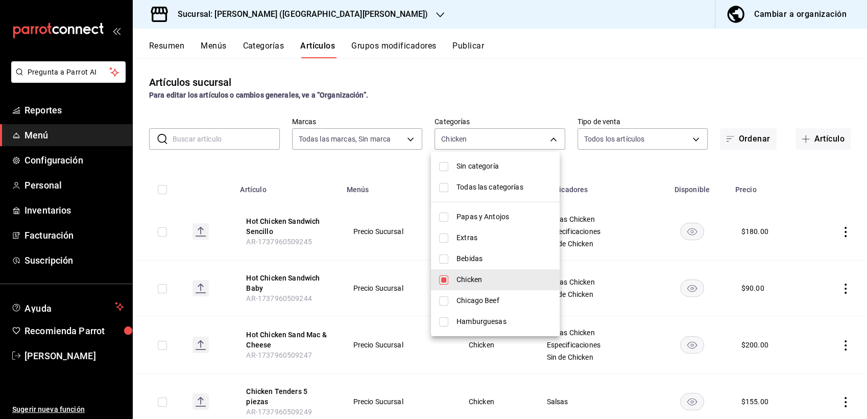
drag, startPoint x: 862, startPoint y: 157, endPoint x: 862, endPoint y: 177, distance: 19.9
click at [862, 177] on div at bounding box center [433, 209] width 867 height 419
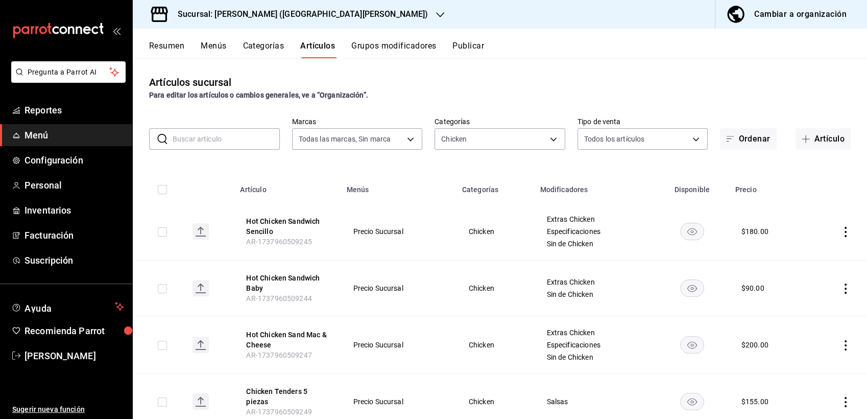
click at [731, 82] on div "Artículos sucursal Para editar los artículos o cambios generales, ve a “Organiz…" at bounding box center [500, 88] width 734 height 26
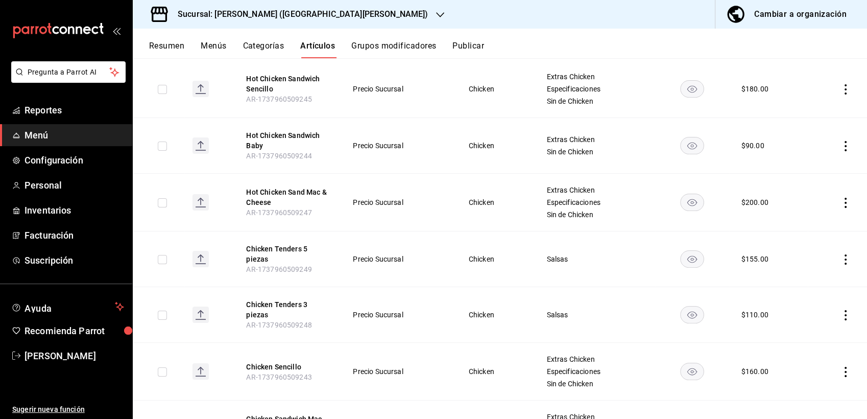
scroll to position [147, 0]
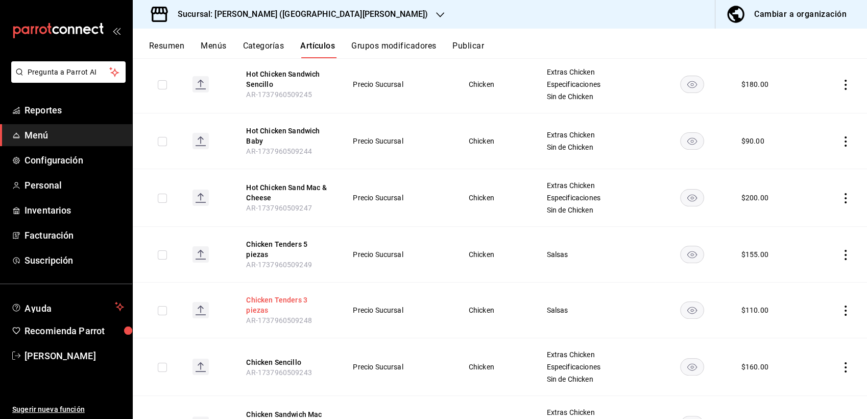
click at [266, 306] on button "Chicken Tenders 3 piezas" at bounding box center [287, 305] width 82 height 20
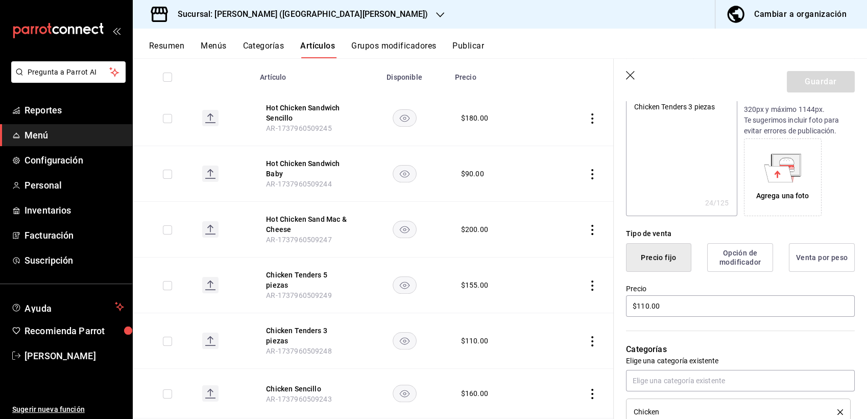
scroll to position [128, 0]
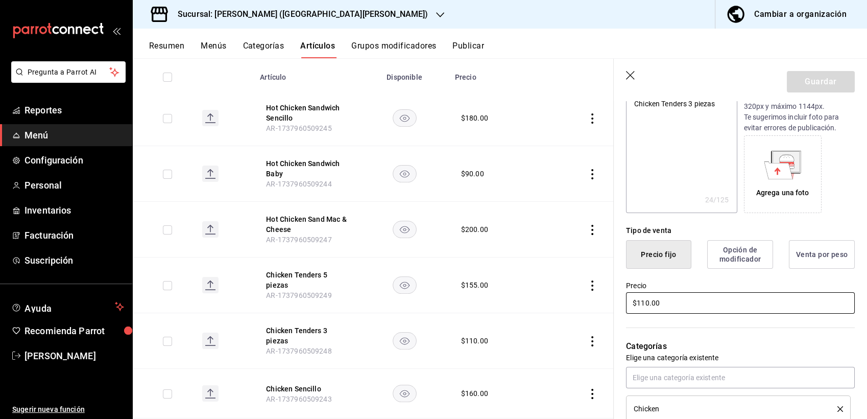
click at [667, 304] on input "$110.00" at bounding box center [740, 302] width 229 height 21
click at [810, 81] on button "Guardar" at bounding box center [821, 81] width 68 height 21
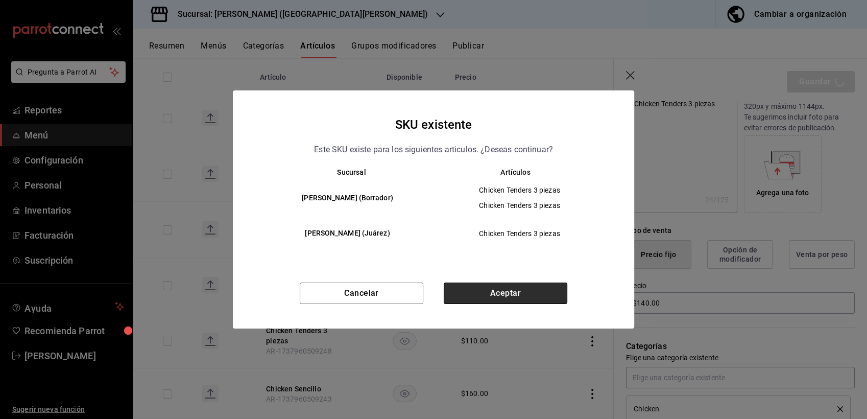
click at [477, 285] on button "Aceptar" at bounding box center [506, 292] width 124 height 21
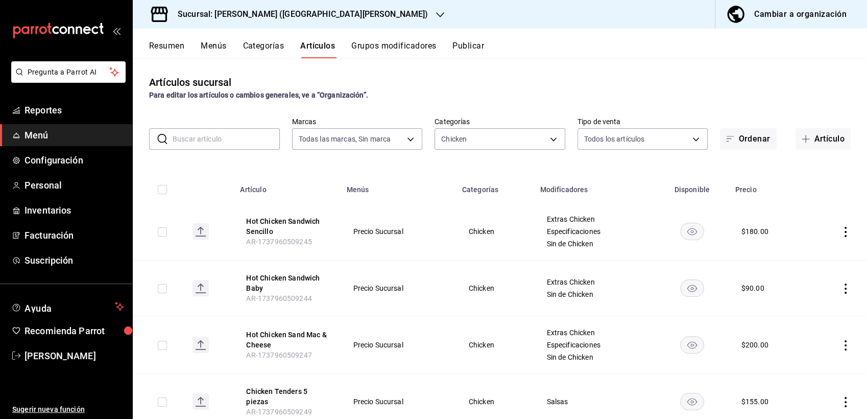
scroll to position [107, 0]
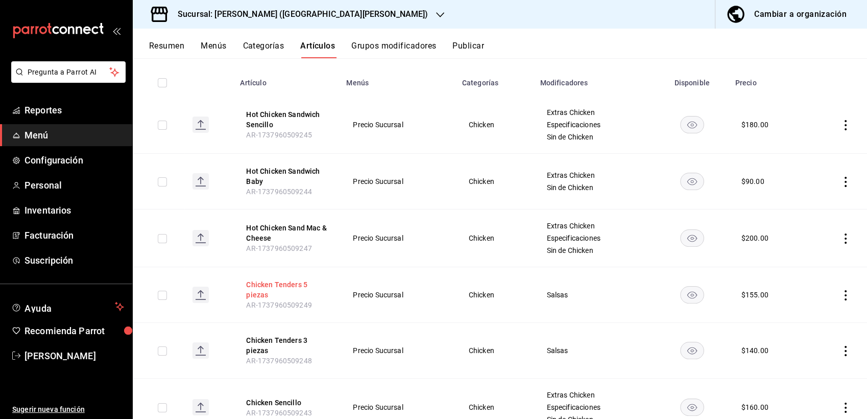
click at [278, 288] on button "Chicken Tenders 5 piezas" at bounding box center [287, 289] width 82 height 20
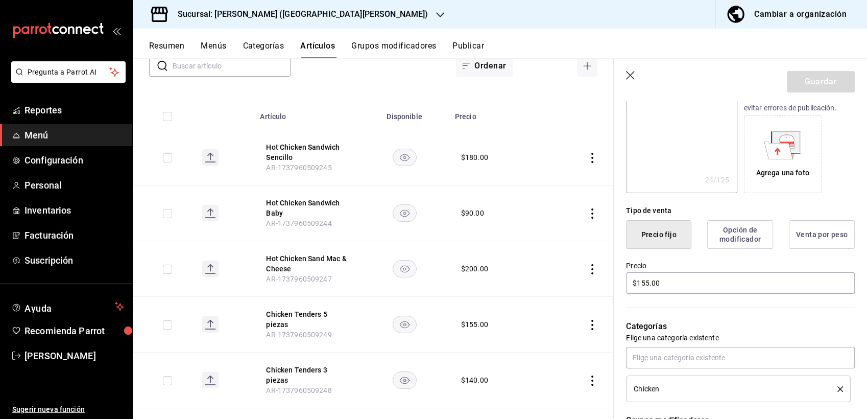
scroll to position [173, 0]
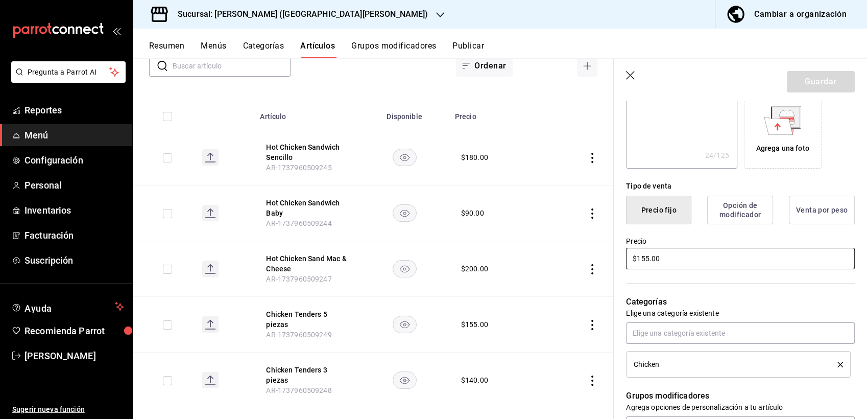
click at [651, 253] on input "$155.00" at bounding box center [740, 258] width 229 height 21
click at [810, 85] on button "Guardar" at bounding box center [821, 81] width 68 height 21
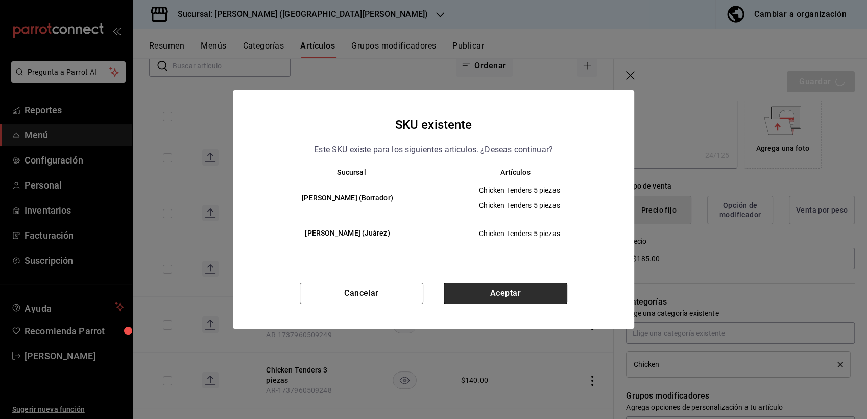
click at [486, 302] on button "Aceptar" at bounding box center [506, 292] width 124 height 21
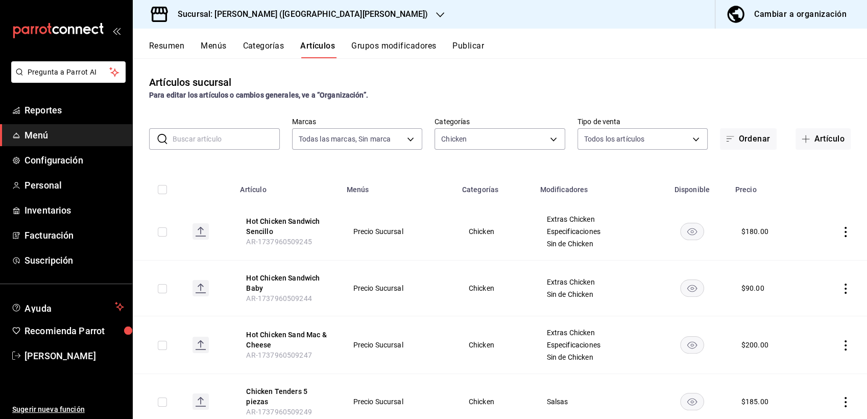
click at [208, 133] on input "text" at bounding box center [226, 139] width 107 height 20
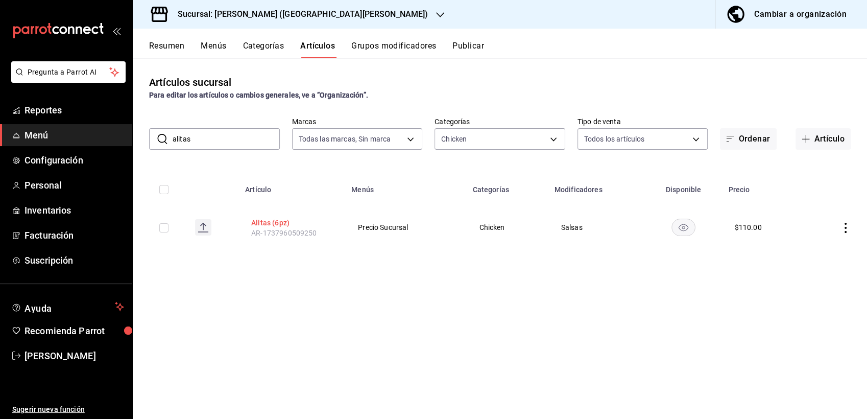
click at [274, 221] on button "Alitas (6pz)" at bounding box center [292, 222] width 82 height 10
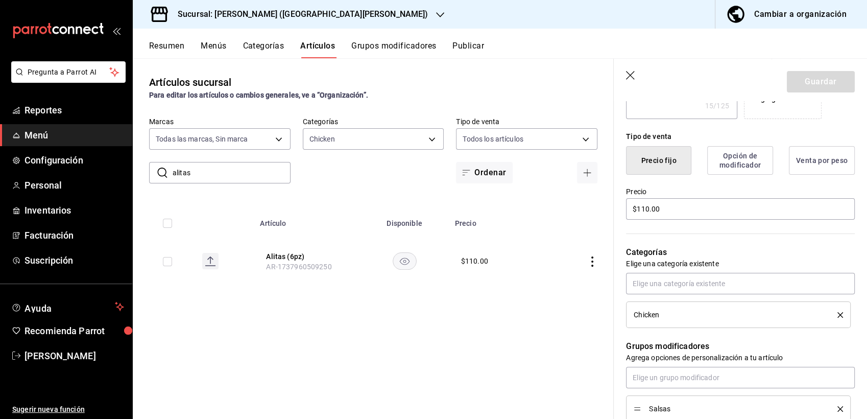
scroll to position [235, 0]
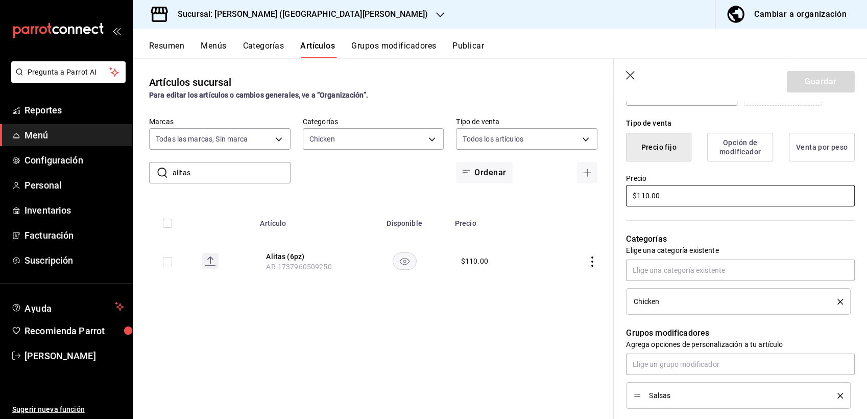
click at [644, 193] on input "$110.00" at bounding box center [740, 195] width 229 height 21
click at [801, 79] on button "Guardar" at bounding box center [821, 81] width 68 height 21
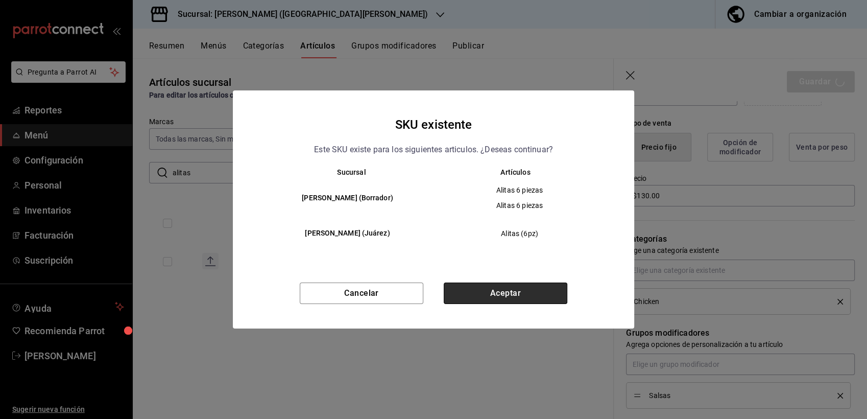
click at [543, 288] on button "Aceptar" at bounding box center [506, 292] width 124 height 21
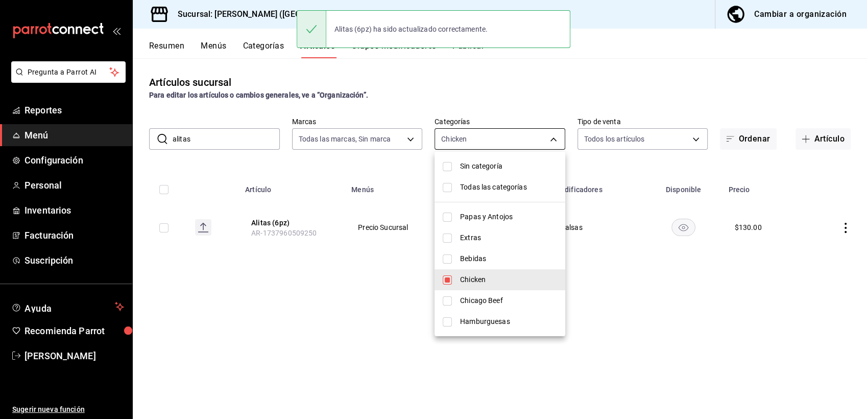
click at [461, 137] on body "Pregunta a Parrot AI Reportes Menú Configuración Personal Inventarios Facturaci…" at bounding box center [433, 209] width 867 height 419
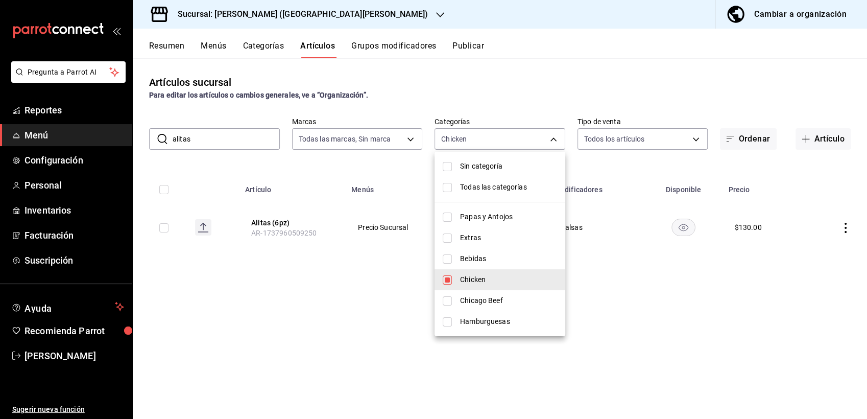
click at [477, 198] on ul "Sin categoría Todas las categorías Papas y Antojos Extras Bebidas Chicken Chica…" at bounding box center [499, 244] width 131 height 184
click at [482, 172] on li "Sin categoría" at bounding box center [499, 166] width 131 height 21
click at [195, 142] on div at bounding box center [433, 209] width 867 height 419
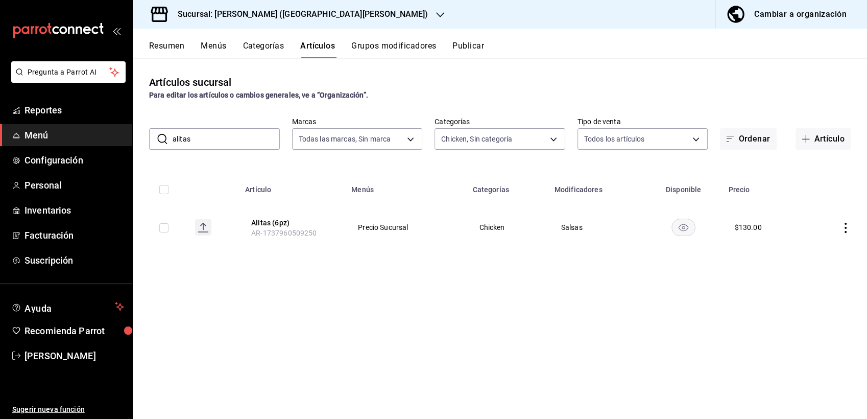
click at [205, 141] on input "alitas" at bounding box center [226, 139] width 107 height 20
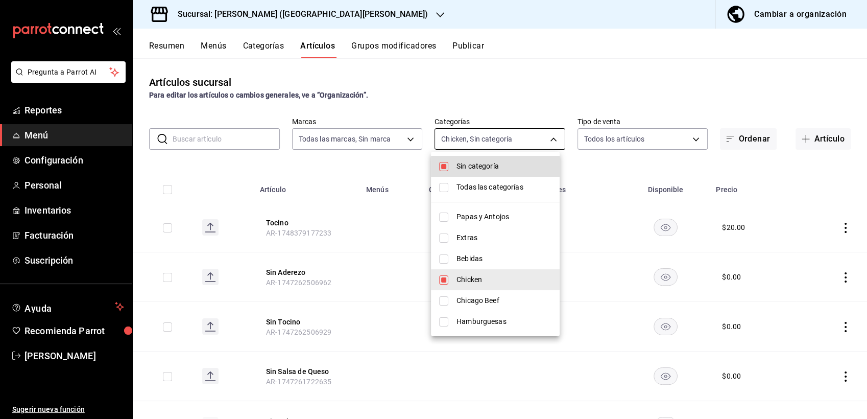
click at [528, 132] on body "Pregunta a Parrot AI Reportes Menú Configuración Personal Inventarios Facturaci…" at bounding box center [433, 209] width 867 height 419
click at [443, 165] on input "checkbox" at bounding box center [443, 166] width 9 height 9
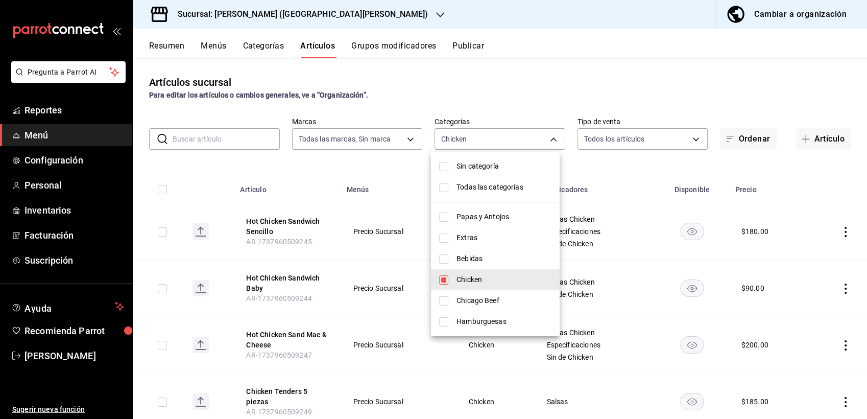
click at [438, 280] on li "Chicken" at bounding box center [495, 279] width 129 height 21
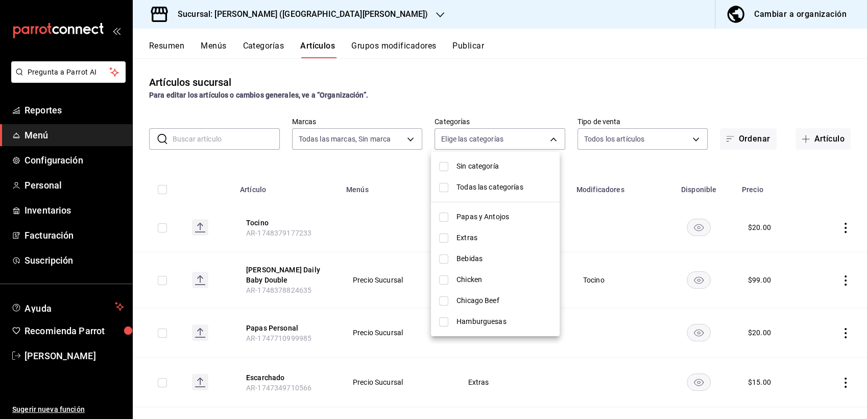
click at [443, 234] on input "checkbox" at bounding box center [443, 237] width 9 height 9
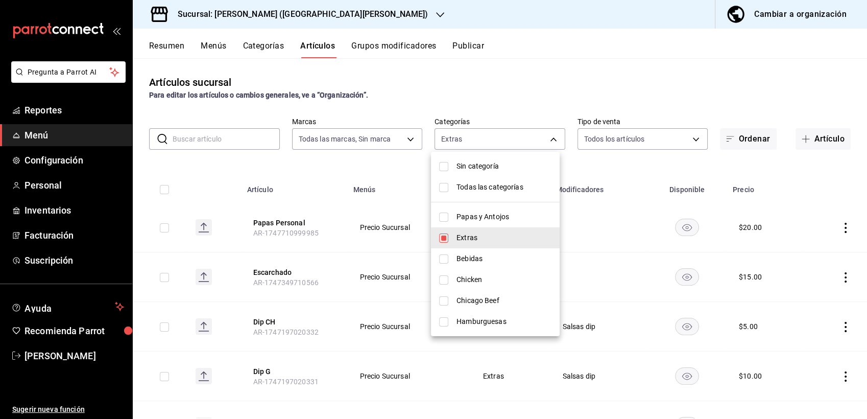
click at [220, 182] on div at bounding box center [433, 209] width 867 height 419
click at [276, 167] on div at bounding box center [433, 209] width 867 height 419
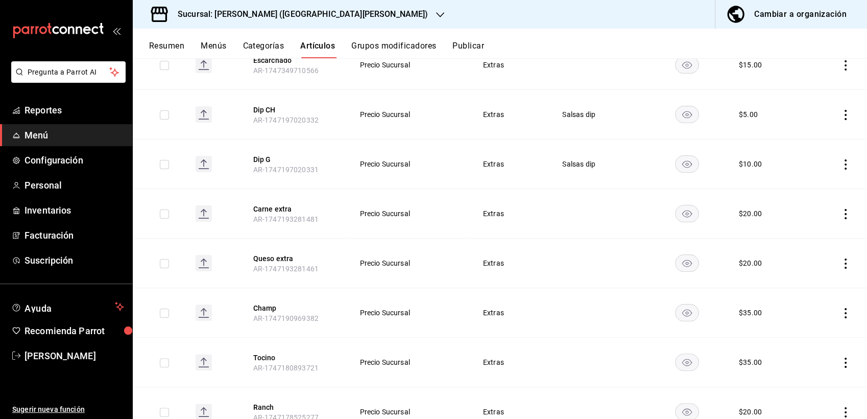
scroll to position [213, 0]
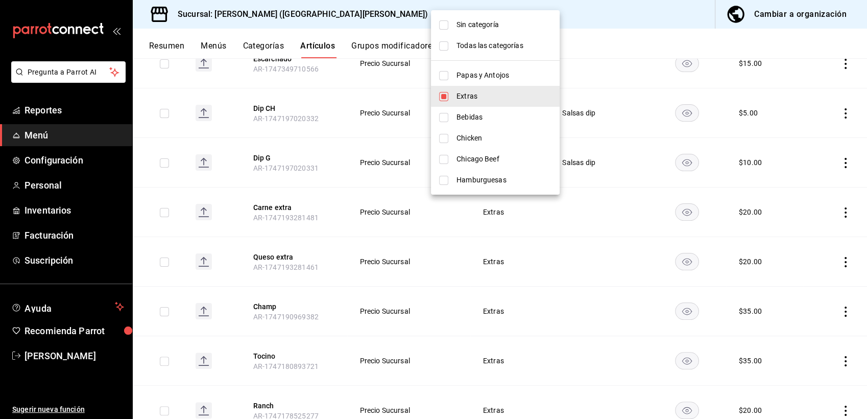
drag, startPoint x: 864, startPoint y: 262, endPoint x: 858, endPoint y: 279, distance: 18.4
click at [858, 279] on div at bounding box center [433, 209] width 867 height 419
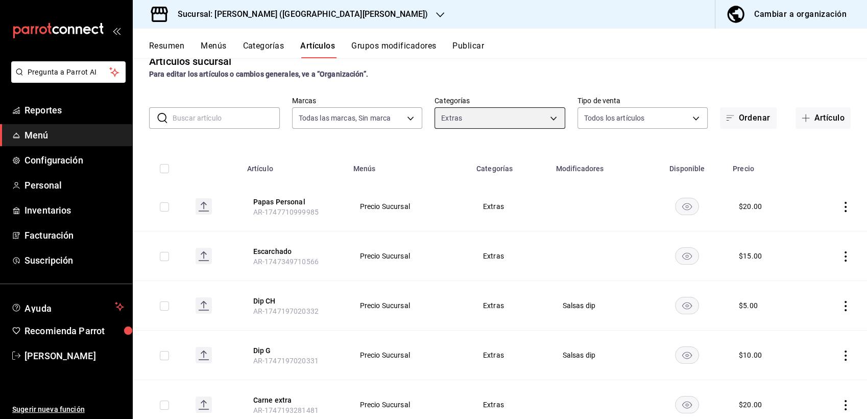
scroll to position [17, 0]
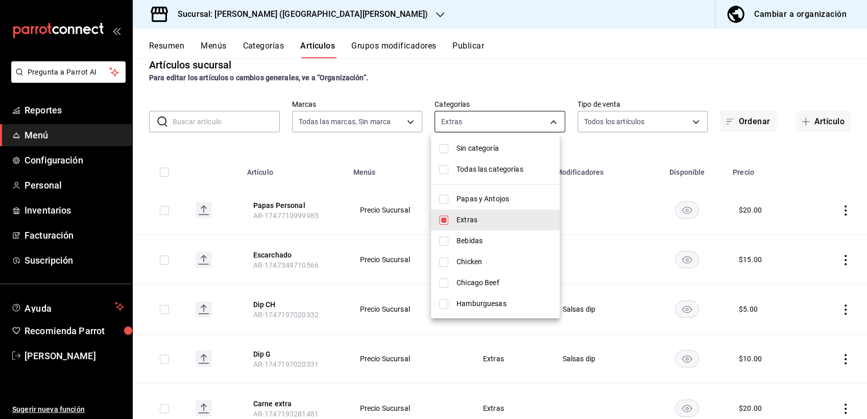
click at [484, 124] on body "Pregunta a Parrot AI Reportes Menú Configuración Personal Inventarios Facturaci…" at bounding box center [433, 209] width 867 height 419
click at [445, 239] on input "checkbox" at bounding box center [443, 240] width 9 height 9
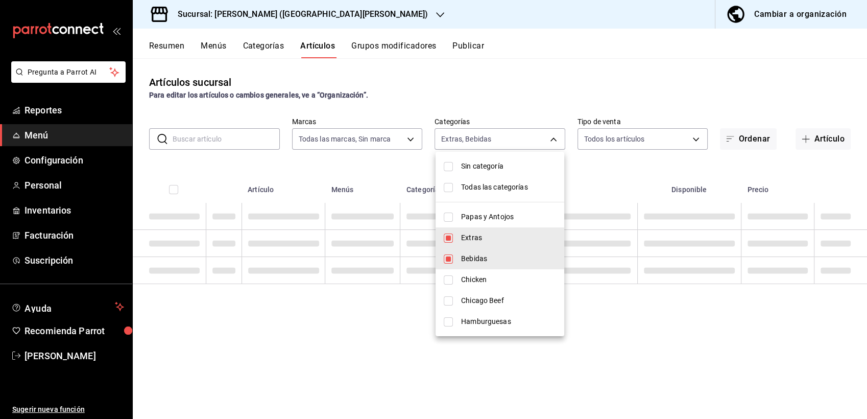
scroll to position [0, 0]
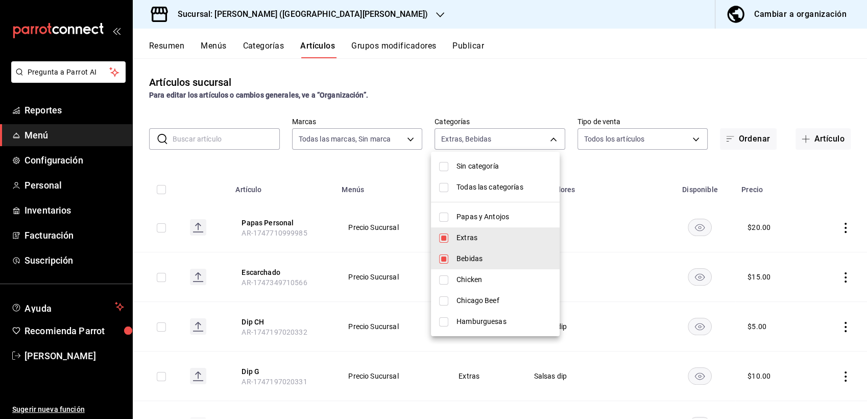
click at [443, 239] on input "checkbox" at bounding box center [443, 237] width 9 height 9
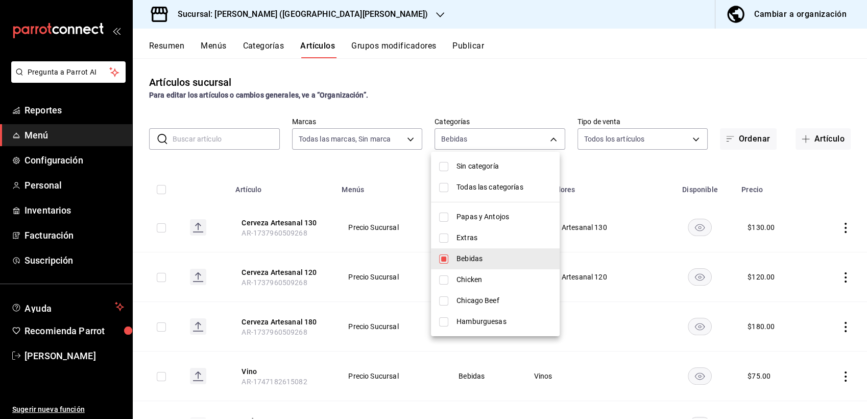
drag, startPoint x: 861, startPoint y: 162, endPoint x: 865, endPoint y: 202, distance: 40.5
click at [865, 202] on div at bounding box center [433, 209] width 867 height 419
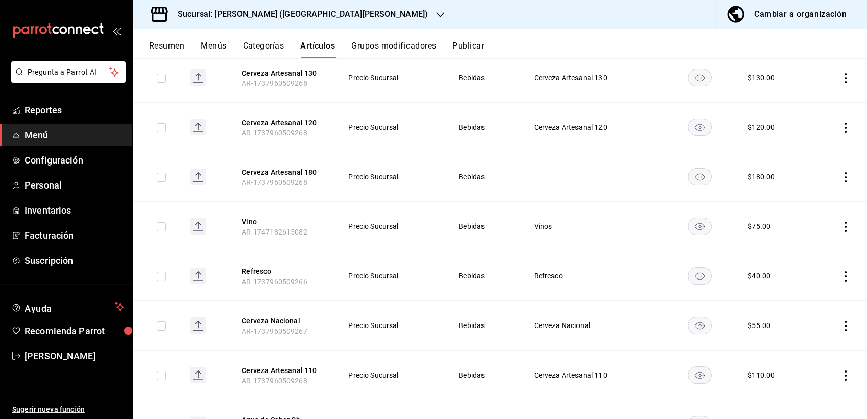
scroll to position [156, 0]
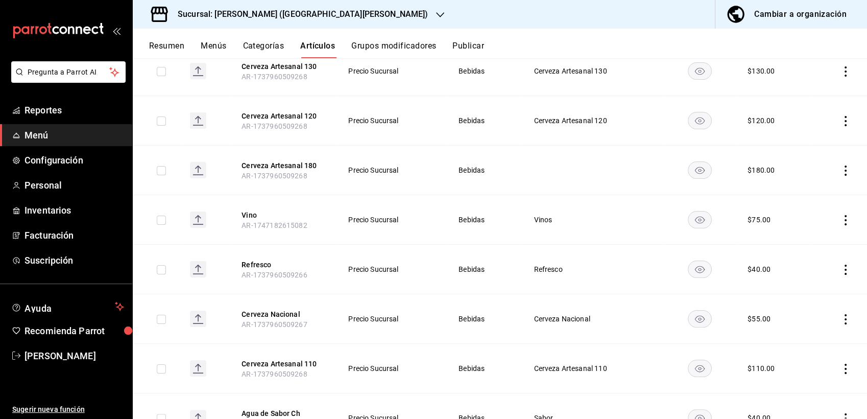
click at [159, 222] on input "checkbox" at bounding box center [161, 219] width 9 height 9
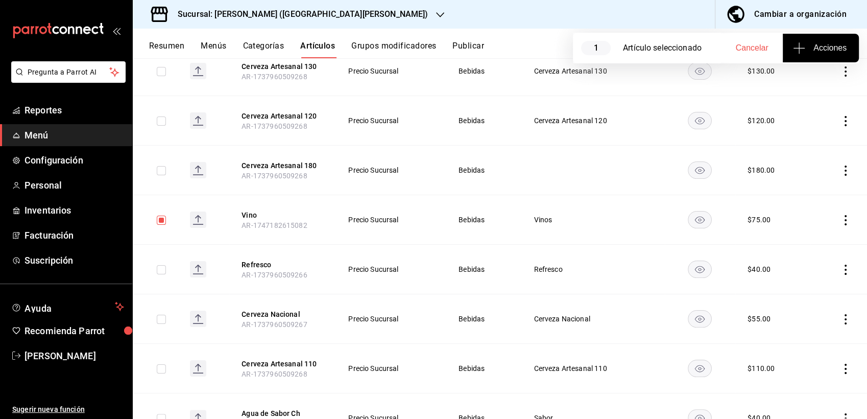
click at [800, 48] on icon "button" at bounding box center [798, 48] width 11 height 1
click at [837, 220] on div at bounding box center [433, 209] width 867 height 419
click at [840, 220] on icon "actions" at bounding box center [845, 220] width 10 height 10
click at [607, 218] on div at bounding box center [433, 209] width 867 height 419
click at [697, 218] on rect "availability-product" at bounding box center [699, 219] width 23 height 17
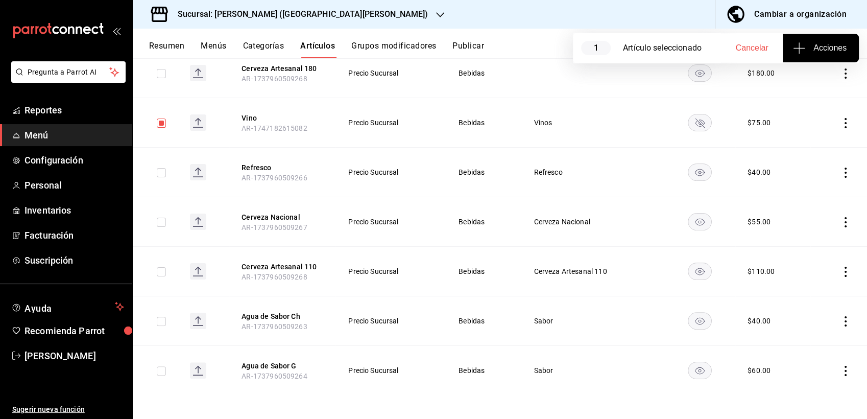
scroll to position [0, 0]
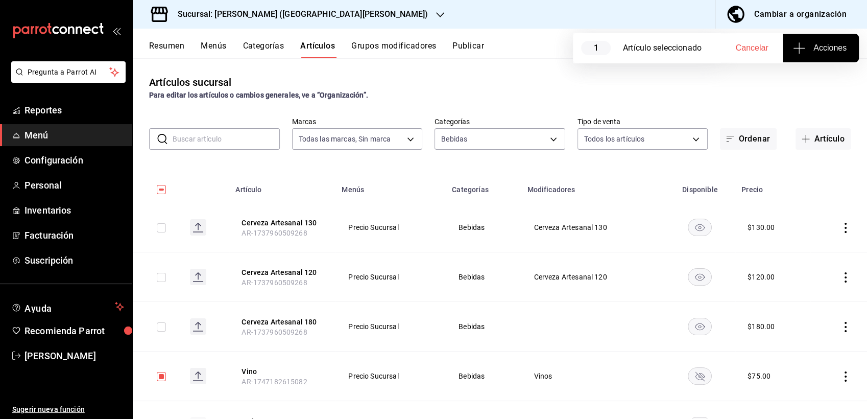
click at [800, 107] on div "Artículos sucursal Para editar los artículos o cambios generales, ve a “Organiz…" at bounding box center [500, 238] width 734 height 360
click at [750, 47] on span "Cancelar" at bounding box center [752, 47] width 33 height 9
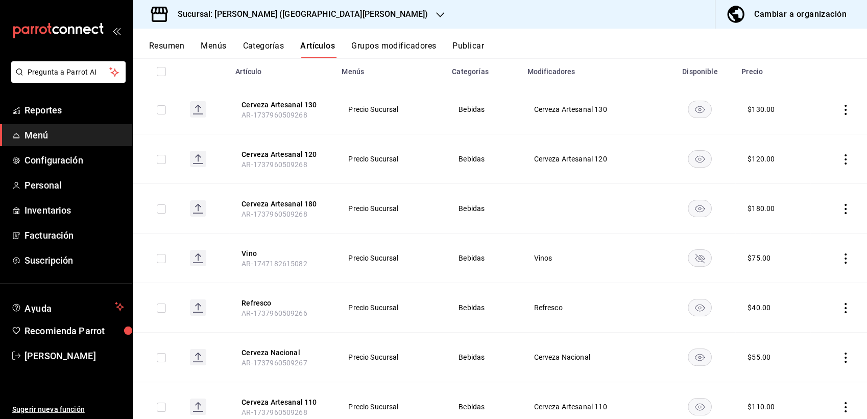
scroll to position [123, 0]
